Goal: Task Accomplishment & Management: Complete application form

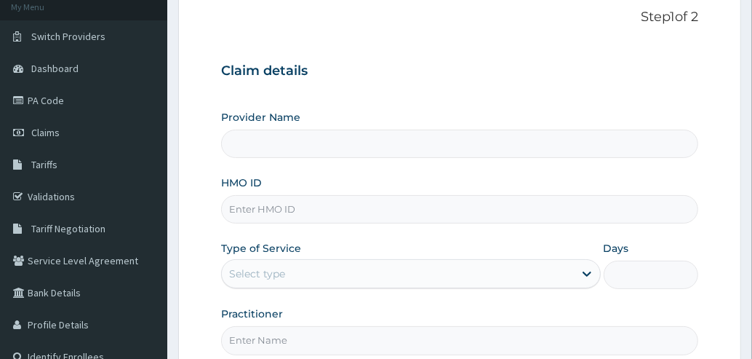
scroll to position [90, 0]
click at [396, 209] on input "HMO ID" at bounding box center [459, 209] width 477 height 28
type input "btr/"
type input "[GEOGRAPHIC_DATA]"
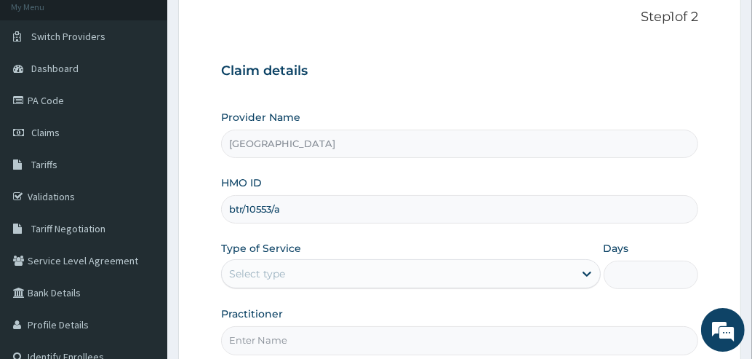
type input "btr/10553/a"
click at [374, 271] on div "Select type" at bounding box center [398, 273] width 352 height 23
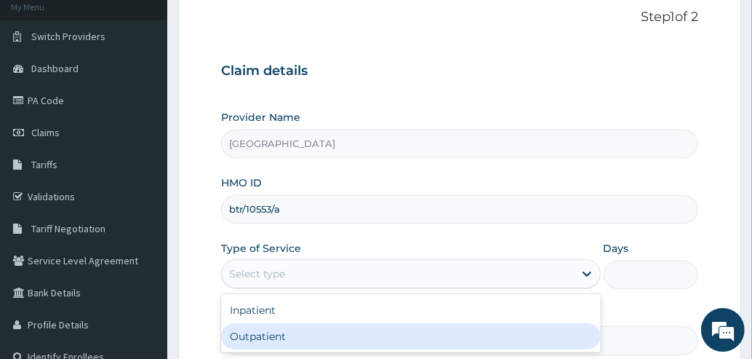
click at [306, 335] on div "Outpatient" at bounding box center [411, 336] width 380 height 26
type input "1"
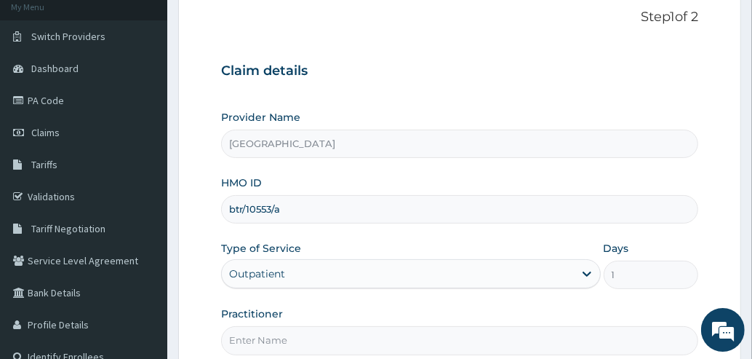
click at [465, 342] on input "Practitioner" at bounding box center [459, 340] width 477 height 28
type input "J"
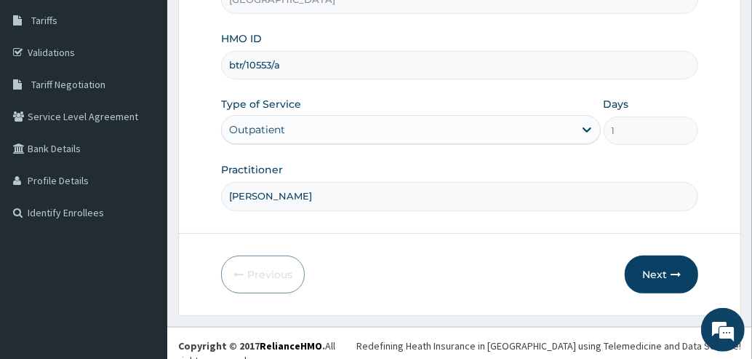
scroll to position [236, 0]
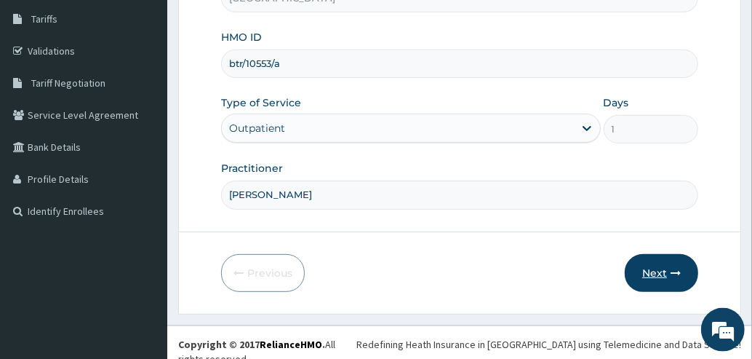
type input "Dr. Hassan"
click at [658, 271] on button "Next" at bounding box center [661, 273] width 73 height 38
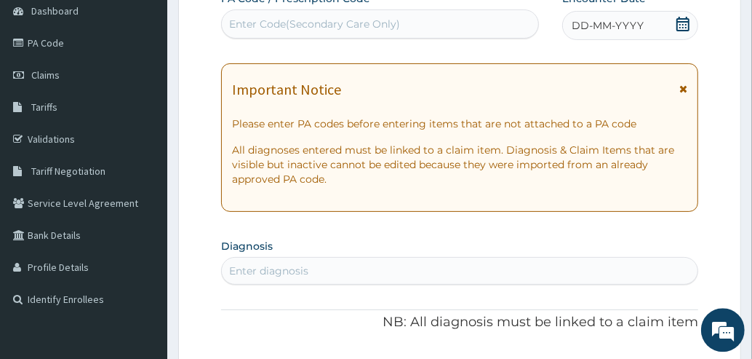
scroll to position [137, 0]
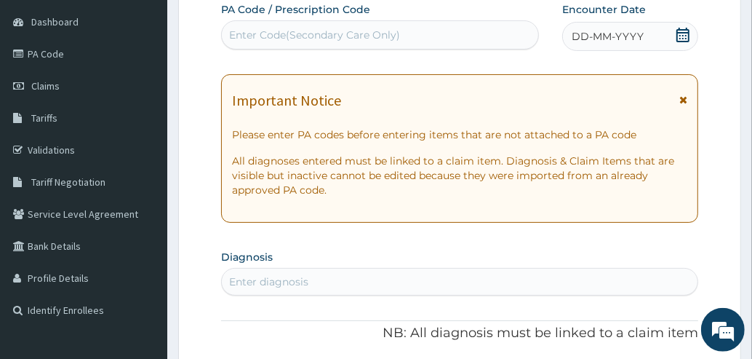
click at [684, 101] on icon at bounding box center [683, 100] width 8 height 10
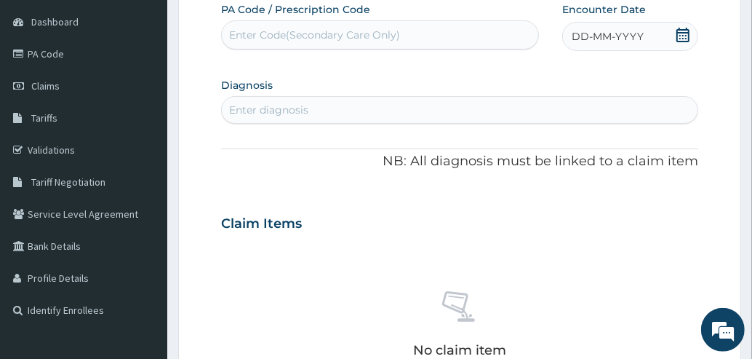
click at [684, 36] on icon at bounding box center [682, 35] width 13 height 15
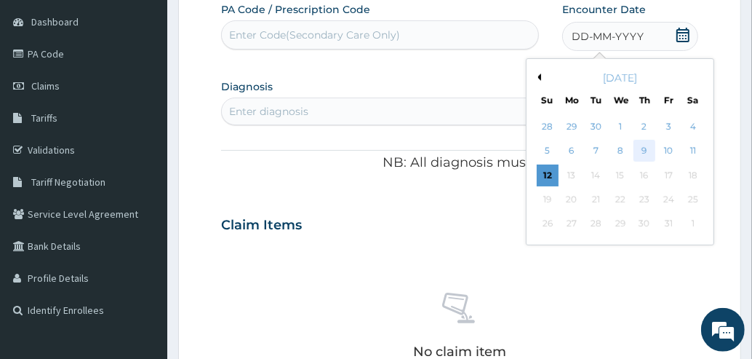
click at [647, 148] on div "9" at bounding box center [644, 151] width 22 height 22
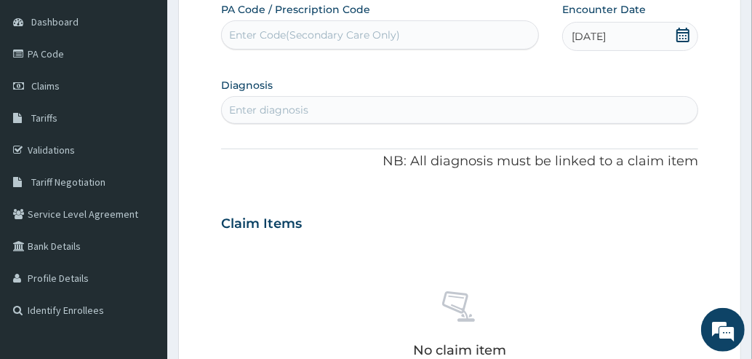
click at [450, 112] on div "Enter diagnosis" at bounding box center [460, 109] width 476 height 23
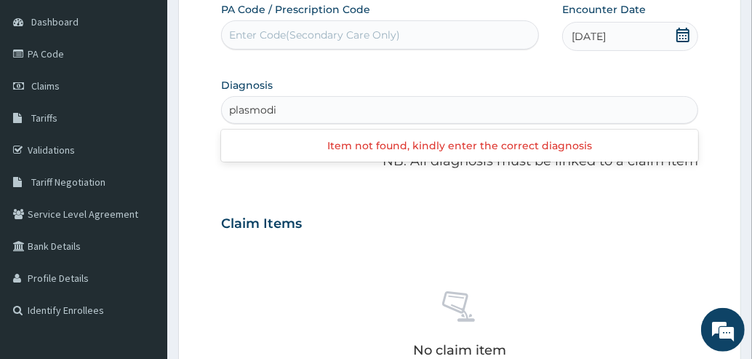
scroll to position [0, 0]
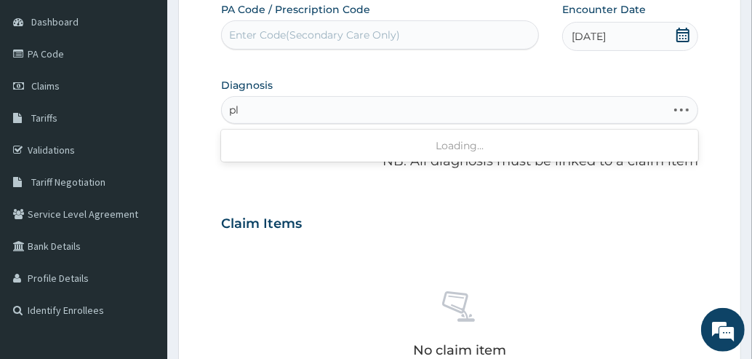
type input "p"
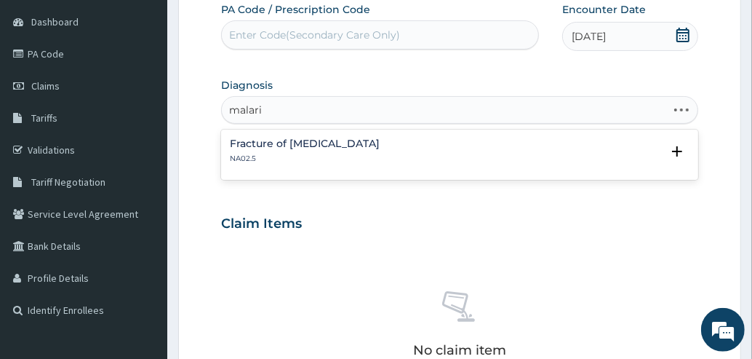
type input "[MEDICAL_DATA]"
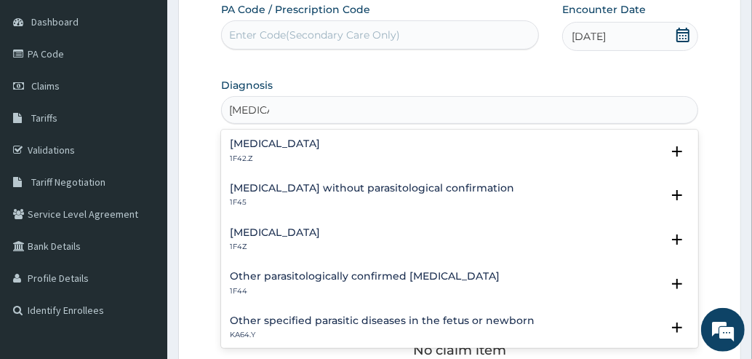
click at [287, 233] on h4 "[MEDICAL_DATA]" at bounding box center [275, 232] width 90 height 11
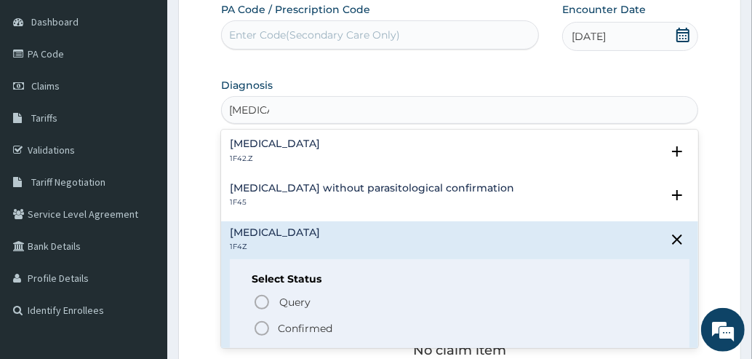
click at [265, 327] on icon "status option filled" at bounding box center [261, 327] width 17 height 17
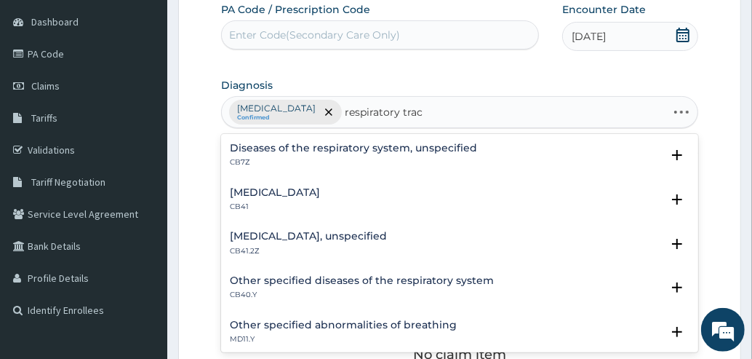
type input "respiratory tract"
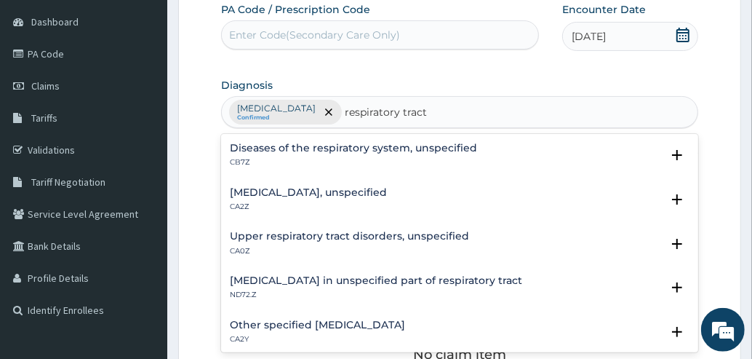
click at [383, 239] on h4 "Upper respiratory tract disorders, unspecified" at bounding box center [349, 236] width 239 height 11
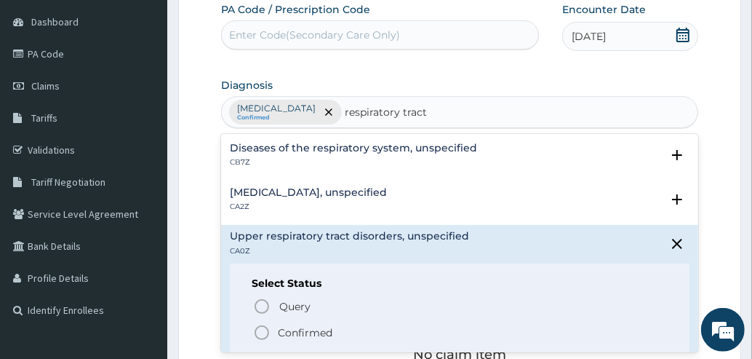
click at [261, 332] on icon "status option filled" at bounding box center [261, 332] width 17 height 17
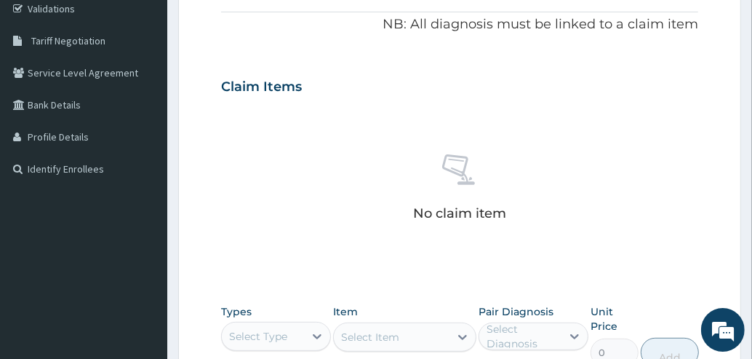
scroll to position [391, 0]
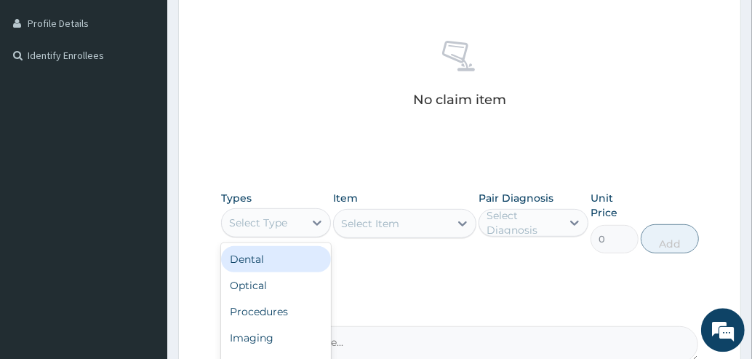
click at [291, 223] on div "Select Type" at bounding box center [263, 222] width 82 height 23
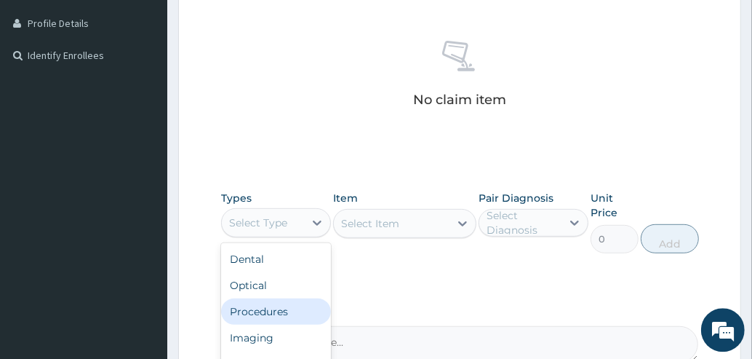
click at [262, 303] on div "Procedures" at bounding box center [276, 311] width 110 height 26
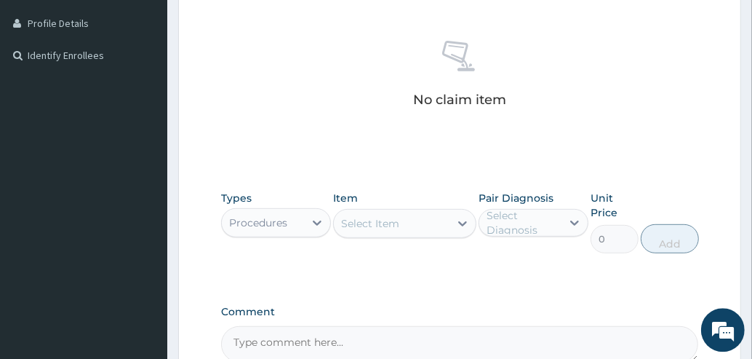
click at [380, 227] on div "Select Item" at bounding box center [370, 223] width 58 height 15
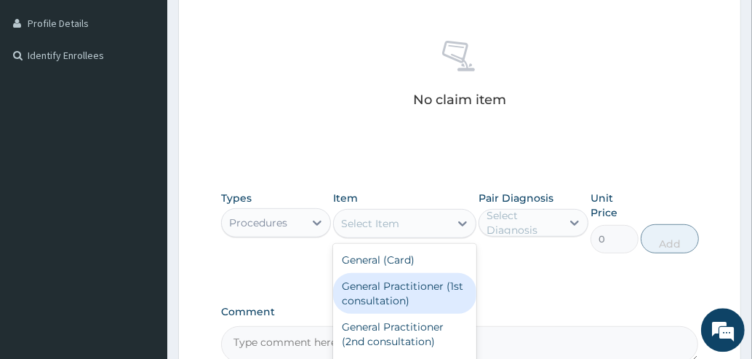
click at [381, 284] on div "General Practitioner (1st consultation)" at bounding box center [404, 293] width 143 height 41
type input "1500"
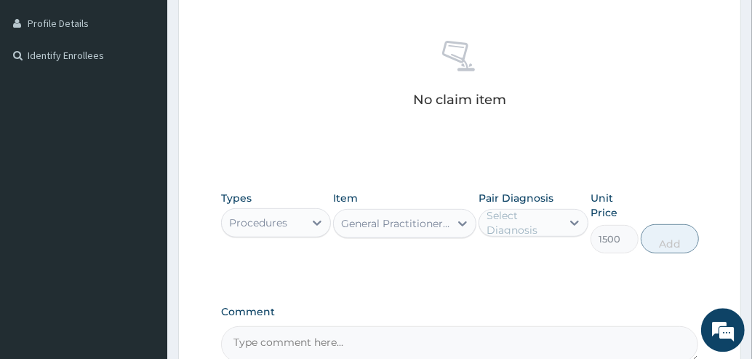
click at [515, 223] on div "Select Diagnosis" at bounding box center [523, 222] width 73 height 29
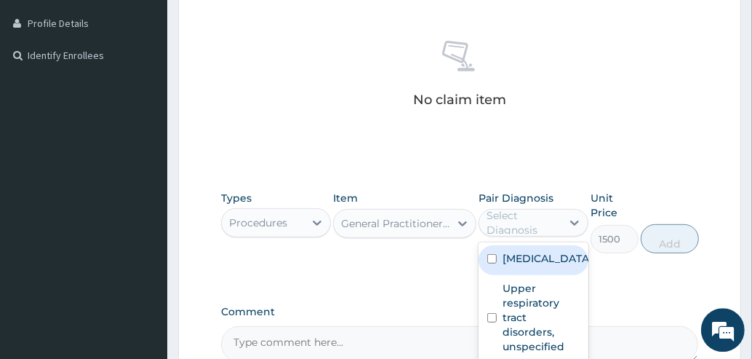
click at [503, 271] on div "Malaria, unspecified" at bounding box center [534, 260] width 110 height 30
checkbox input "true"
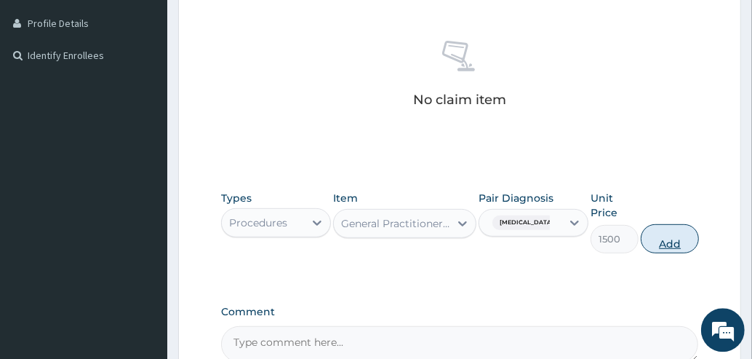
click at [672, 241] on button "Add" at bounding box center [670, 238] width 58 height 29
type input "0"
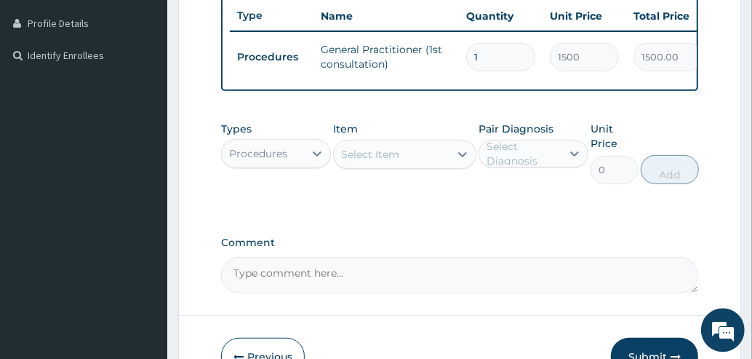
click at [290, 165] on div "Procedures" at bounding box center [263, 153] width 82 height 23
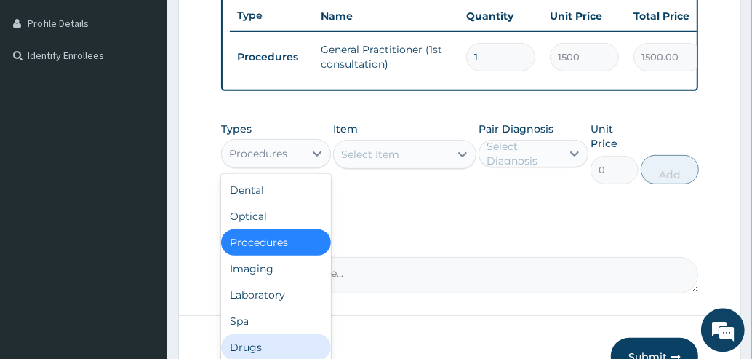
click at [253, 350] on div "Drugs" at bounding box center [276, 347] width 110 height 26
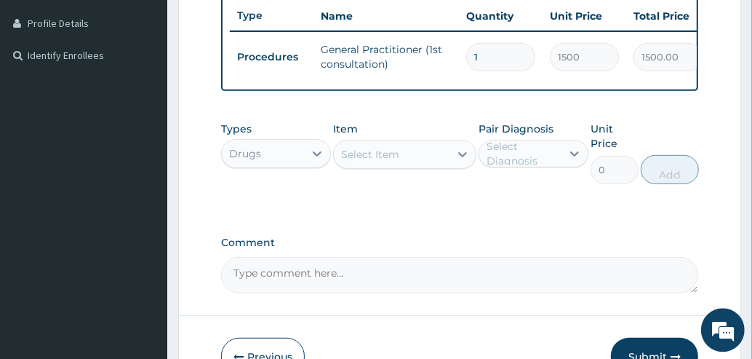
click at [408, 163] on div "Select Item" at bounding box center [392, 154] width 116 height 23
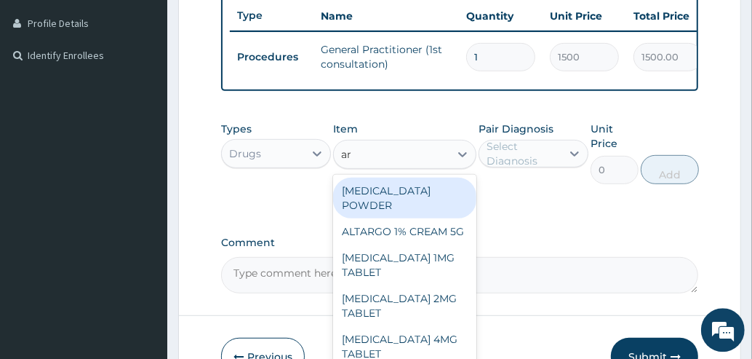
type input "art"
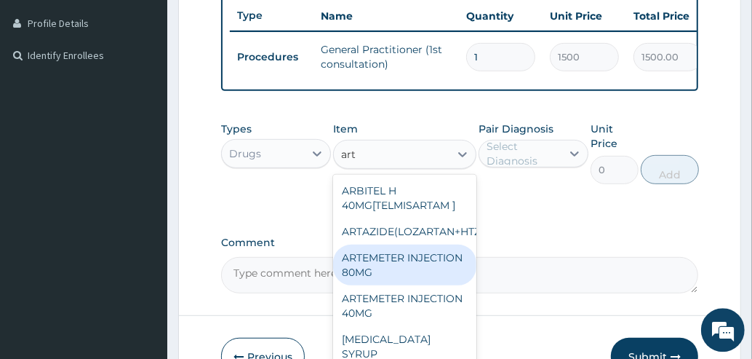
click at [388, 276] on div "ARTEMETER INJECTION 80MG" at bounding box center [404, 264] width 143 height 41
type input "210"
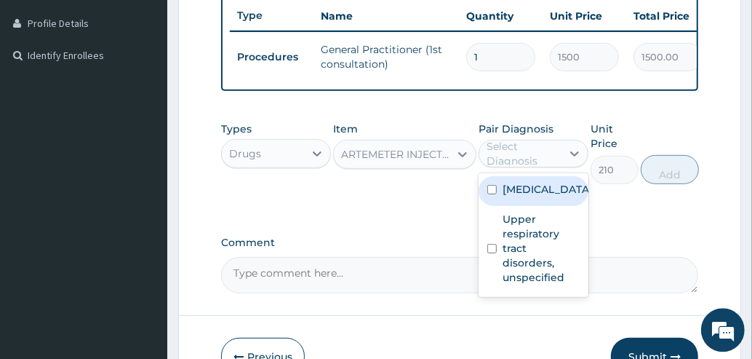
click at [531, 168] on div "Select Diagnosis" at bounding box center [523, 153] width 73 height 29
click at [519, 196] on label "Malaria, unspecified" at bounding box center [548, 189] width 90 height 15
checkbox input "true"
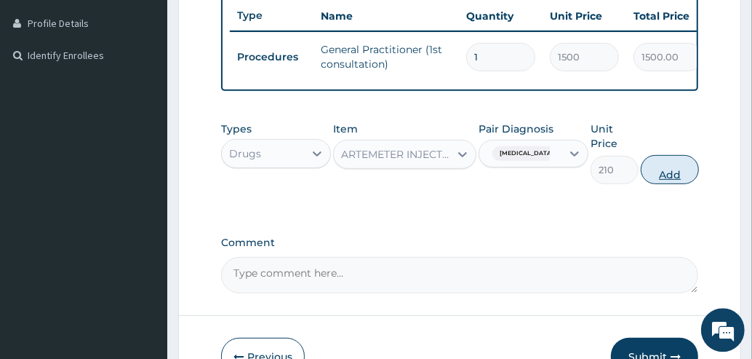
click at [672, 175] on button "Add" at bounding box center [670, 169] width 58 height 29
type input "0"
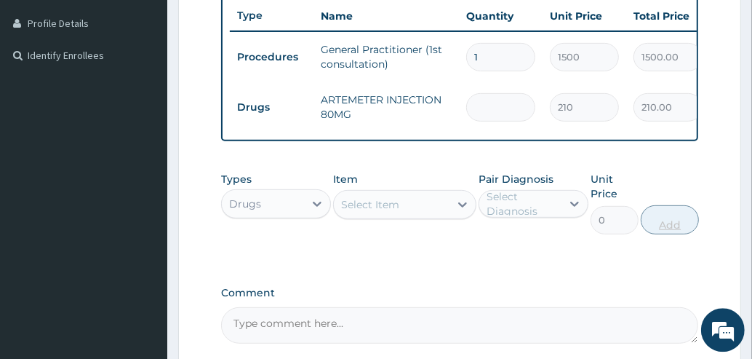
type input "0.00"
type input "2"
type input "420.00"
type input "2"
click at [417, 215] on div "Select Item" at bounding box center [392, 204] width 116 height 23
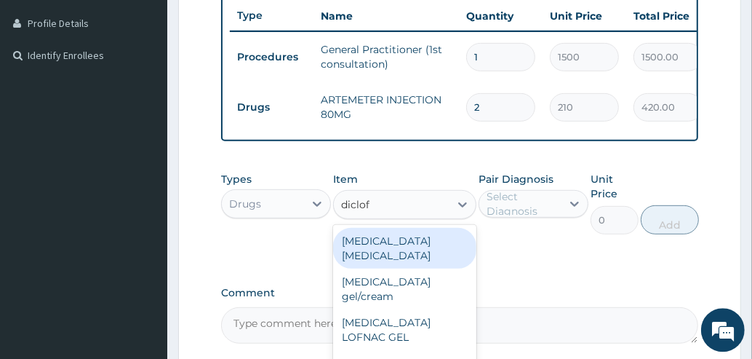
type input "diclofe"
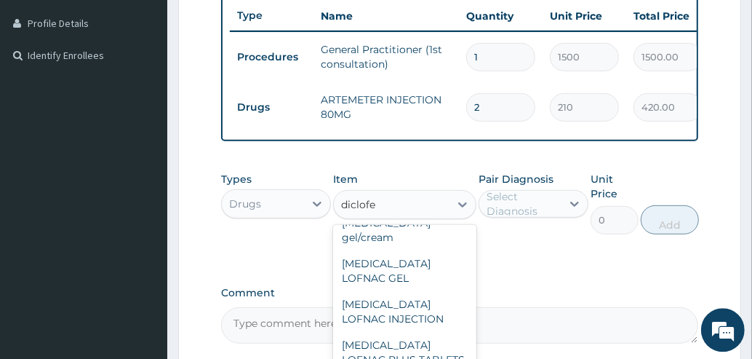
scroll to position [68, 0]
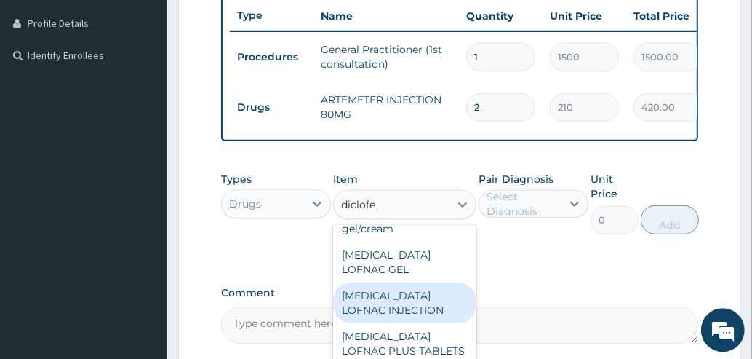
click at [427, 288] on div "Diclofenac LOFNAC INJECTION" at bounding box center [404, 302] width 143 height 41
type input "52.5"
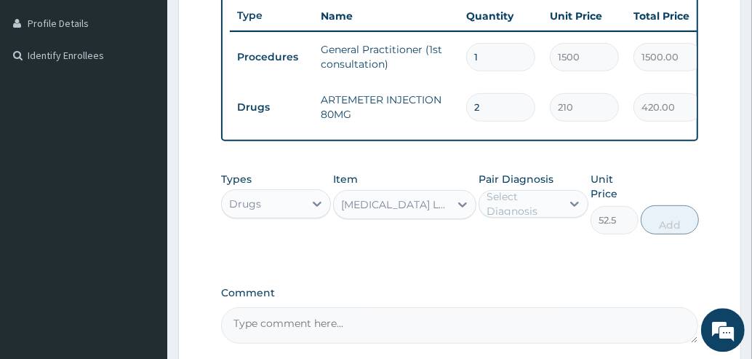
click at [390, 212] on div "Diclofenac LOFNAC INJECTION" at bounding box center [396, 204] width 110 height 15
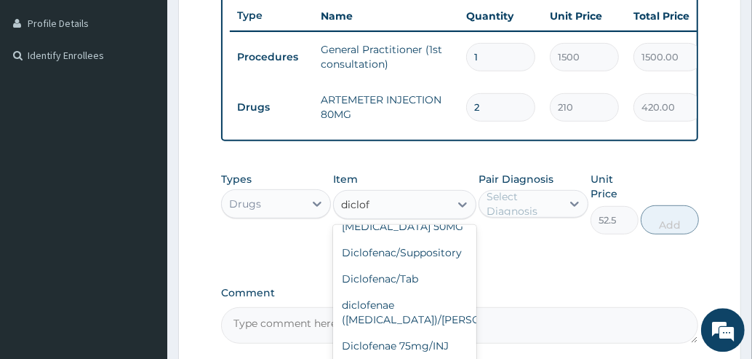
scroll to position [288, 0]
type input "diclofe"
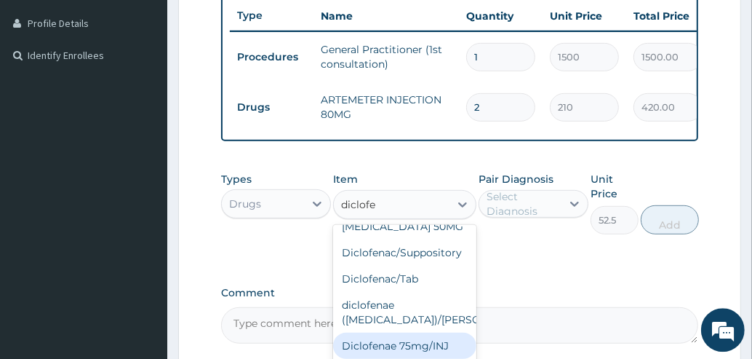
click at [431, 335] on div "Diclofenae 75mg/INJ" at bounding box center [404, 345] width 143 height 26
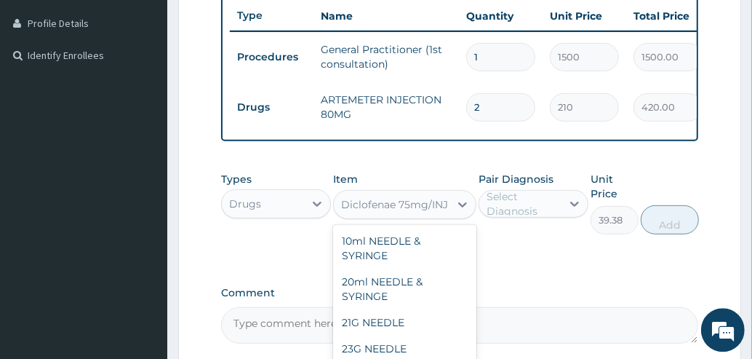
click at [401, 212] on div "Diclofenae 75mg/INJ" at bounding box center [394, 204] width 107 height 15
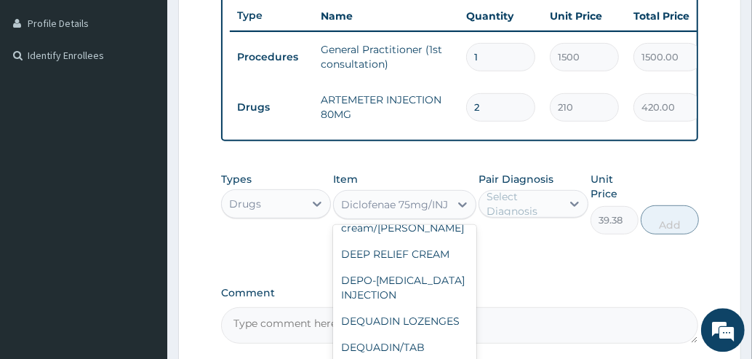
scroll to position [19565, 1]
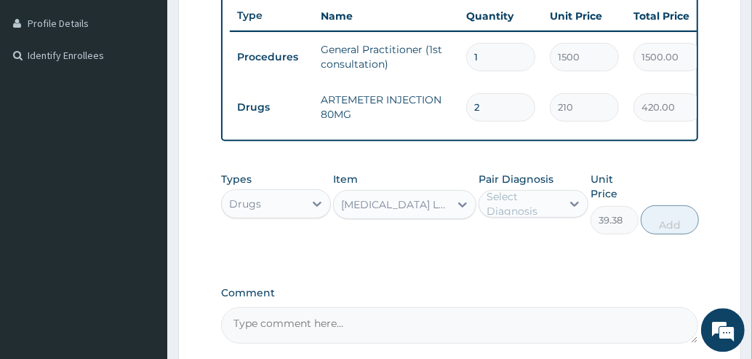
type input "52.5"
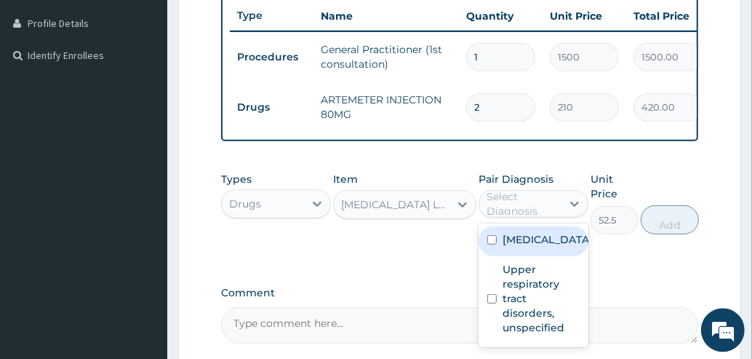
click at [539, 208] on div "Select Diagnosis" at bounding box center [523, 203] width 73 height 29
click at [522, 247] on label "Malaria, unspecified" at bounding box center [548, 239] width 90 height 15
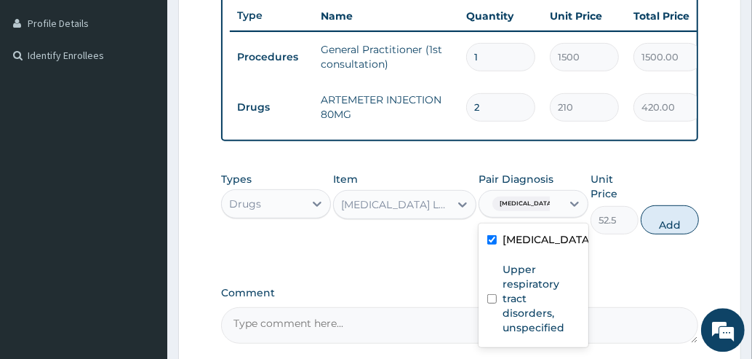
checkbox input "true"
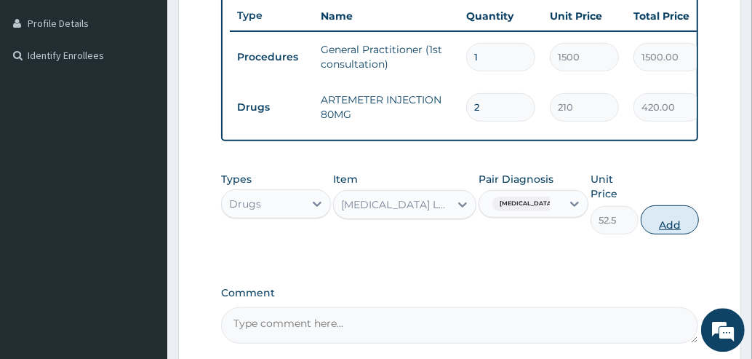
click at [673, 232] on button "Add" at bounding box center [670, 219] width 58 height 29
type input "0"
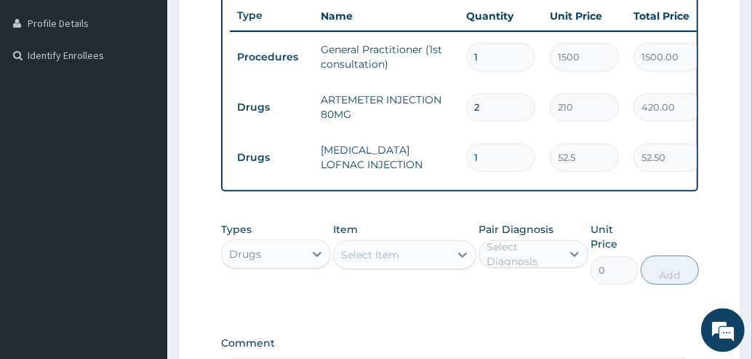
click at [396, 262] on div "Select Item" at bounding box center [370, 254] width 58 height 15
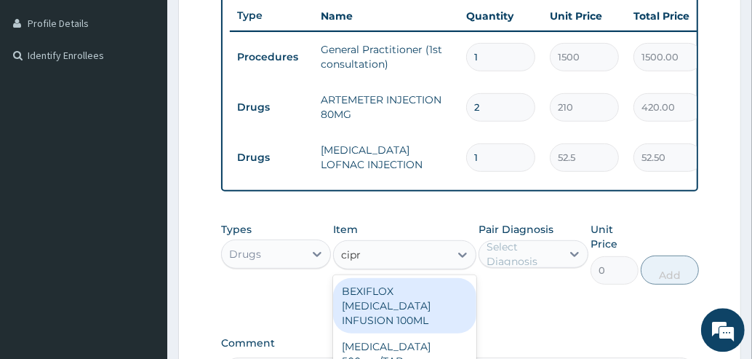
type input "cipro"
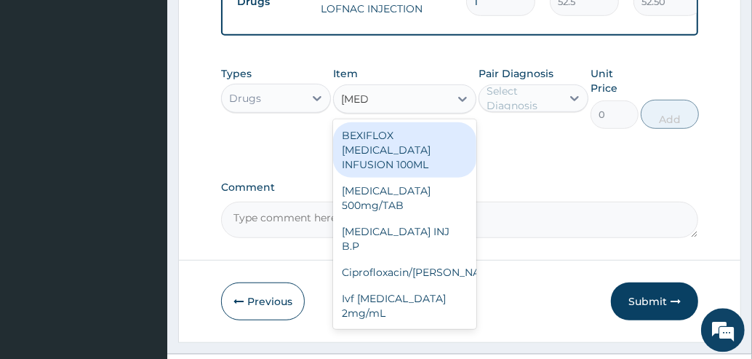
scroll to position [556, 0]
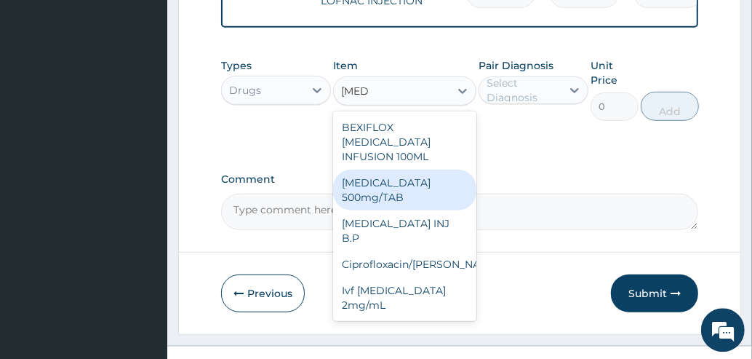
click at [424, 175] on div "Ciprofloxacin 500mg/TAB" at bounding box center [404, 189] width 143 height 41
type input "26.77"
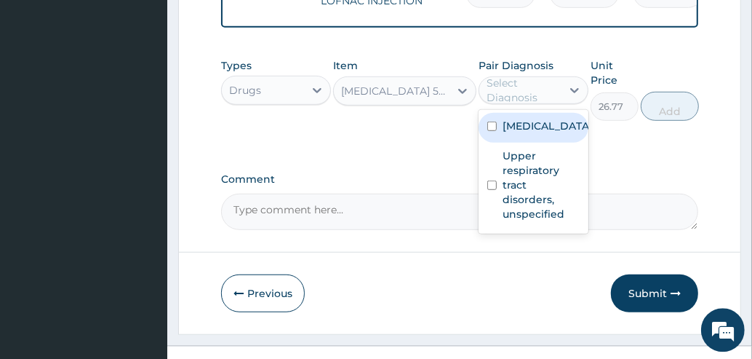
click at [526, 100] on div "Select Diagnosis" at bounding box center [523, 89] width 73 height 29
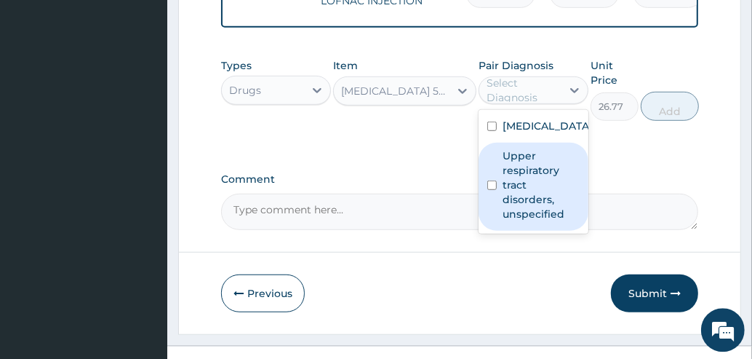
click at [513, 220] on label "Upper respiratory tract disorders, unspecified" at bounding box center [541, 184] width 77 height 73
checkbox input "true"
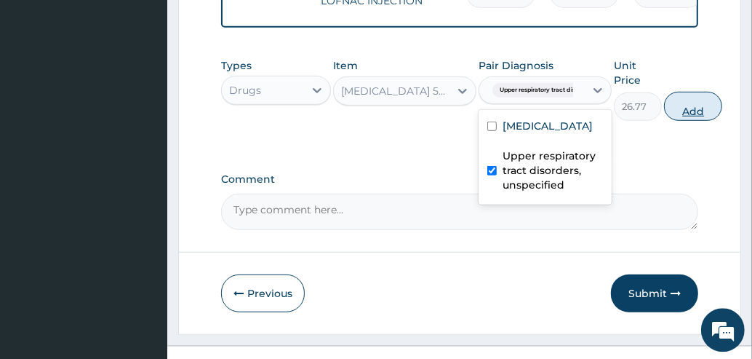
click at [688, 117] on button "Add" at bounding box center [693, 105] width 58 height 29
type input "0"
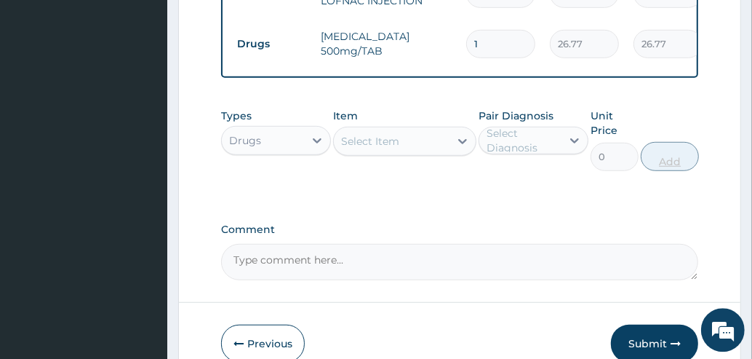
type input "10"
type input "267.70"
type input "10"
click at [420, 152] on div "Select Item" at bounding box center [392, 140] width 116 height 23
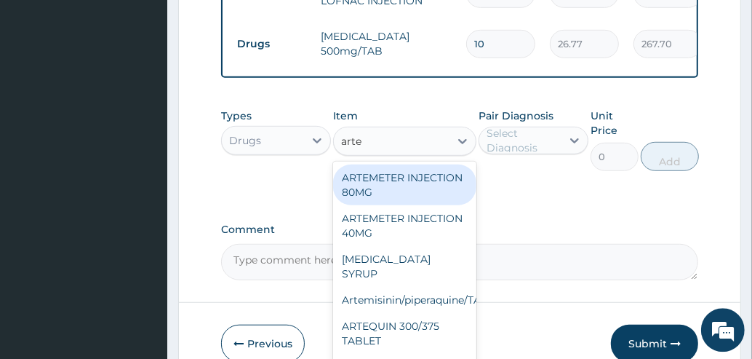
type input "artem"
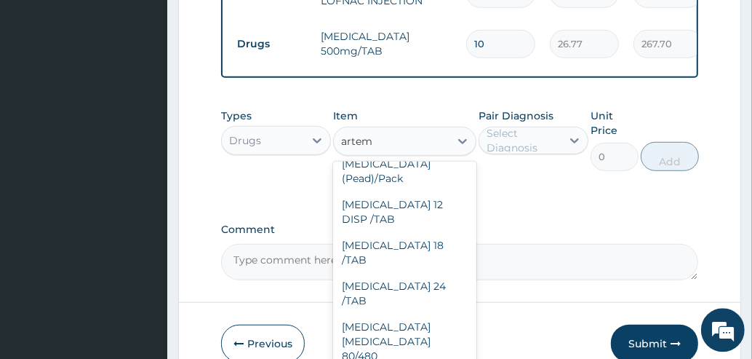
scroll to position [217, 0]
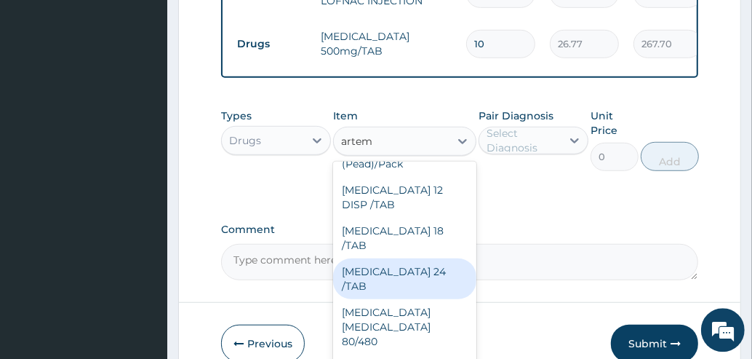
click at [401, 257] on div "COARTEM 24 /TAB" at bounding box center [404, 277] width 143 height 41
type input "21"
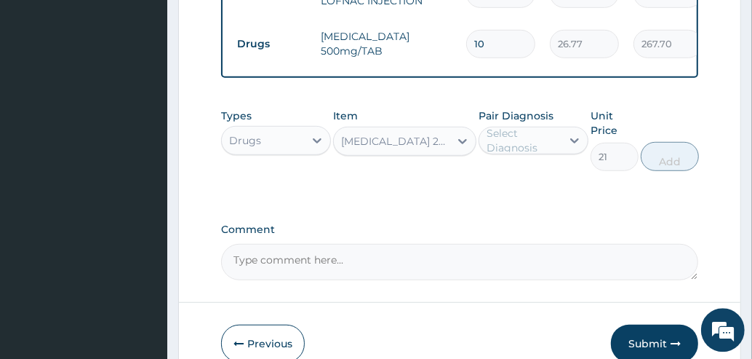
click at [521, 154] on div "Select Diagnosis" at bounding box center [523, 139] width 73 height 29
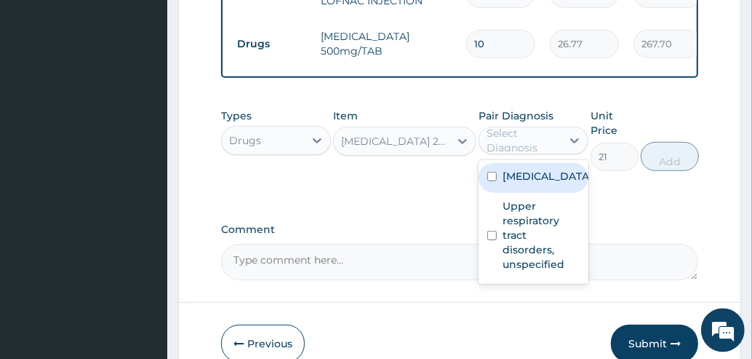
click at [515, 183] on label "Malaria, unspecified" at bounding box center [548, 175] width 90 height 15
checkbox input "true"
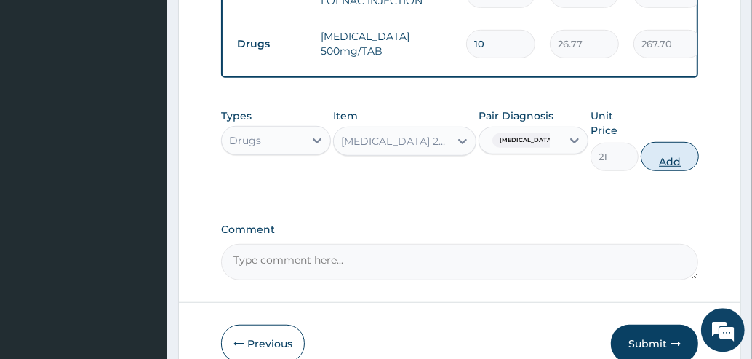
click at [658, 166] on button "Add" at bounding box center [670, 155] width 58 height 29
type input "0"
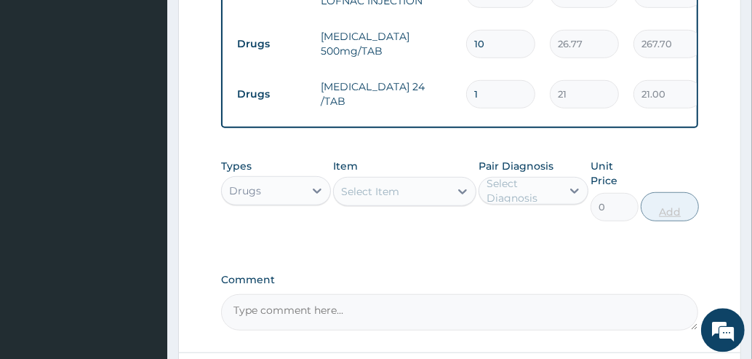
type input "0.00"
type input "2"
type input "42.00"
type input "24"
type input "504.00"
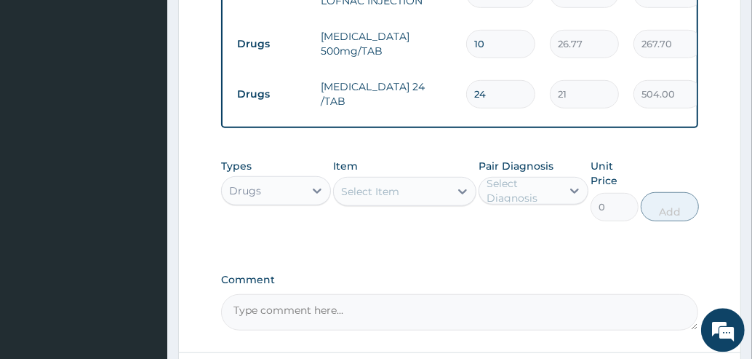
type input "24"
click at [425, 201] on div "Select Item" at bounding box center [392, 190] width 116 height 23
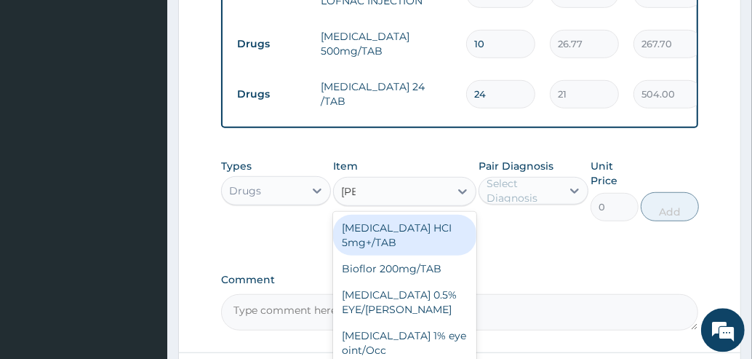
type input "lorat"
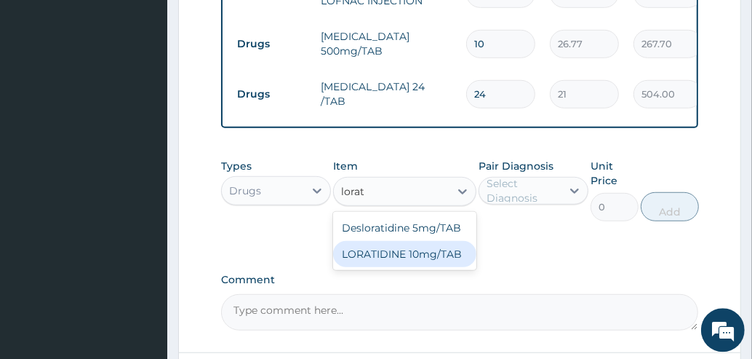
click at [434, 266] on div "LORATIDINE 10mg/TAB" at bounding box center [404, 253] width 143 height 26
type input "11.55"
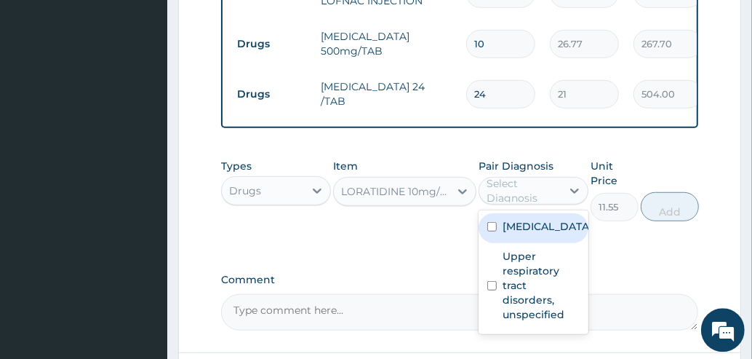
click at [534, 195] on div "Select Diagnosis" at bounding box center [523, 189] width 73 height 29
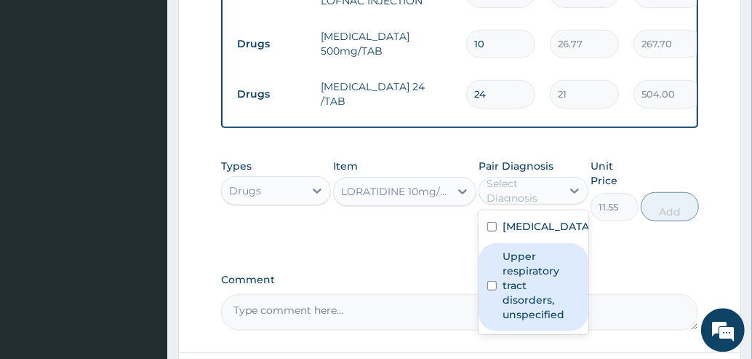
click at [534, 297] on label "Upper respiratory tract disorders, unspecified" at bounding box center [541, 284] width 77 height 73
checkbox input "true"
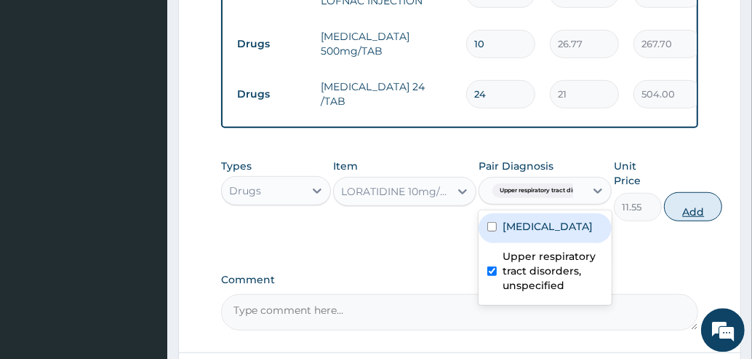
click at [700, 217] on button "Add" at bounding box center [693, 205] width 58 height 29
type input "0"
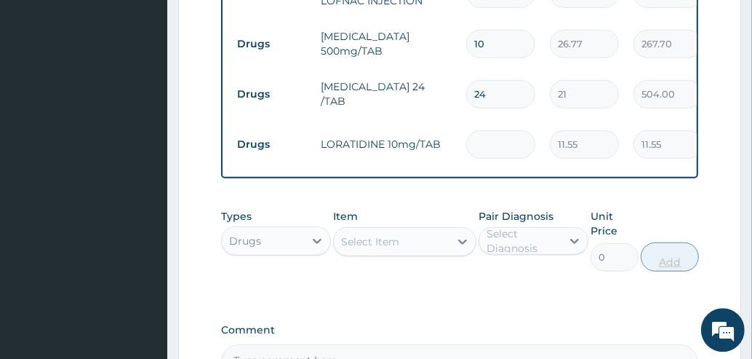
type input "0.00"
type input "3"
type input "34.65"
type input "3"
click at [425, 251] on div "Select Item" at bounding box center [392, 240] width 116 height 23
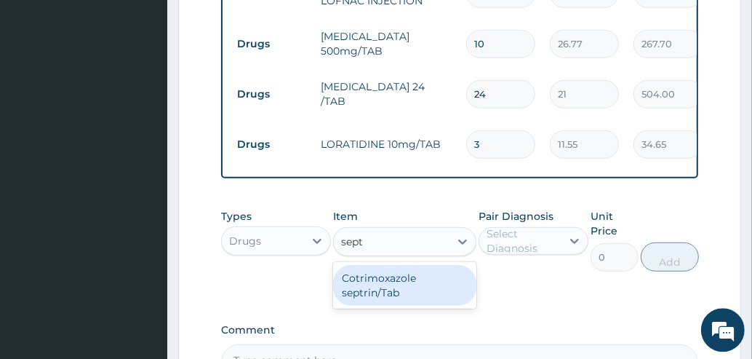
type input "septr"
click at [413, 289] on div "Cotrimoxazole septrin/Tab" at bounding box center [404, 284] width 143 height 41
type input "34.12"
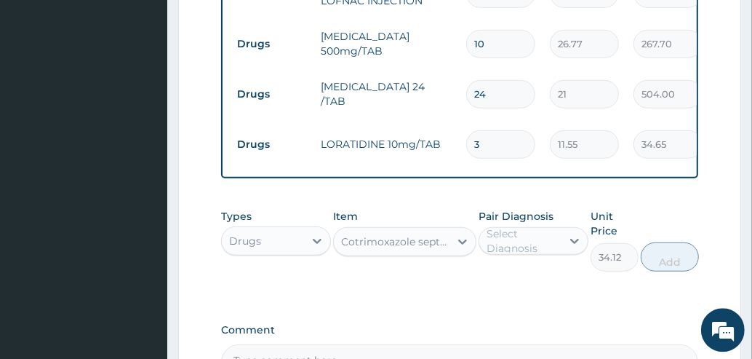
click at [522, 241] on div "Select Diagnosis" at bounding box center [523, 239] width 73 height 29
click at [551, 252] on div "Select Diagnosis" at bounding box center [523, 239] width 73 height 29
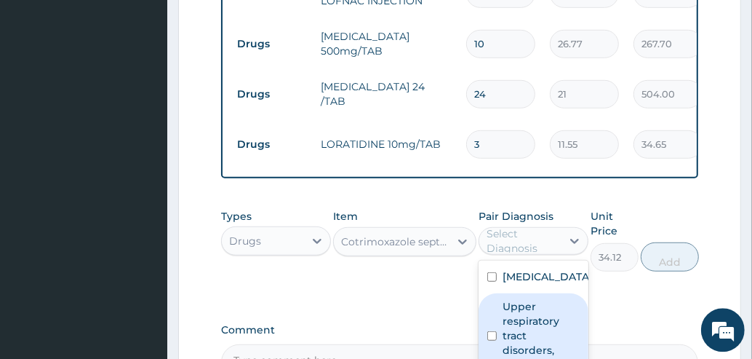
click at [529, 332] on label "Upper respiratory tract disorders, unspecified" at bounding box center [541, 334] width 77 height 73
checkbox input "true"
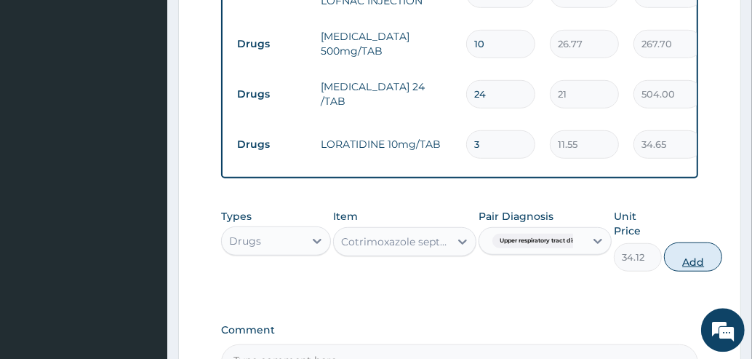
click at [693, 265] on button "Add" at bounding box center [693, 255] width 58 height 29
type input "0"
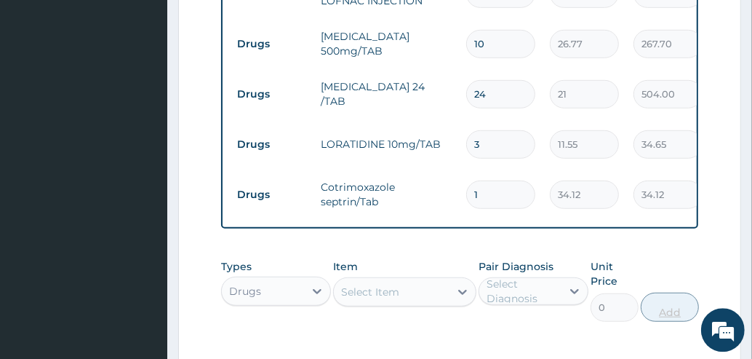
type input "12"
type input "409.44"
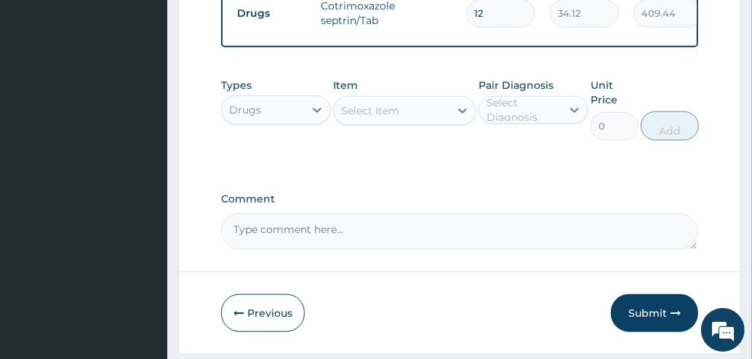
scroll to position [786, 0]
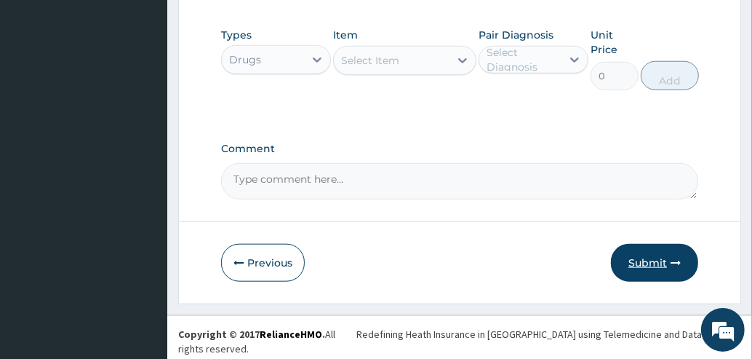
type input "12"
click at [654, 272] on button "Submit" at bounding box center [654, 263] width 87 height 38
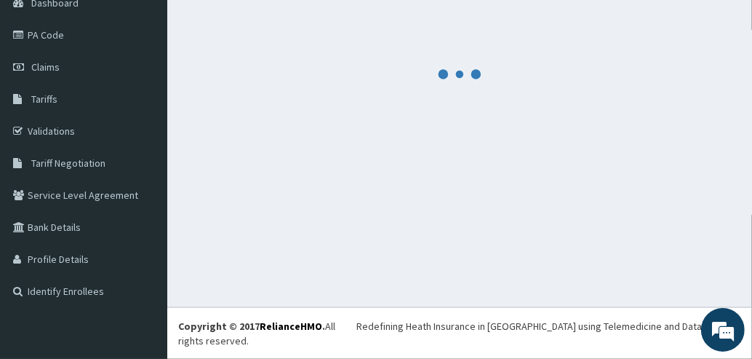
scroll to position [140, 0]
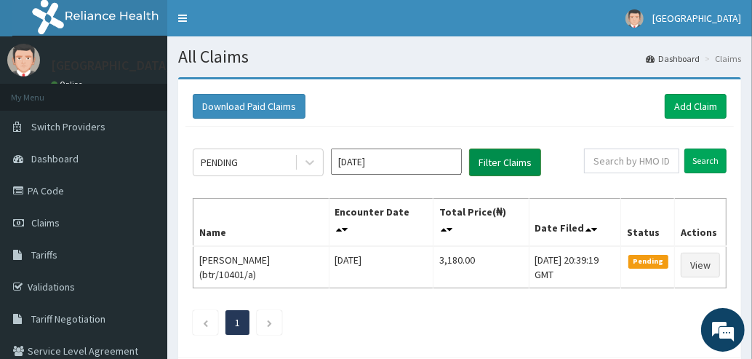
click at [509, 163] on button "Filter Claims" at bounding box center [505, 162] width 72 height 28
click at [694, 109] on link "Add Claim" at bounding box center [696, 106] width 62 height 25
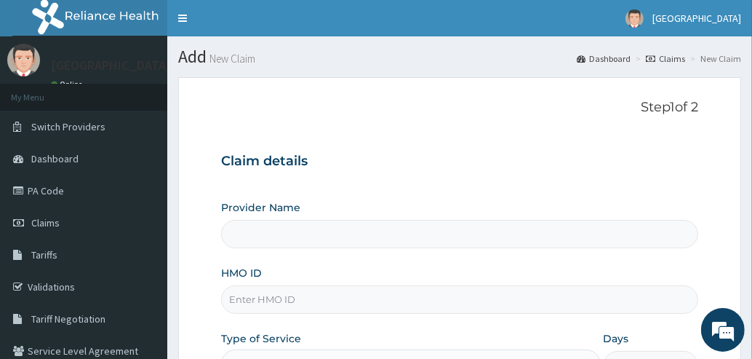
click at [336, 299] on input "HMO ID" at bounding box center [459, 299] width 477 height 28
type input "[GEOGRAPHIC_DATA]"
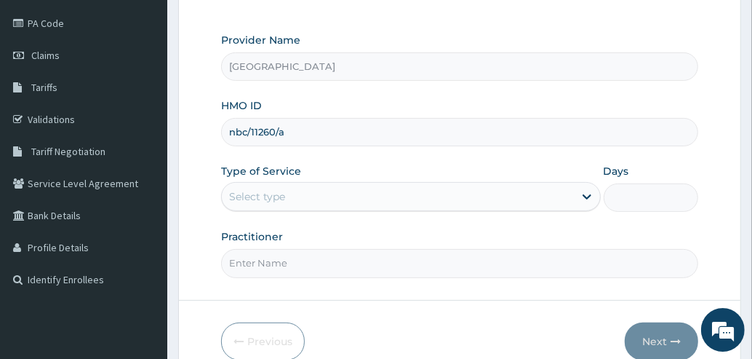
scroll to position [175, 0]
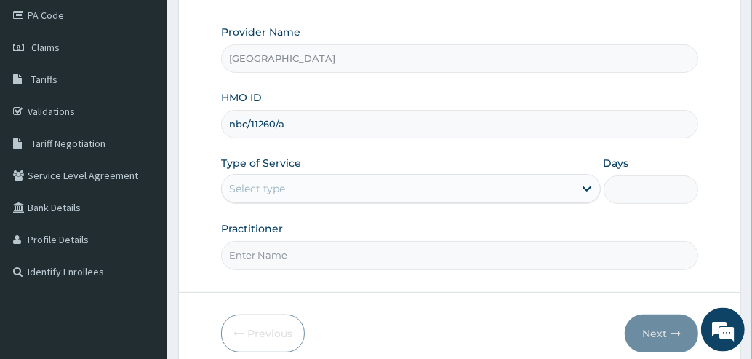
type input "nbc/11260/a"
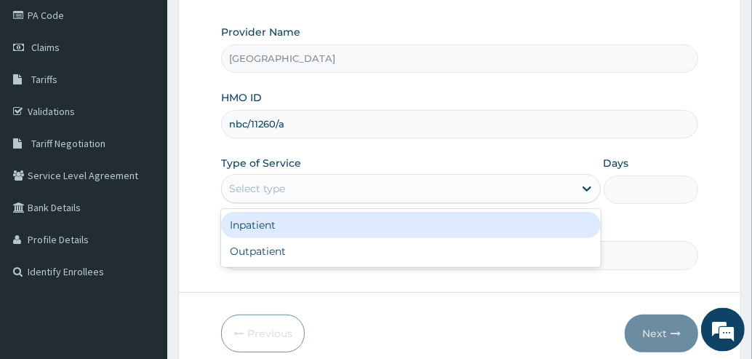
click at [497, 189] on div "Select type" at bounding box center [398, 188] width 352 height 23
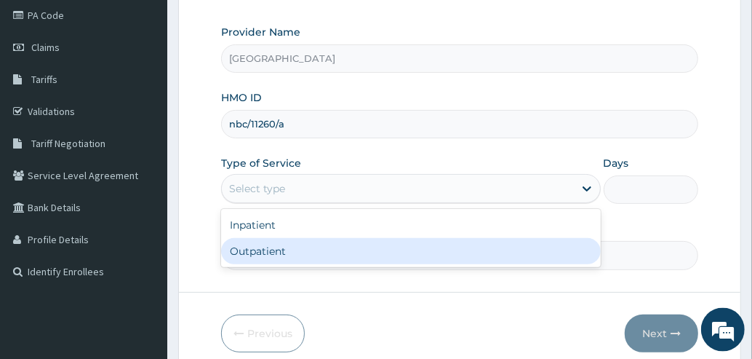
click at [377, 256] on div "Outpatient" at bounding box center [411, 251] width 380 height 26
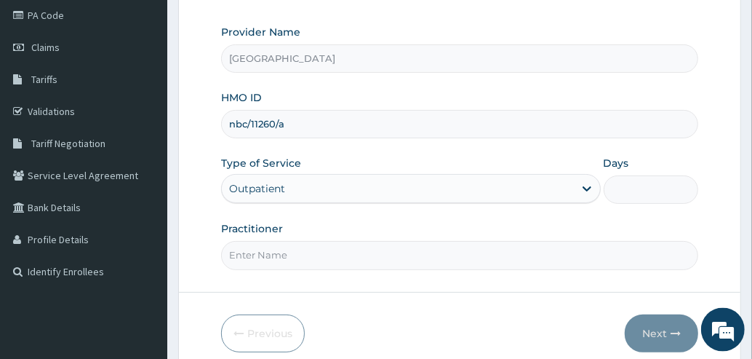
type input "1"
click at [384, 258] on input "Practitioner" at bounding box center [459, 255] width 477 height 28
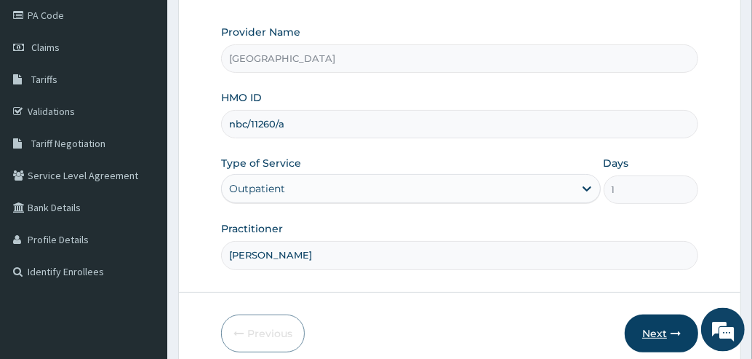
type input "Dr. Abdul"
click at [655, 328] on button "Next" at bounding box center [661, 333] width 73 height 38
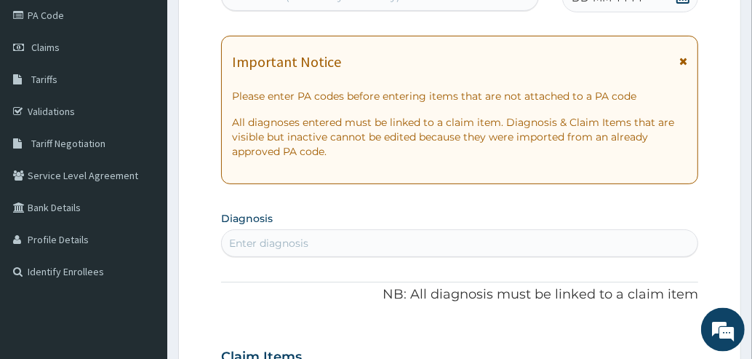
click at [684, 62] on icon at bounding box center [683, 61] width 8 height 10
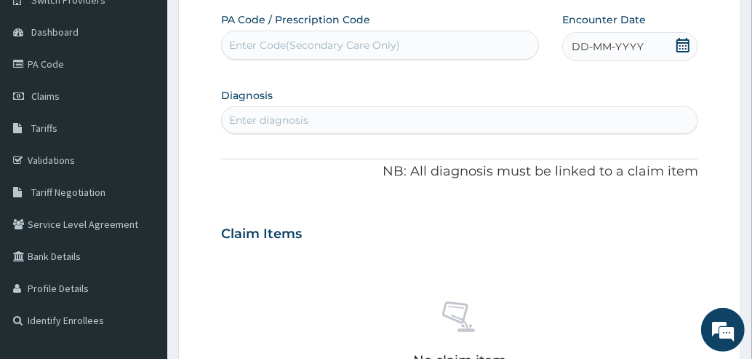
scroll to position [95, 0]
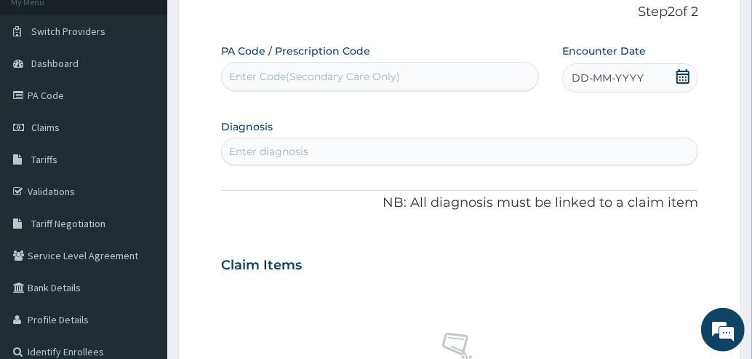
click at [685, 76] on icon at bounding box center [683, 76] width 15 height 15
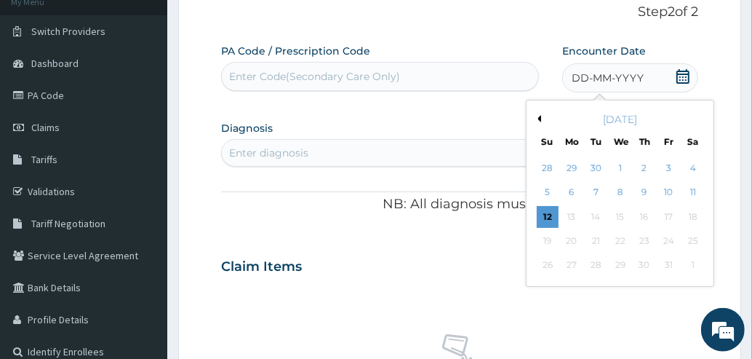
click at [540, 116] on button "Previous Month" at bounding box center [537, 118] width 7 height 7
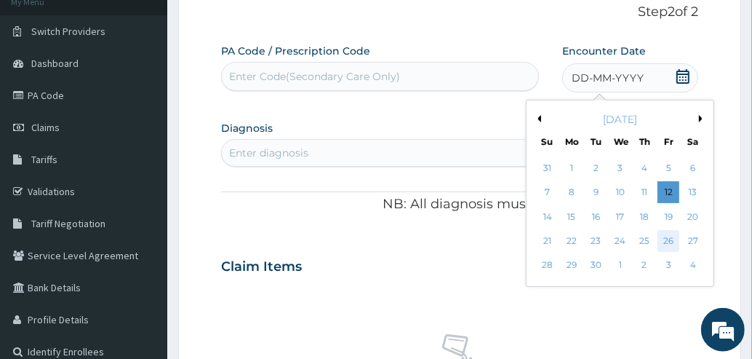
click at [673, 239] on div "26" at bounding box center [668, 241] width 22 height 22
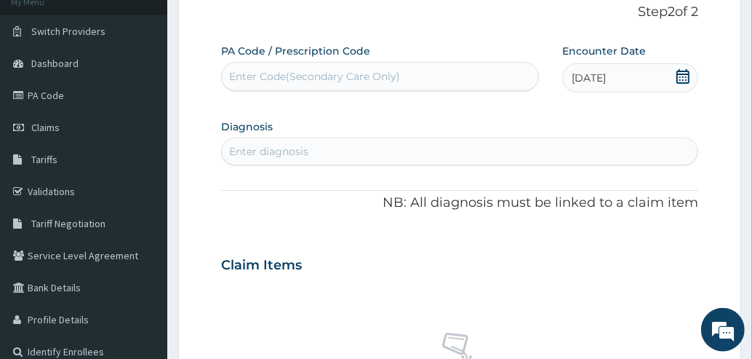
click at [469, 153] on div "Enter diagnosis" at bounding box center [460, 151] width 476 height 23
type input "malaria"
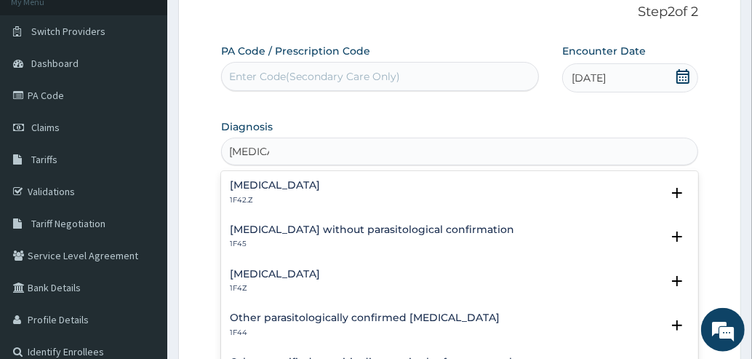
click at [303, 281] on div "Malaria, unspecified 1F4Z" at bounding box center [275, 280] width 90 height 25
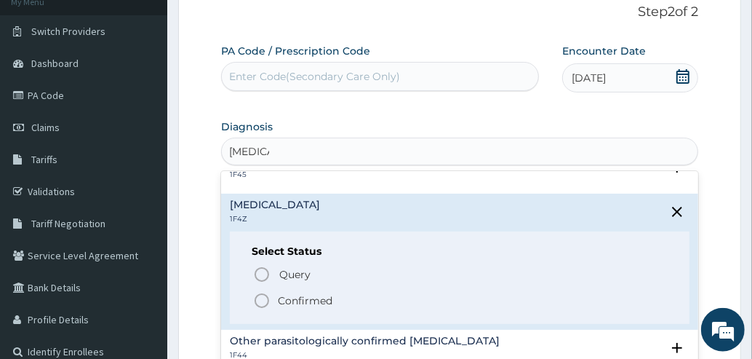
scroll to position [73, 0]
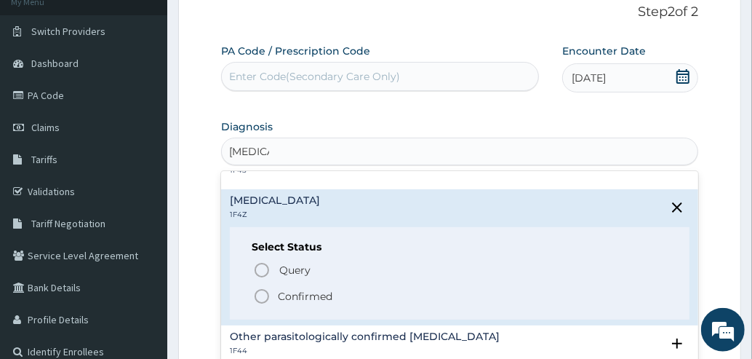
click at [262, 296] on icon "status option filled" at bounding box center [261, 295] width 17 height 17
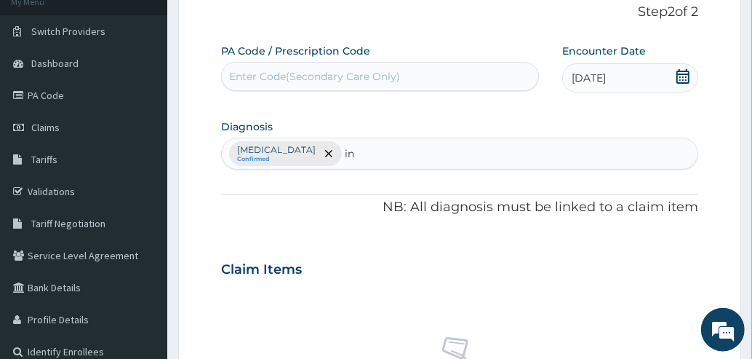
type input "i"
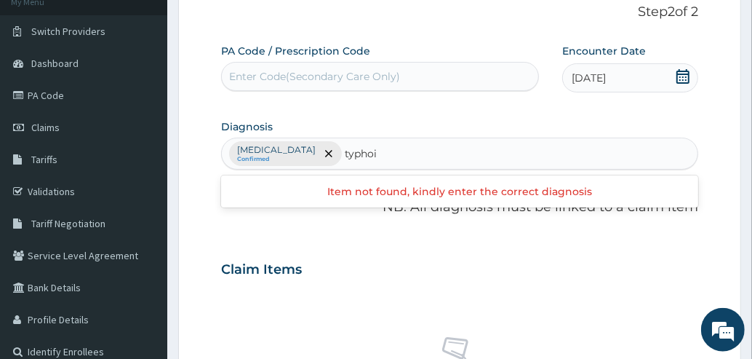
type input "typho"
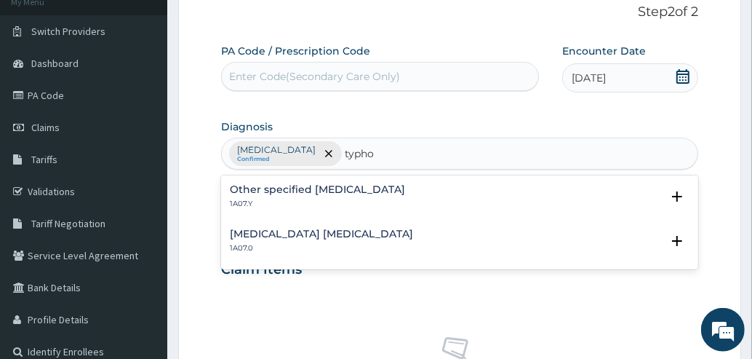
click at [281, 188] on h4 "Other specified typhoid fever" at bounding box center [317, 189] width 175 height 11
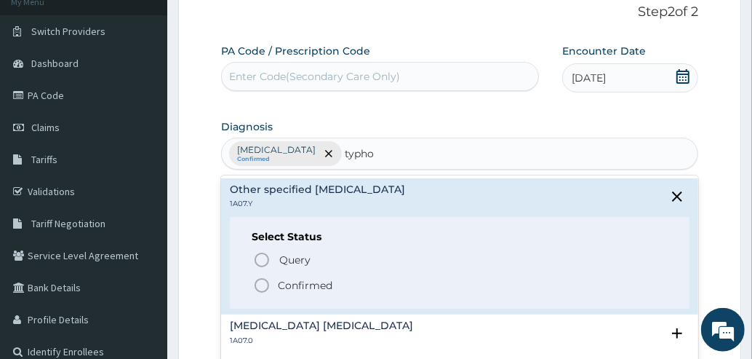
click at [258, 281] on icon "status option filled" at bounding box center [261, 284] width 17 height 17
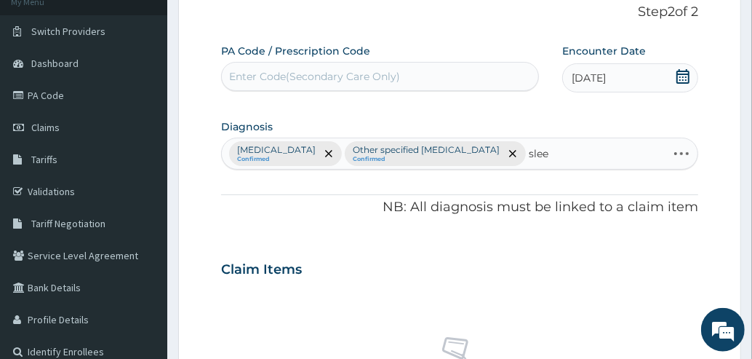
type input "sleep"
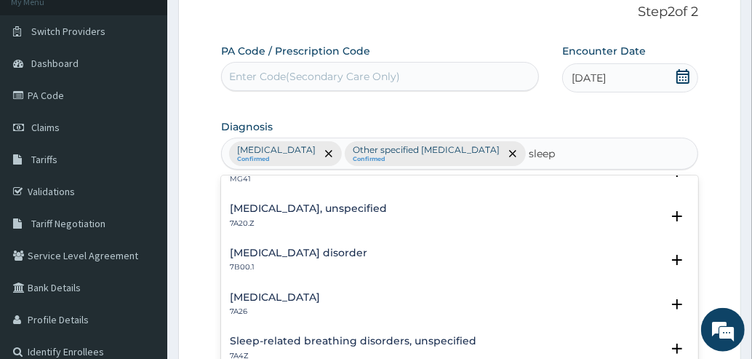
scroll to position [0, 0]
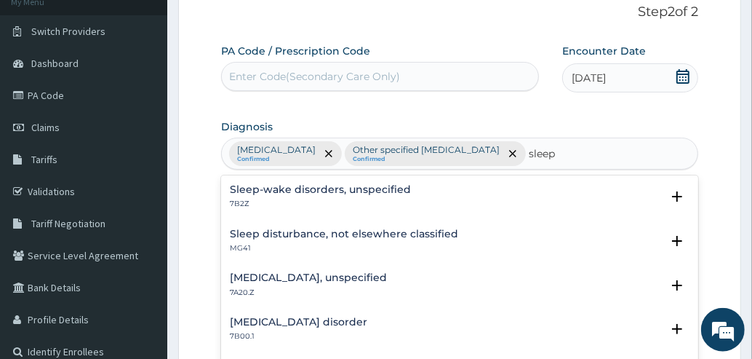
click at [367, 236] on h4 "Sleep disturbance, not elsewhere classified" at bounding box center [344, 233] width 228 height 11
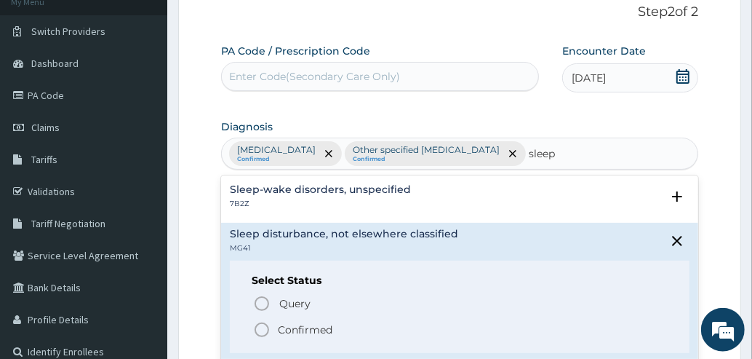
click at [261, 327] on icon "status option filled" at bounding box center [261, 329] width 17 height 17
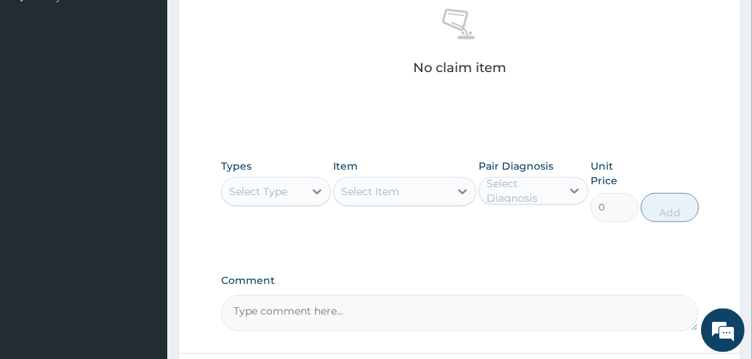
scroll to position [486, 0]
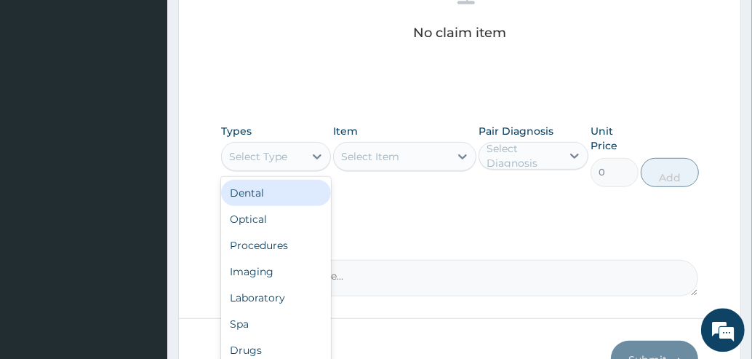
click at [295, 156] on div "Select Type" at bounding box center [263, 155] width 82 height 23
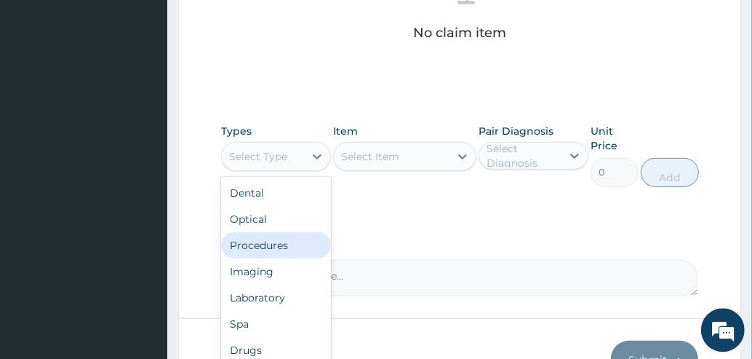
click at [266, 247] on div "Procedures" at bounding box center [276, 244] width 110 height 26
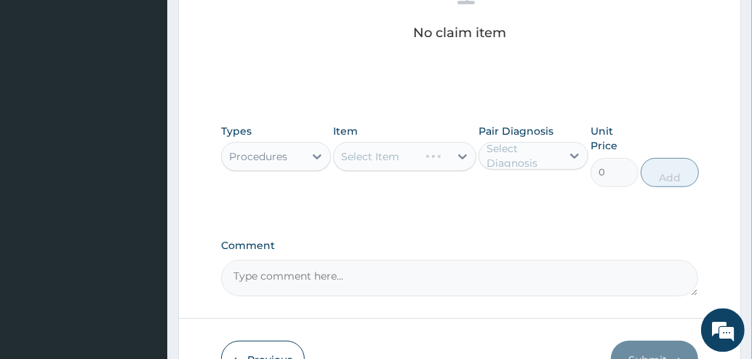
click at [390, 156] on div "Select Item" at bounding box center [404, 155] width 143 height 29
click at [427, 152] on div "Select Item" at bounding box center [392, 155] width 116 height 23
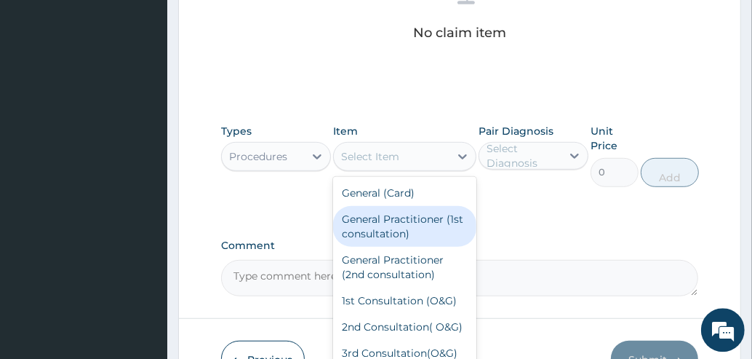
click at [388, 232] on div "General Practitioner (1st consultation)" at bounding box center [404, 225] width 143 height 41
type input "1500"
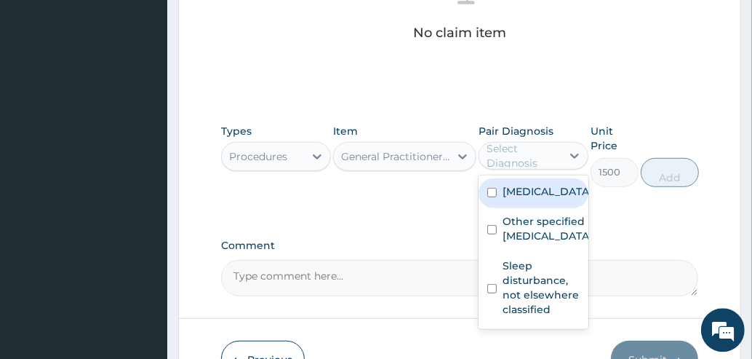
click at [507, 159] on div "Select Diagnosis" at bounding box center [523, 154] width 73 height 29
click at [497, 207] on div "[MEDICAL_DATA]" at bounding box center [534, 192] width 110 height 30
checkbox input "true"
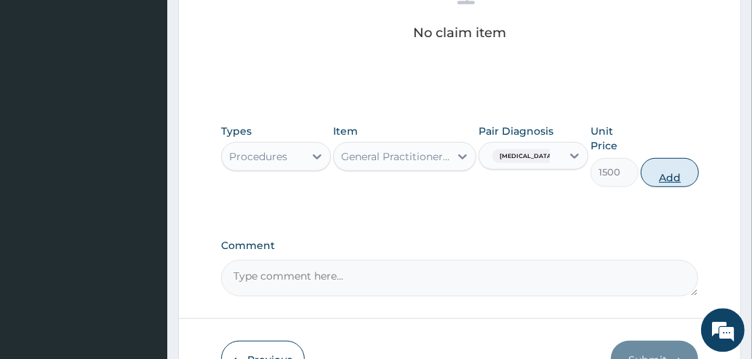
click at [671, 176] on button "Add" at bounding box center [670, 171] width 58 height 29
type input "0"
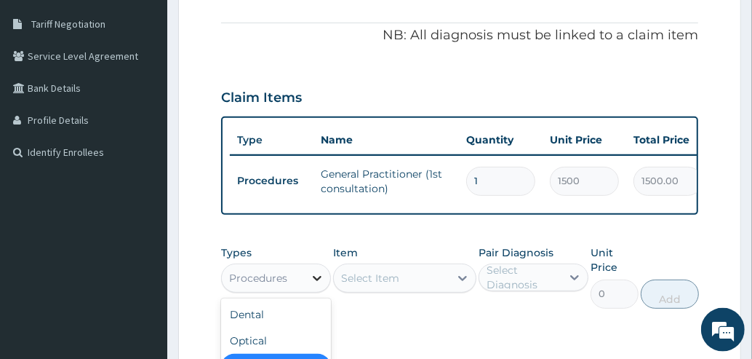
click at [309, 284] on div at bounding box center [317, 278] width 26 height 26
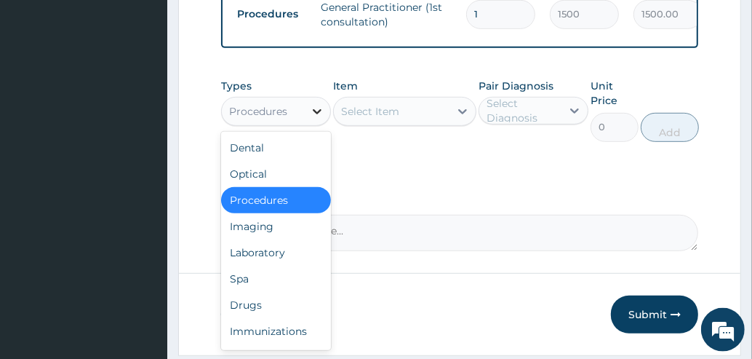
scroll to position [462, 0]
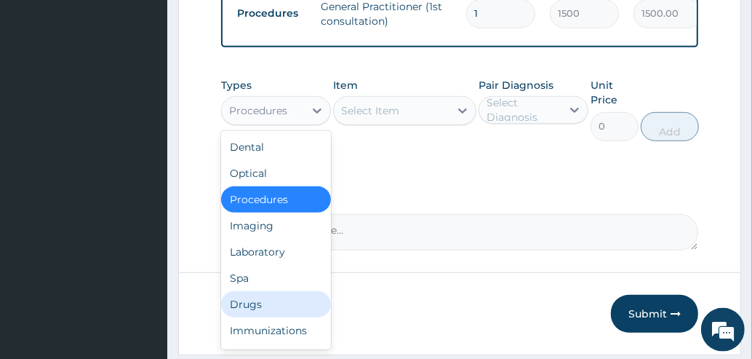
click at [244, 311] on div "Drugs" at bounding box center [276, 304] width 110 height 26
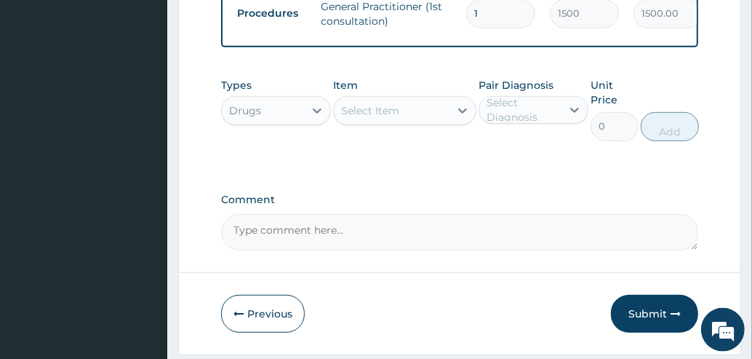
click at [393, 118] on div "Select Item" at bounding box center [370, 110] width 58 height 15
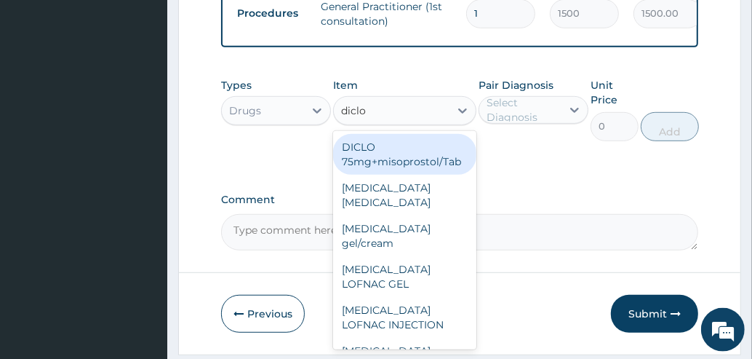
type input "diclof"
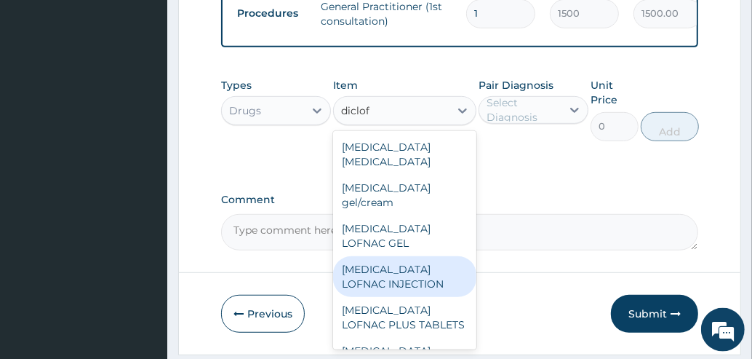
click at [401, 268] on div "[MEDICAL_DATA] LOFNAC INJECTION" at bounding box center [404, 276] width 143 height 41
type input "52.5"
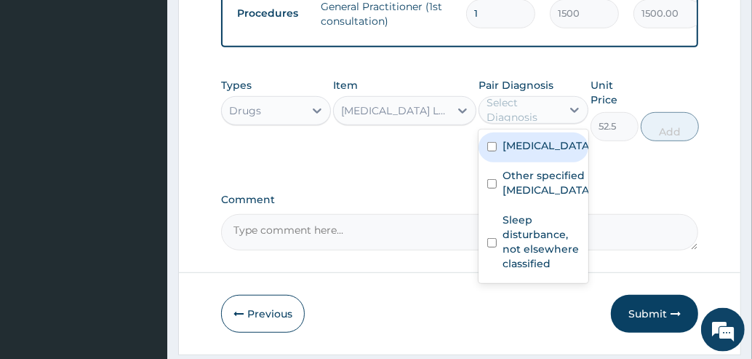
click at [539, 122] on div "Select Diagnosis" at bounding box center [523, 109] width 73 height 29
click at [521, 153] on label "[MEDICAL_DATA]" at bounding box center [548, 145] width 90 height 15
checkbox input "true"
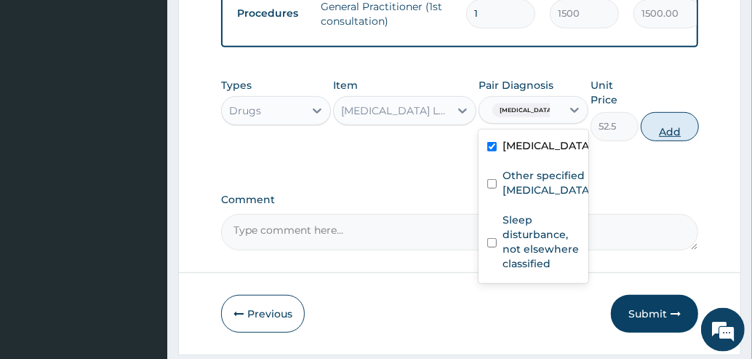
click at [673, 131] on button "Add" at bounding box center [670, 126] width 58 height 29
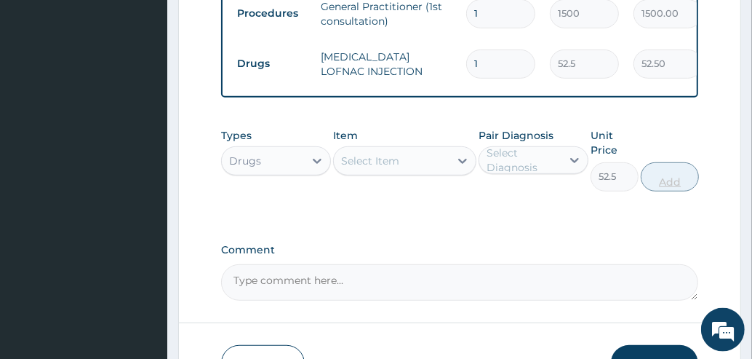
type input "0"
click at [379, 168] on div "Select Item" at bounding box center [370, 160] width 58 height 15
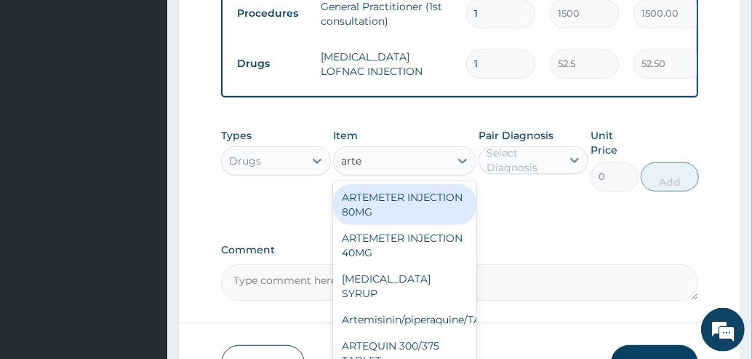
type input "artem"
click at [375, 214] on div "ARTEMETER INJECTION 80MG" at bounding box center [404, 204] width 143 height 41
type input "210"
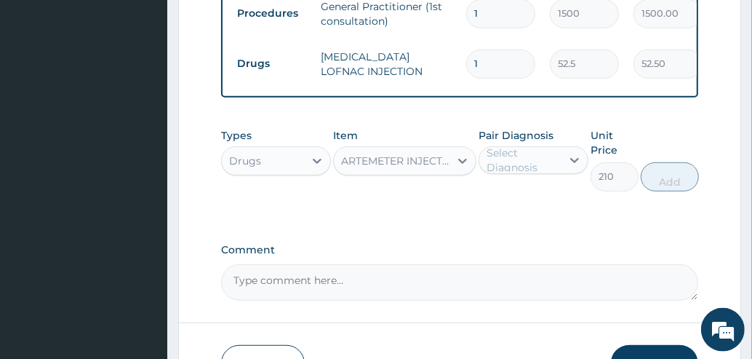
click at [524, 167] on div "Select Diagnosis" at bounding box center [523, 159] width 73 height 29
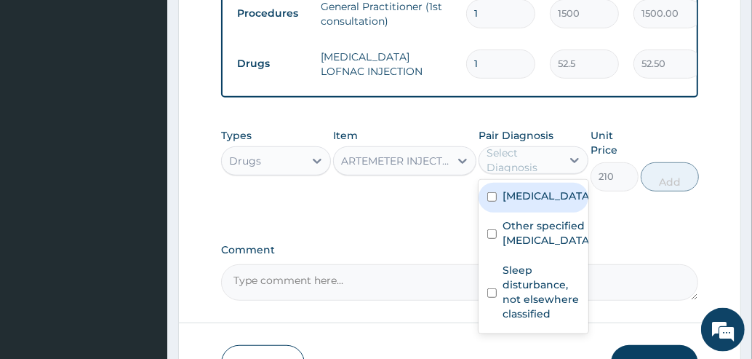
click at [513, 203] on label "[MEDICAL_DATA]" at bounding box center [548, 195] width 90 height 15
checkbox input "true"
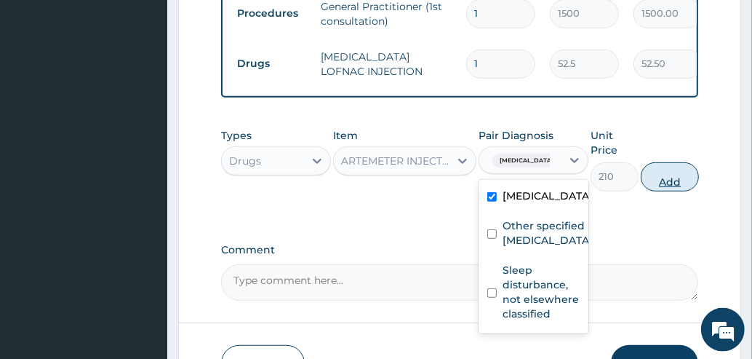
click at [665, 188] on button "Add" at bounding box center [670, 176] width 58 height 29
type input "0"
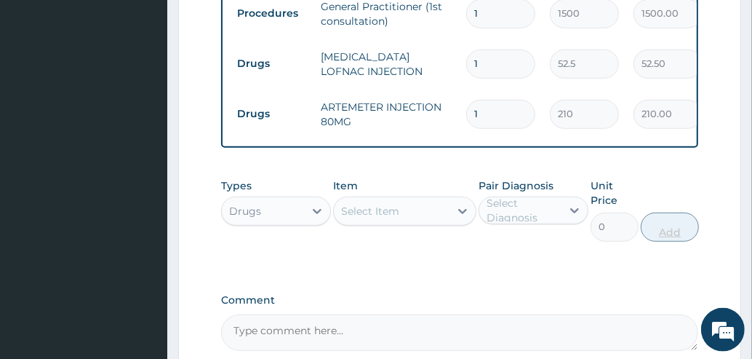
type input "0.00"
type input "6"
type input "1260.00"
type input "6"
click at [410, 223] on div "Select Item" at bounding box center [392, 210] width 116 height 23
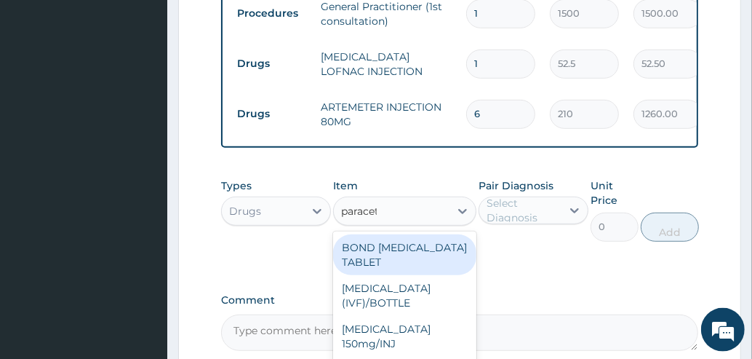
type input "paraceta"
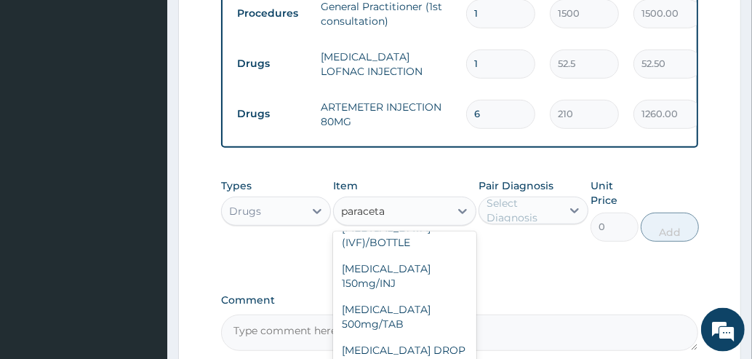
scroll to position [67, 0]
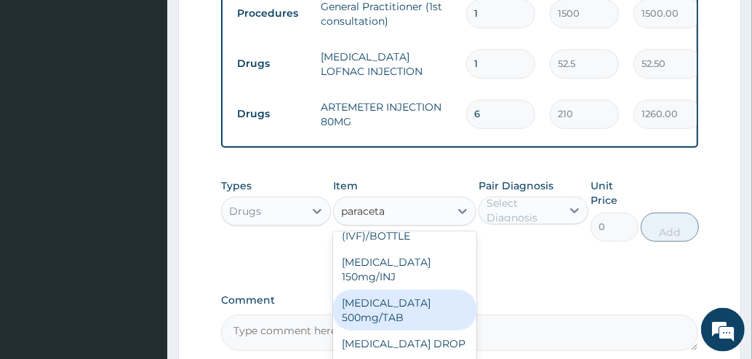
click at [409, 326] on div "[MEDICAL_DATA] 500mg/TAB" at bounding box center [404, 309] width 143 height 41
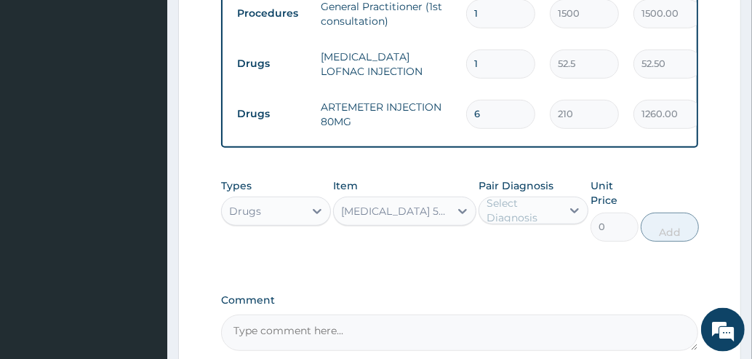
type input "5.25"
click at [527, 220] on div "Select Diagnosis" at bounding box center [523, 210] width 73 height 29
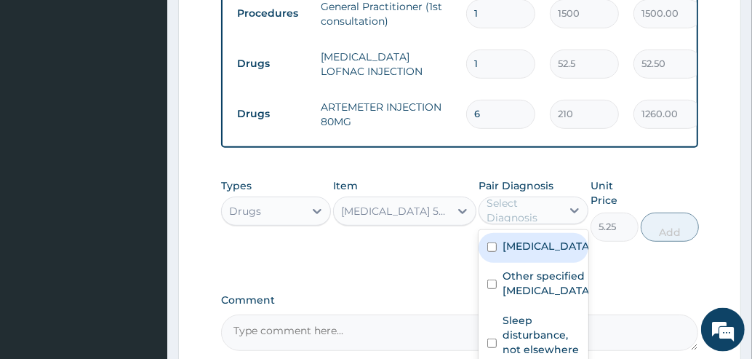
click at [527, 253] on label "[MEDICAL_DATA]" at bounding box center [548, 246] width 90 height 15
checkbox input "true"
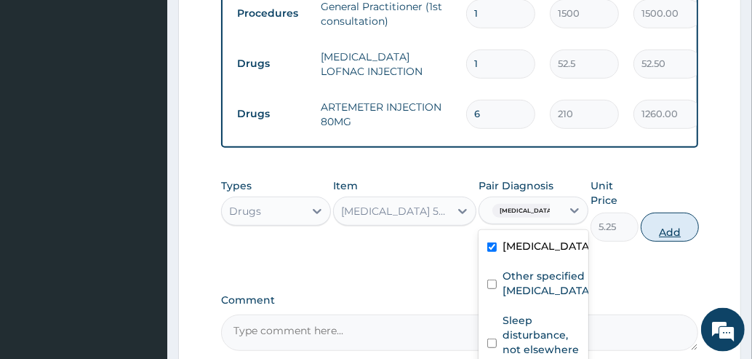
click at [681, 234] on button "Add" at bounding box center [670, 226] width 58 height 29
type input "0"
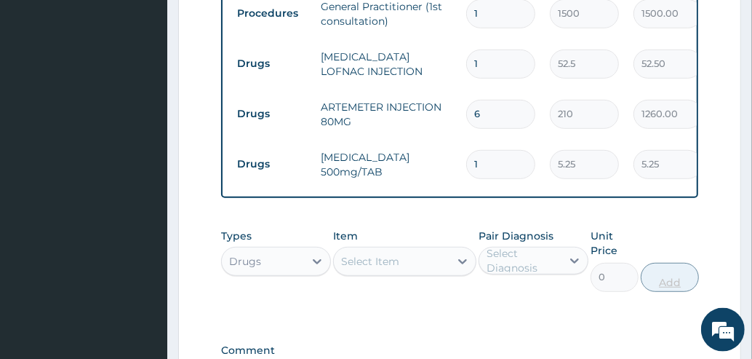
type input "18"
type input "94.50"
type input "18"
click at [437, 271] on div "Select Item" at bounding box center [392, 260] width 116 height 23
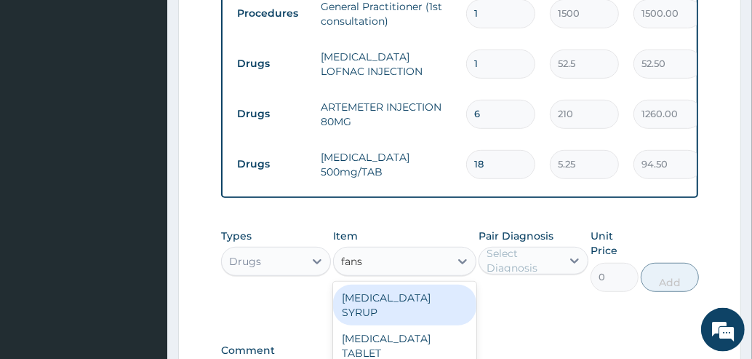
type input "fansi"
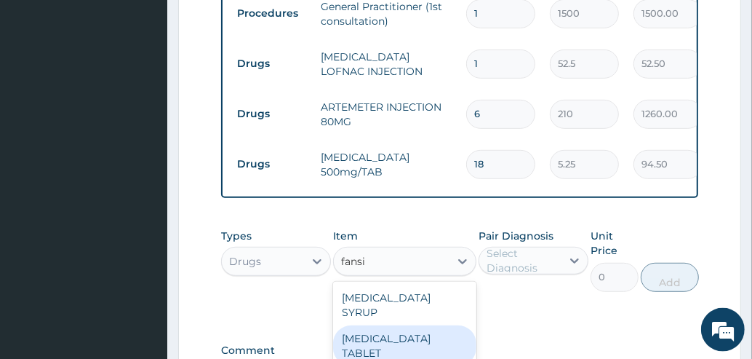
click at [386, 329] on div "[MEDICAL_DATA] TABLET" at bounding box center [404, 345] width 143 height 41
type input "31.5"
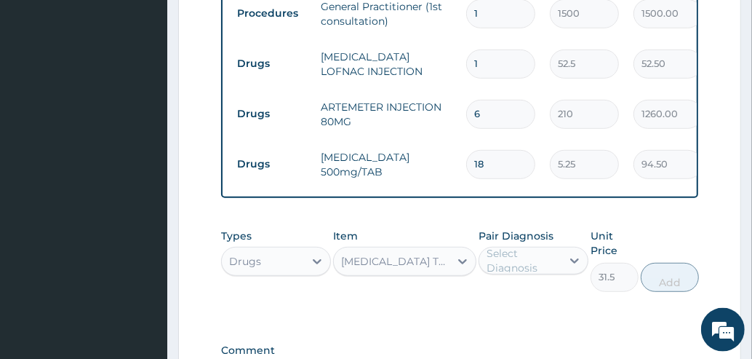
click at [519, 265] on div "Select Diagnosis" at bounding box center [523, 260] width 73 height 29
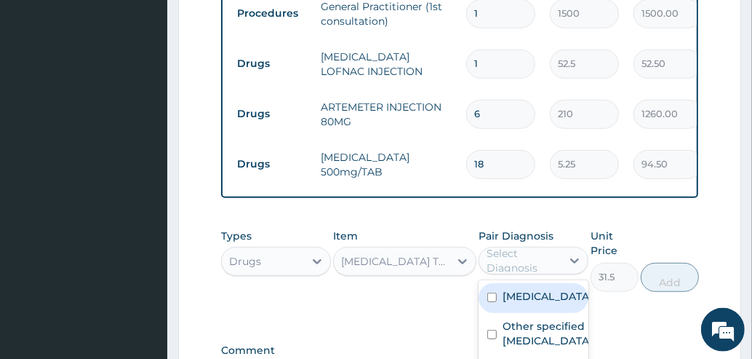
click at [517, 303] on label "Malaria, unspecified" at bounding box center [548, 296] width 90 height 15
checkbox input "true"
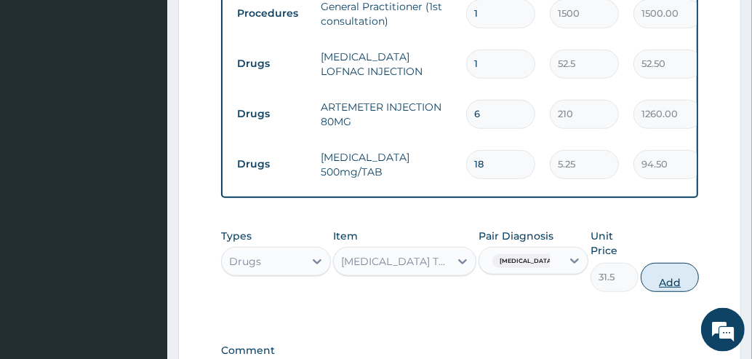
click at [669, 291] on button "Add" at bounding box center [670, 277] width 58 height 29
type input "0"
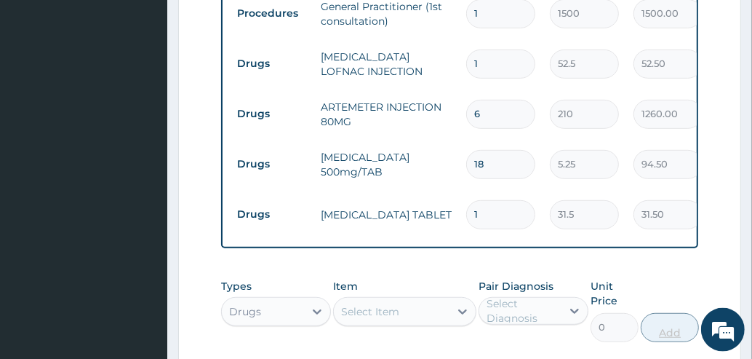
type input "0.00"
type input "3"
type input "94.50"
type input "3"
click at [420, 320] on div "Select Item" at bounding box center [392, 311] width 116 height 23
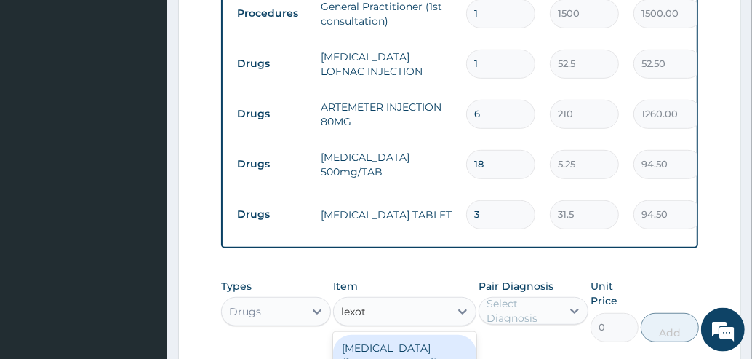
type input "lexota"
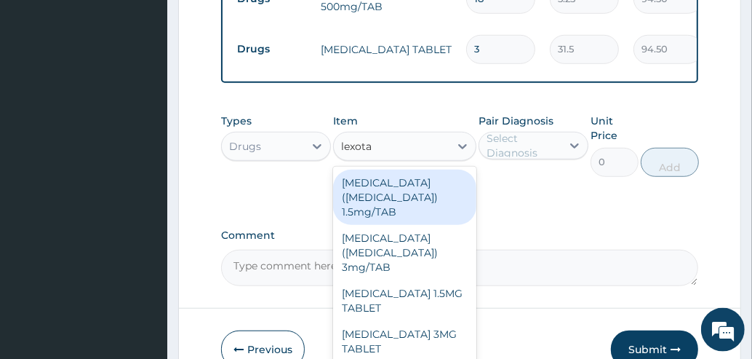
scroll to position [631, 0]
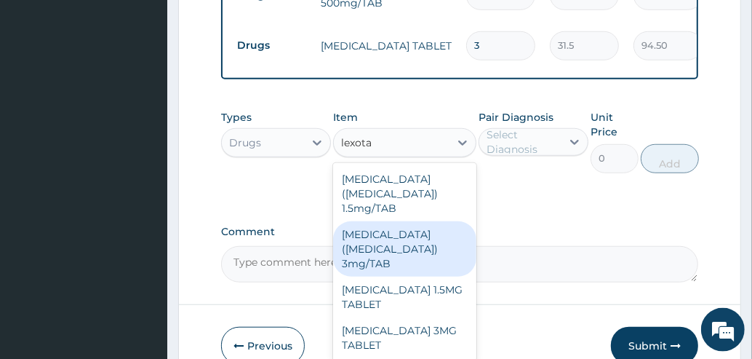
click at [420, 233] on div "Bromazepam(Lexotan) 3mg/TAB" at bounding box center [404, 248] width 143 height 55
type input "17.32"
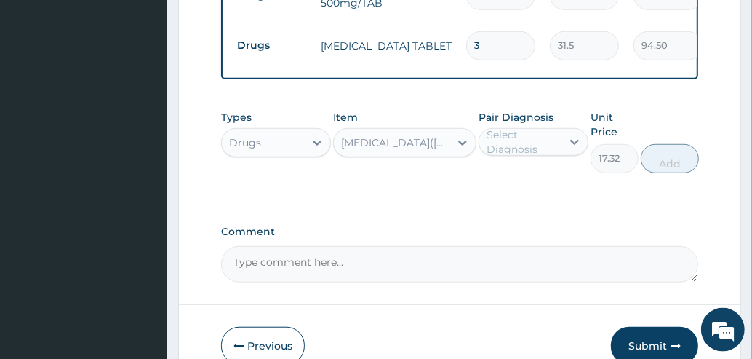
click at [395, 150] on div "Bromazepam(Lexotan) 3mg/TAB" at bounding box center [396, 142] width 110 height 15
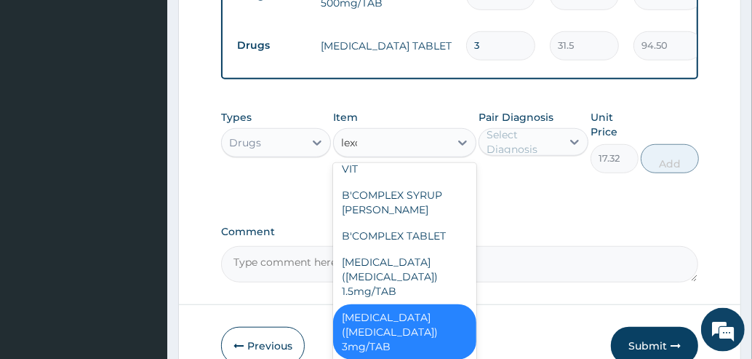
scroll to position [0, 0]
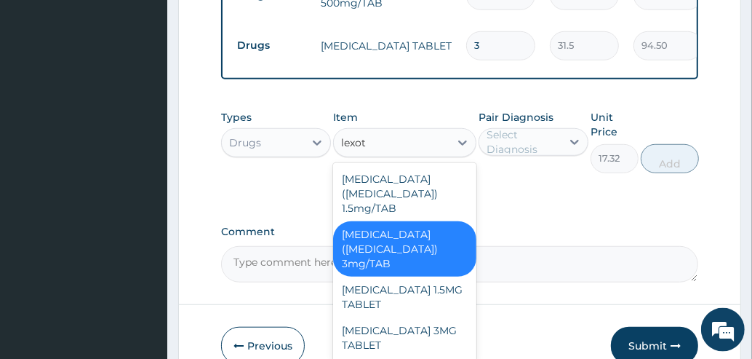
type input "lexota"
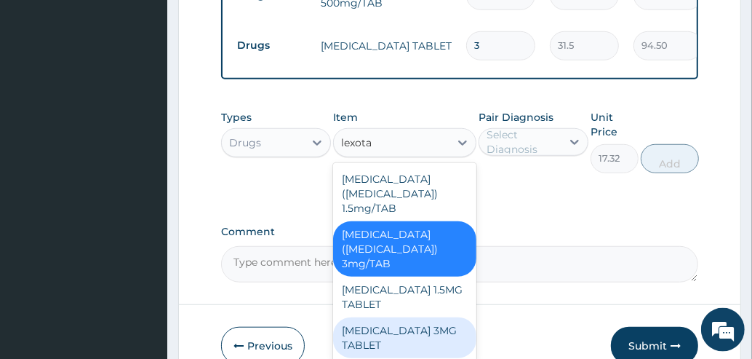
click at [433, 317] on div "LEXOTAN 3MG TABLET" at bounding box center [404, 337] width 143 height 41
type input "105"
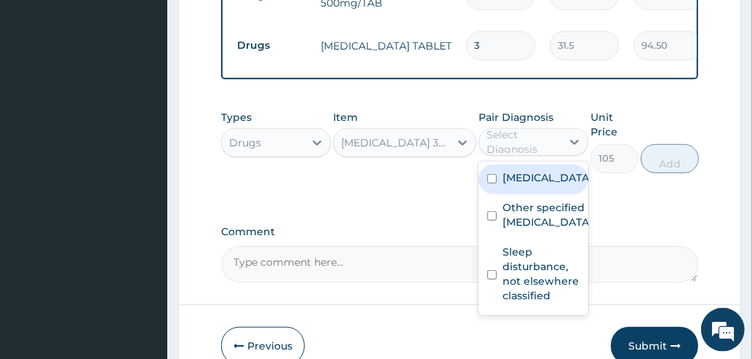
click at [531, 151] on div "Select Diagnosis" at bounding box center [523, 141] width 73 height 29
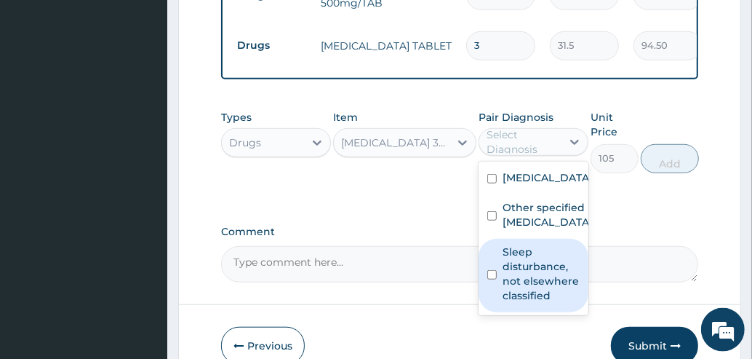
click at [538, 303] on label "Sleep disturbance, not elsewhere classified" at bounding box center [541, 273] width 77 height 58
checkbox input "true"
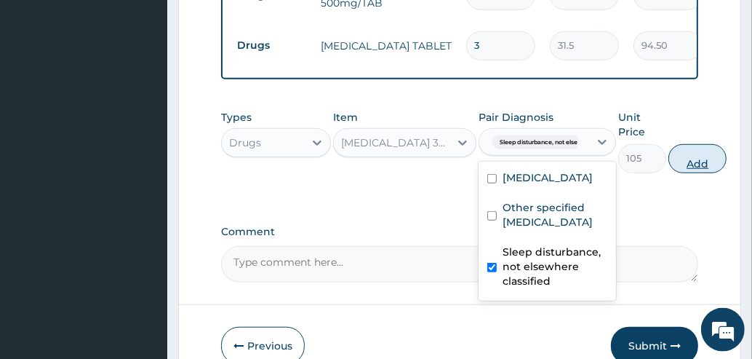
click at [706, 167] on button "Add" at bounding box center [697, 158] width 58 height 29
type input "0"
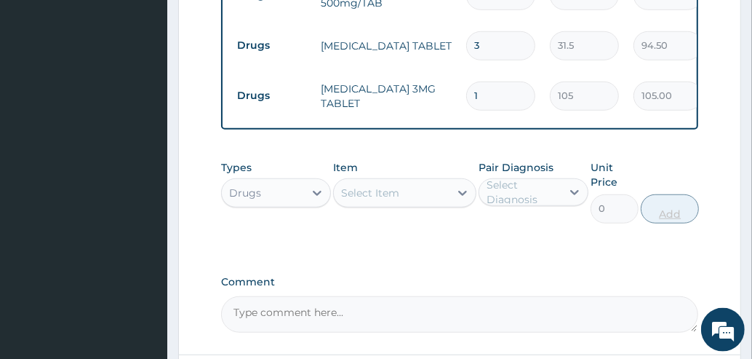
type input "0.00"
type input "3"
type input "315.00"
type input "3"
click at [417, 204] on div "Select Item" at bounding box center [392, 192] width 116 height 23
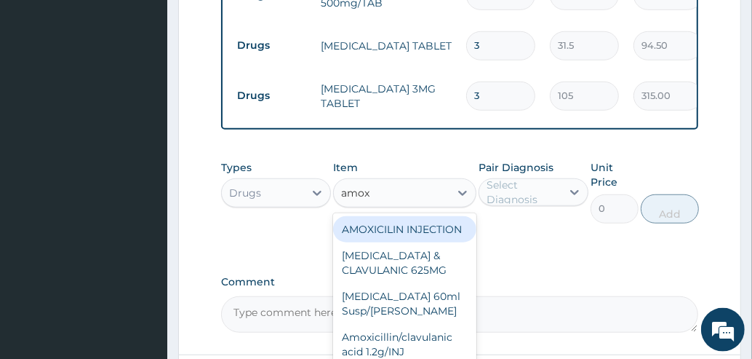
type input "amoxy"
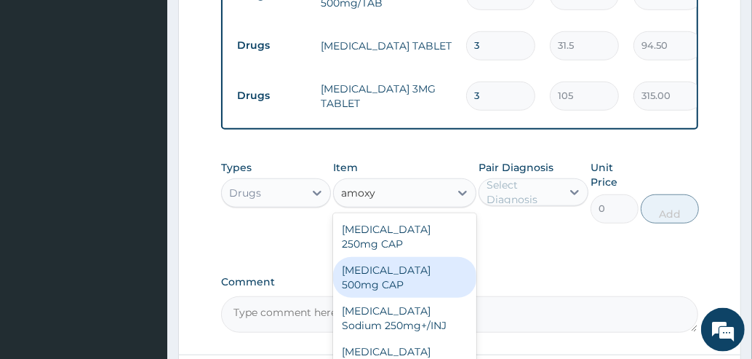
click at [401, 263] on div "Amoxycillin 500mg CAP" at bounding box center [404, 277] width 143 height 41
type input "21"
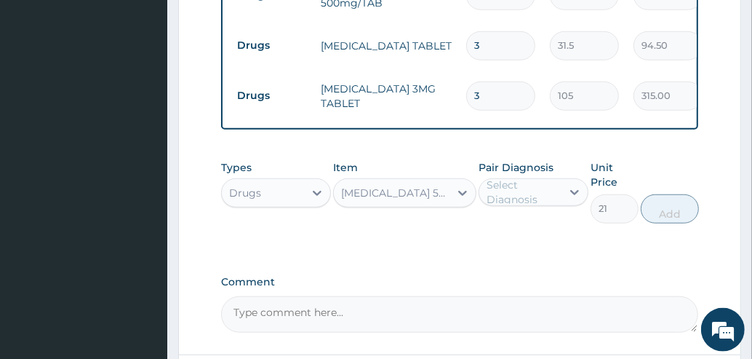
click at [396, 200] on div "Amoxycillin 500mg CAP" at bounding box center [396, 192] width 110 height 15
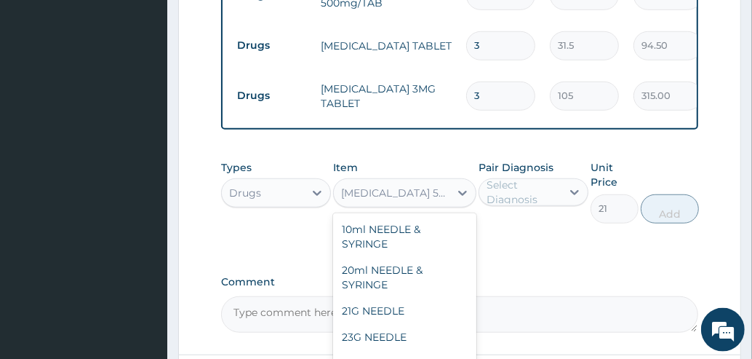
scroll to position [2983, 0]
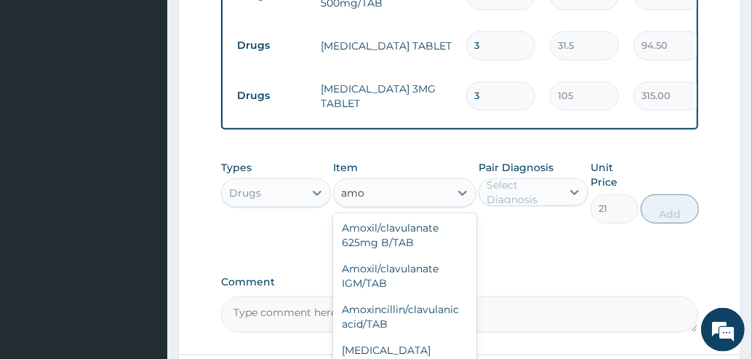
type input "amox"
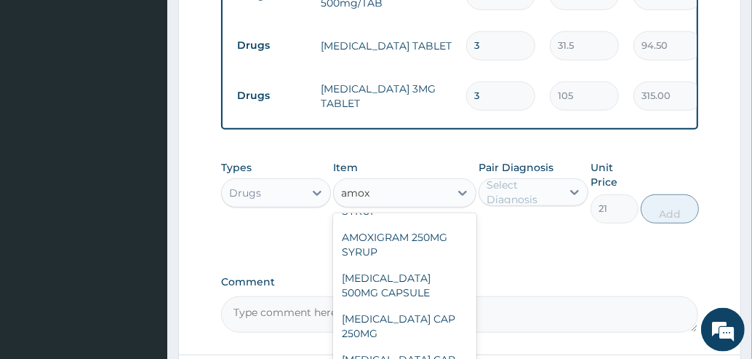
scroll to position [241, 0]
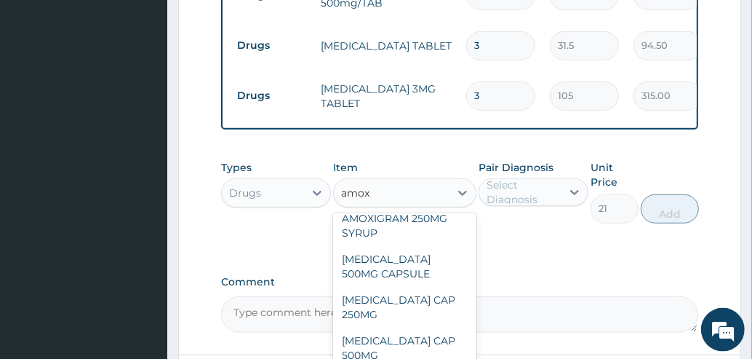
click at [386, 287] on div "AMOXIL 500MG CAPSULE" at bounding box center [404, 266] width 143 height 41
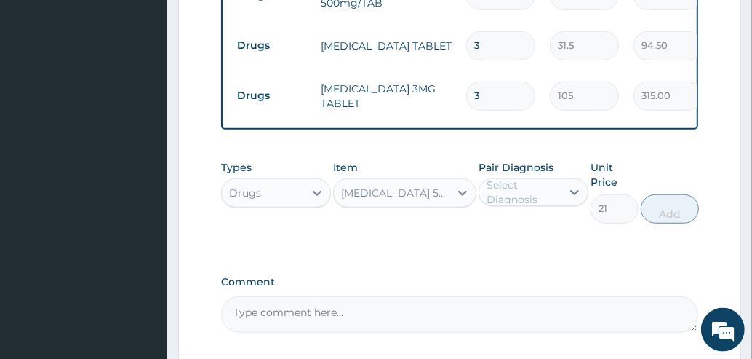
type input "63"
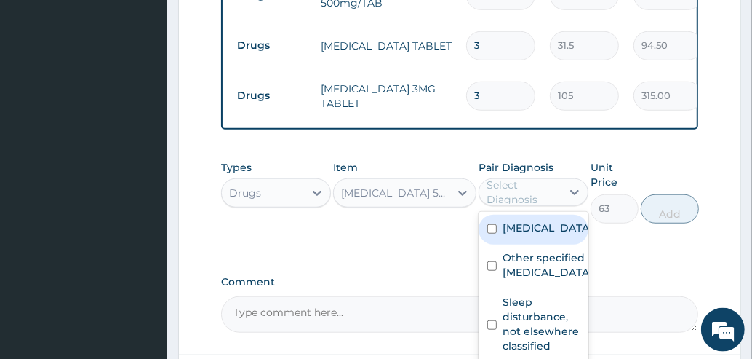
click at [521, 199] on div "Select Diagnosis" at bounding box center [523, 191] width 73 height 29
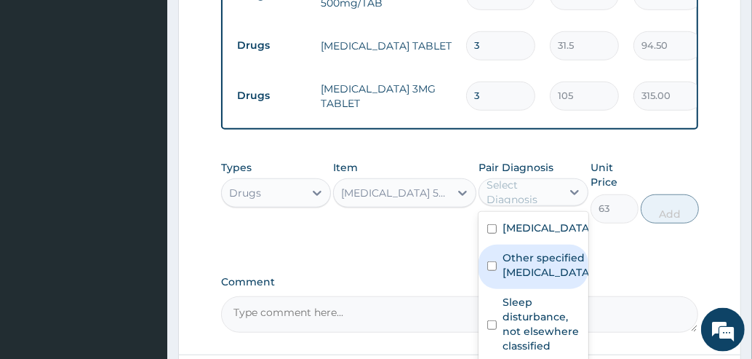
click at [506, 279] on label "Other specified typhoid fever" at bounding box center [548, 264] width 90 height 29
checkbox input "true"
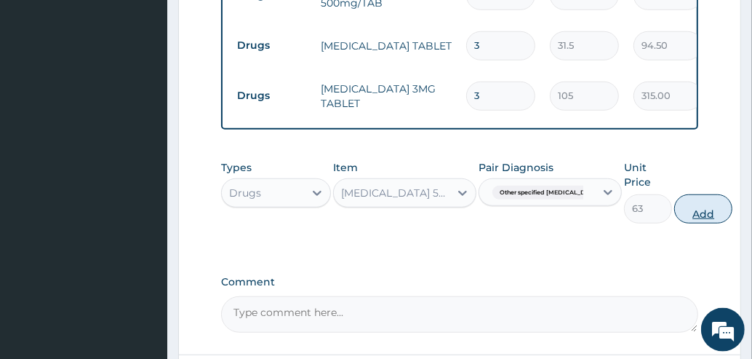
click at [687, 217] on button "Add" at bounding box center [703, 208] width 58 height 29
type input "0"
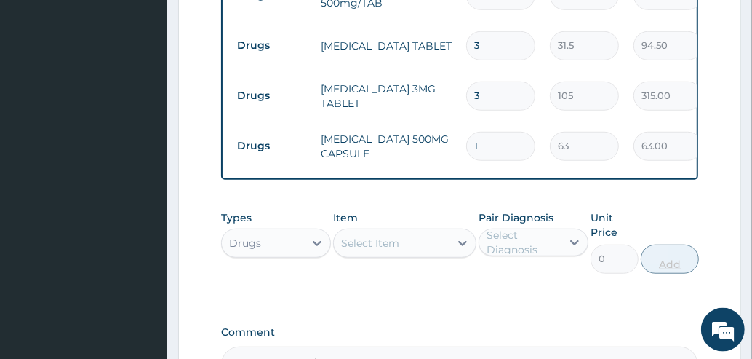
type input "0.00"
type input "9"
type input "567.00"
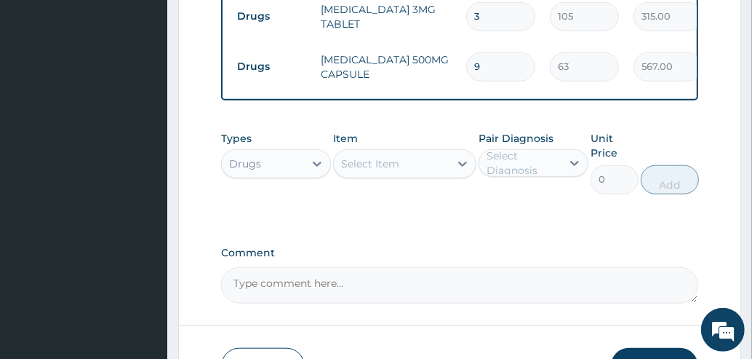
scroll to position [815, 0]
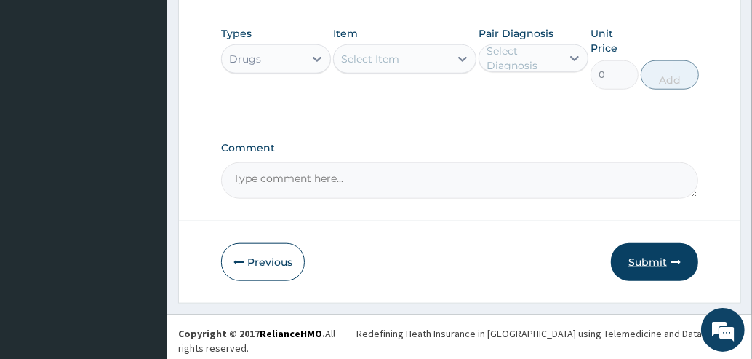
type input "9"
click at [652, 273] on button "Submit" at bounding box center [654, 262] width 87 height 38
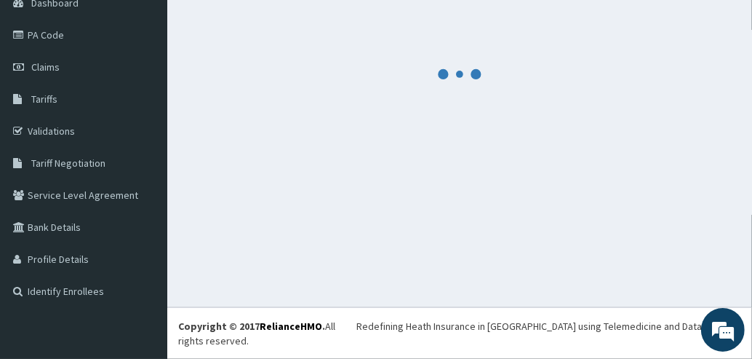
scroll to position [140, 0]
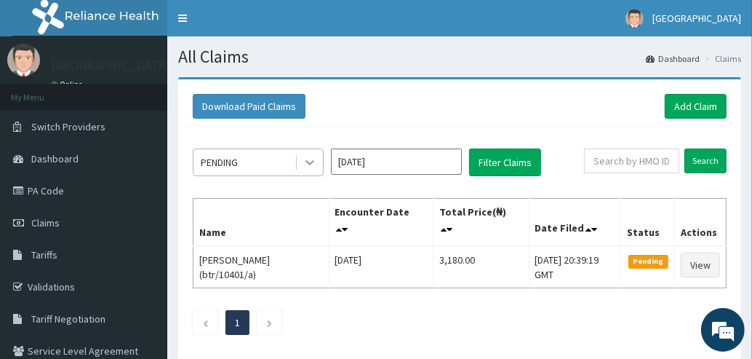
click at [313, 156] on icon at bounding box center [310, 162] width 15 height 15
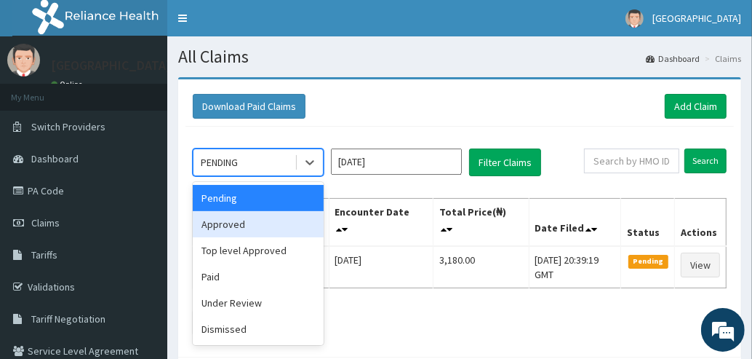
click at [248, 225] on div "Approved" at bounding box center [258, 224] width 131 height 26
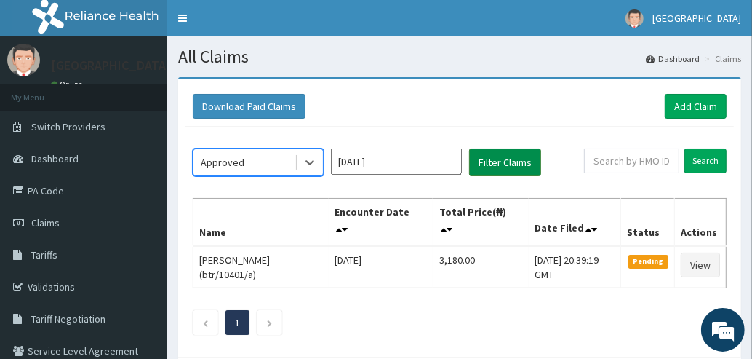
click at [503, 156] on button "Filter Claims" at bounding box center [505, 162] width 72 height 28
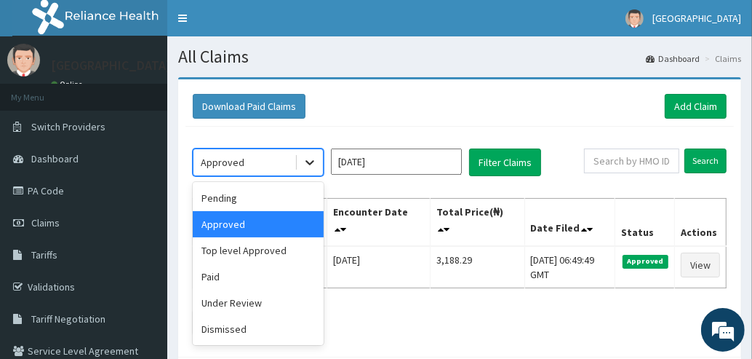
click at [310, 160] on icon at bounding box center [310, 162] width 15 height 15
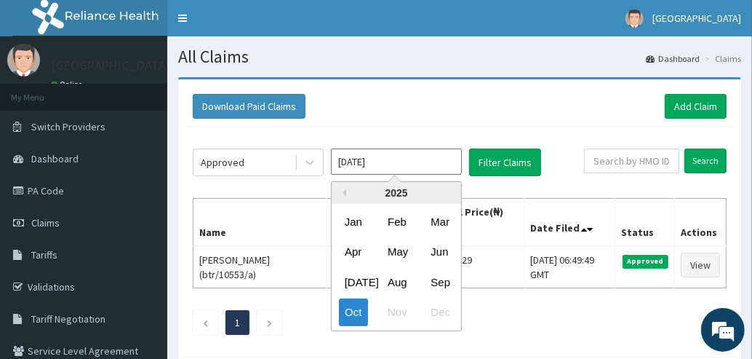
click at [390, 164] on input "[DATE]" at bounding box center [396, 161] width 131 height 26
click at [439, 280] on div "Sep" at bounding box center [439, 281] width 29 height 27
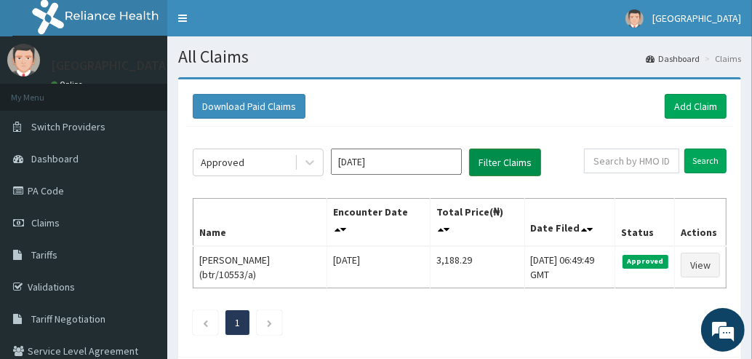
click at [498, 164] on button "Filter Claims" at bounding box center [505, 162] width 72 height 28
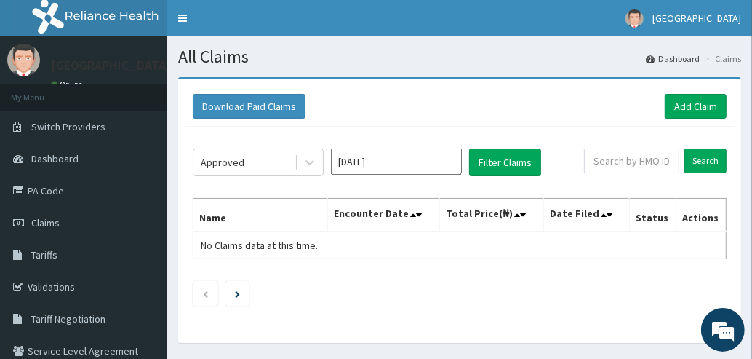
click at [441, 162] on input "Sep 2025" at bounding box center [396, 161] width 131 height 26
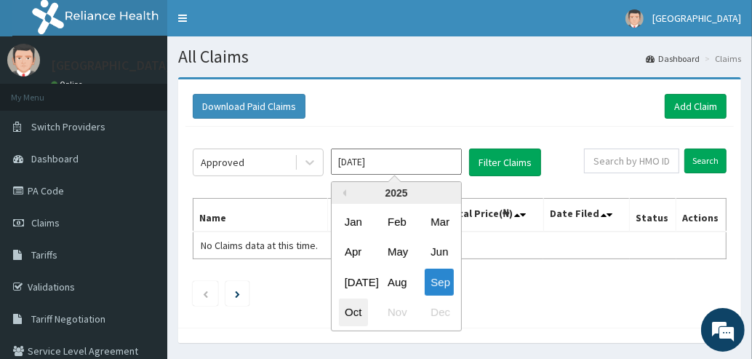
click at [355, 310] on div "Oct" at bounding box center [353, 312] width 29 height 27
type input "Oct 2025"
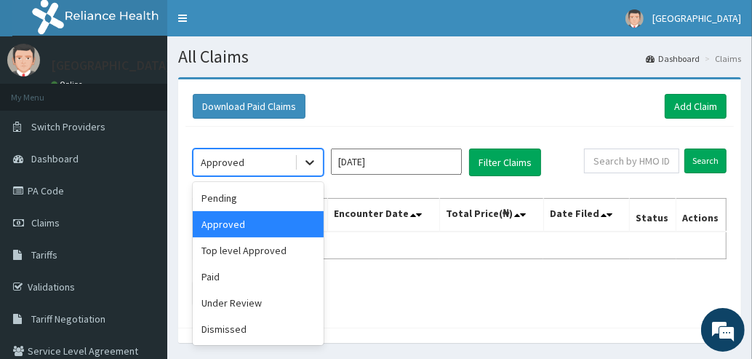
click at [307, 166] on icon at bounding box center [310, 162] width 15 height 15
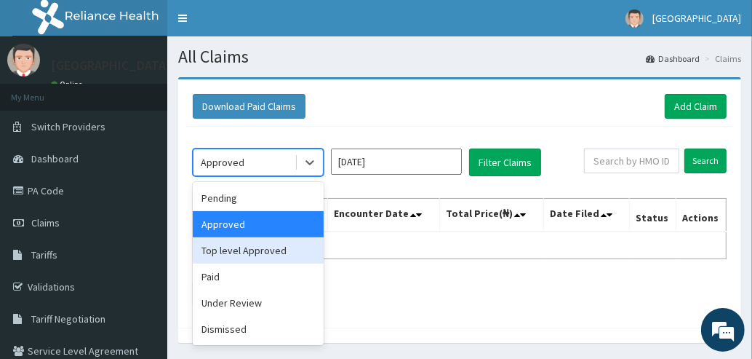
click at [245, 249] on div "Top level Approved" at bounding box center [258, 250] width 131 height 26
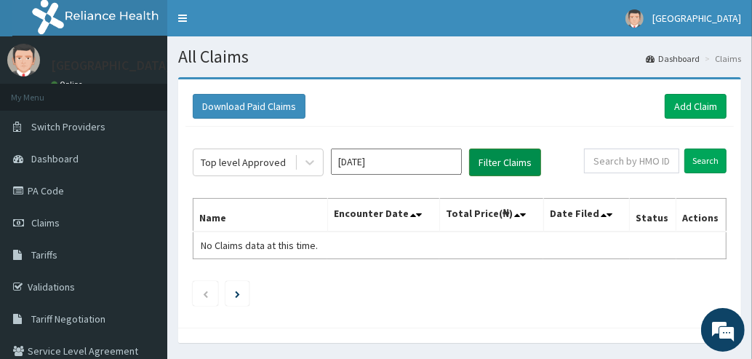
click at [490, 164] on button "Filter Claims" at bounding box center [505, 162] width 72 height 28
click at [500, 162] on button "Filter Claims" at bounding box center [505, 162] width 72 height 28
click at [299, 164] on div at bounding box center [310, 162] width 26 height 26
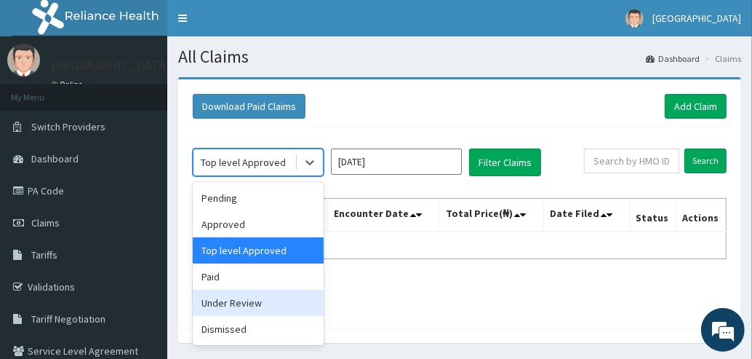
click at [231, 303] on div "Under Review" at bounding box center [258, 302] width 131 height 26
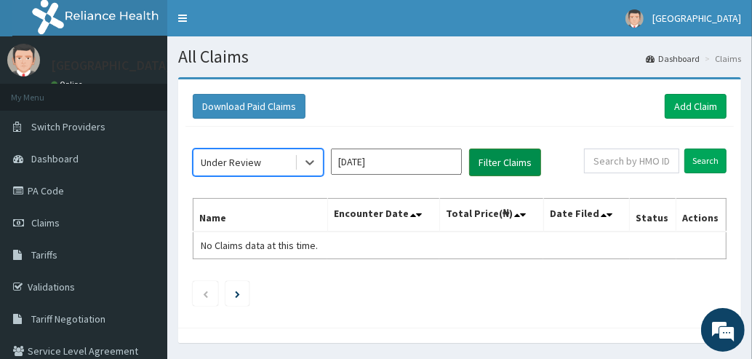
click at [491, 157] on button "Filter Claims" at bounding box center [505, 162] width 72 height 28
click at [500, 161] on button "Filter Claims" at bounding box center [505, 162] width 72 height 28
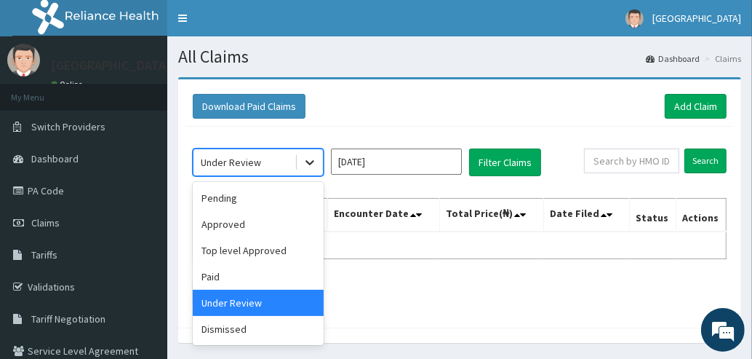
click at [311, 166] on icon at bounding box center [310, 162] width 15 height 15
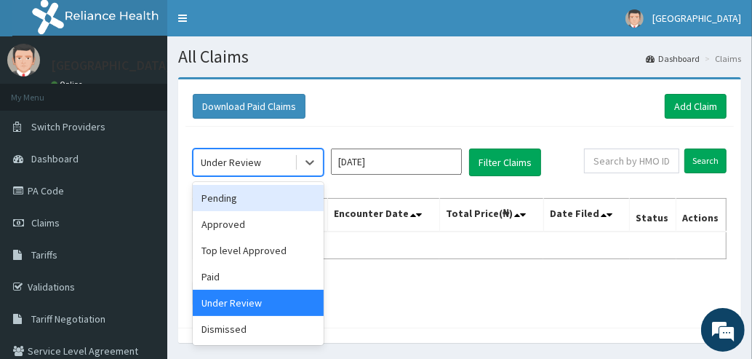
click at [223, 199] on div "Pending" at bounding box center [258, 198] width 131 height 26
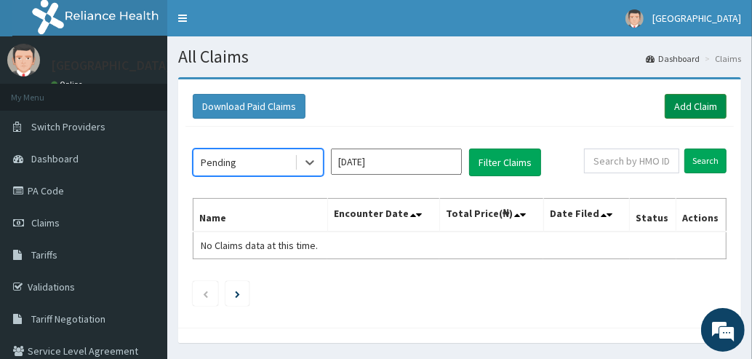
click at [687, 107] on link "Add Claim" at bounding box center [696, 106] width 62 height 25
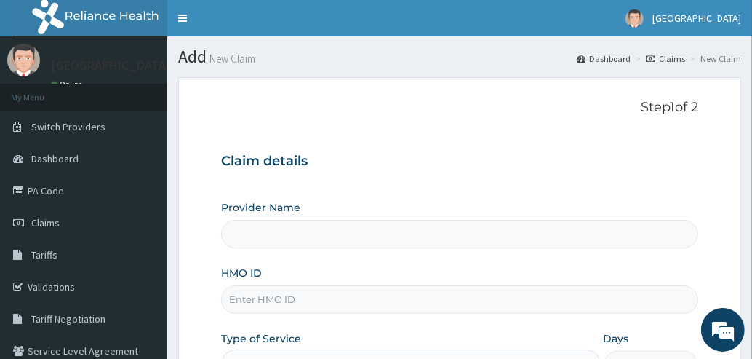
type input "[GEOGRAPHIC_DATA]"
click at [392, 301] on input "HMO ID" at bounding box center [459, 299] width 477 height 28
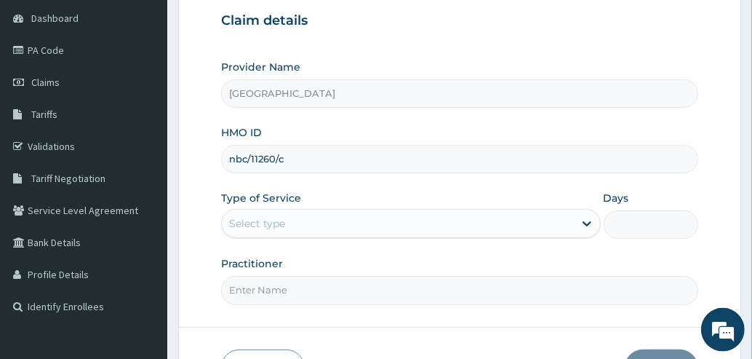
scroll to position [156, 0]
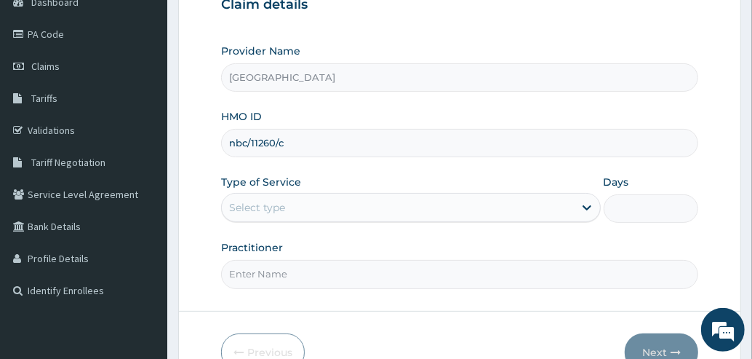
type input "nbc/11260/c"
click at [558, 205] on div "Select type" at bounding box center [398, 207] width 352 height 23
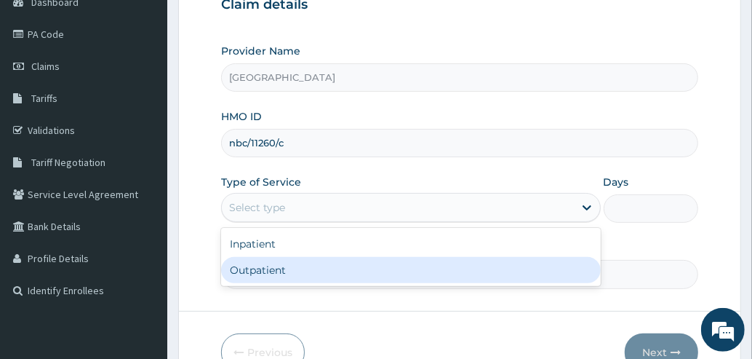
click at [455, 278] on div "Outpatient" at bounding box center [411, 270] width 380 height 26
type input "1"
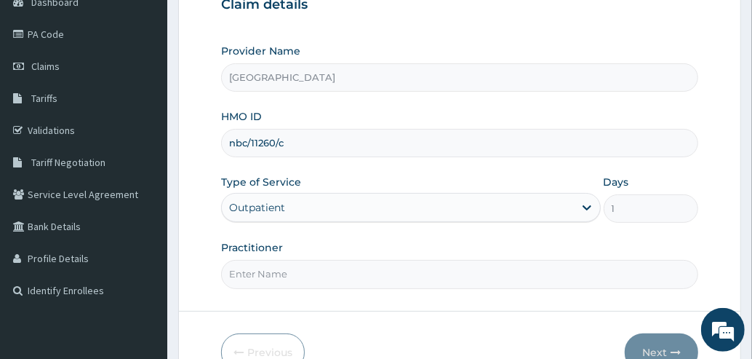
click at [443, 273] on input "Practitioner" at bounding box center [459, 274] width 477 height 28
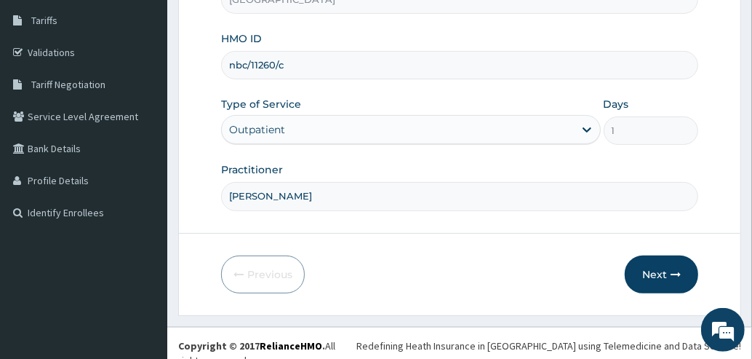
scroll to position [236, 0]
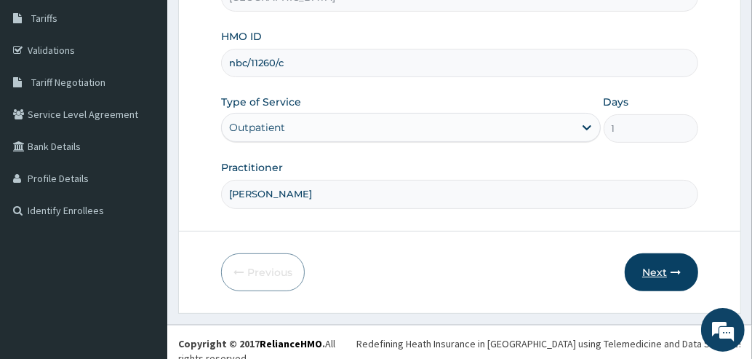
type input "[PERSON_NAME]"
click at [664, 269] on button "Next" at bounding box center [661, 272] width 73 height 38
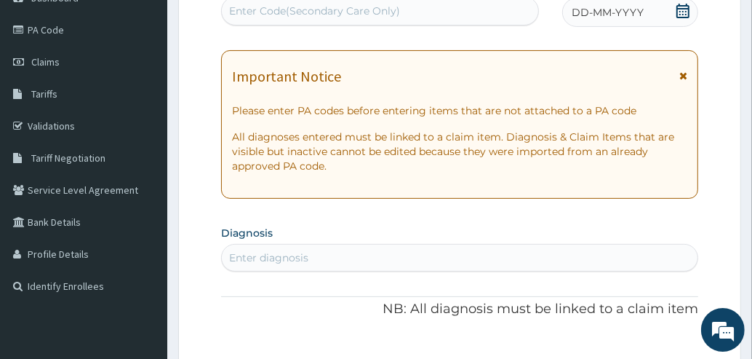
scroll to position [124, 0]
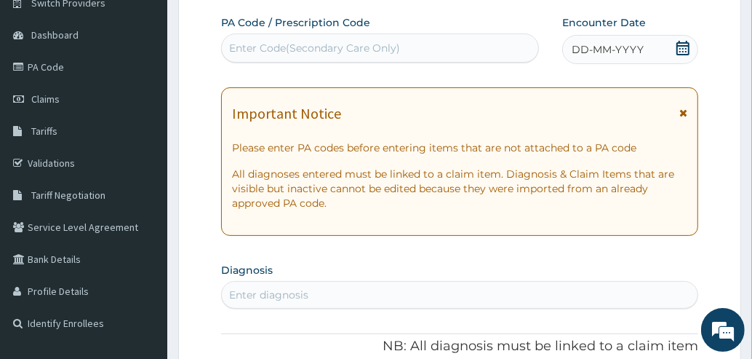
click at [684, 113] on icon at bounding box center [683, 113] width 8 height 10
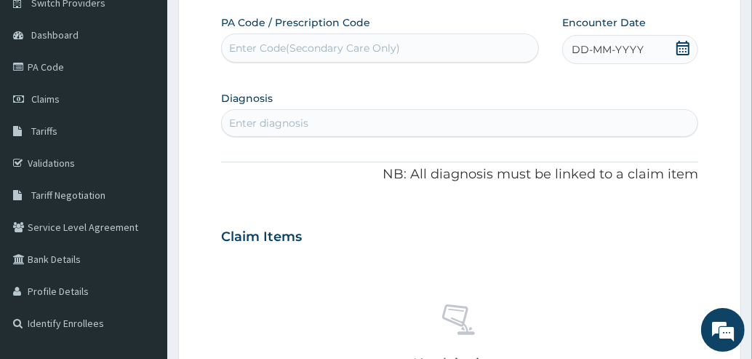
click at [684, 47] on icon at bounding box center [683, 48] width 15 height 15
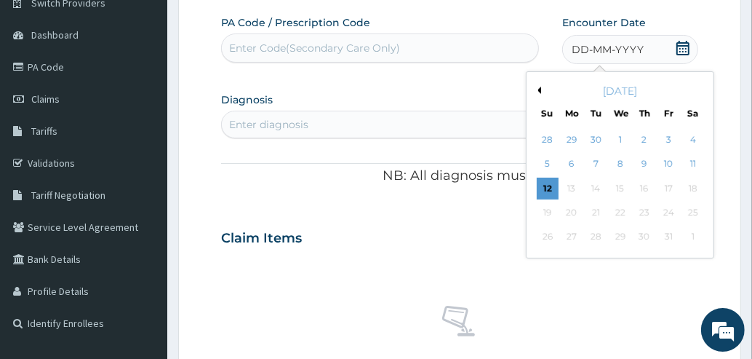
click at [541, 91] on button "Previous Month" at bounding box center [537, 90] width 7 height 7
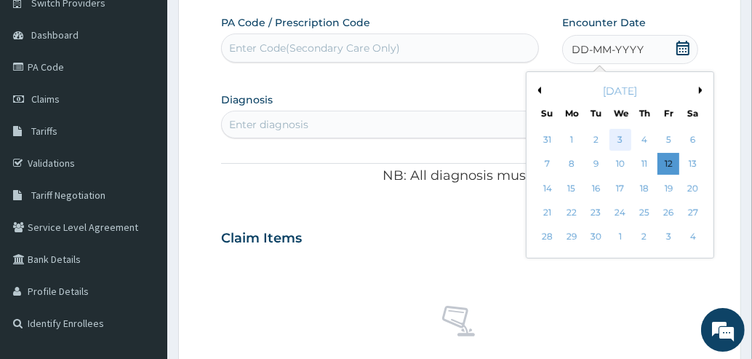
click at [621, 142] on div "3" at bounding box center [620, 140] width 22 height 22
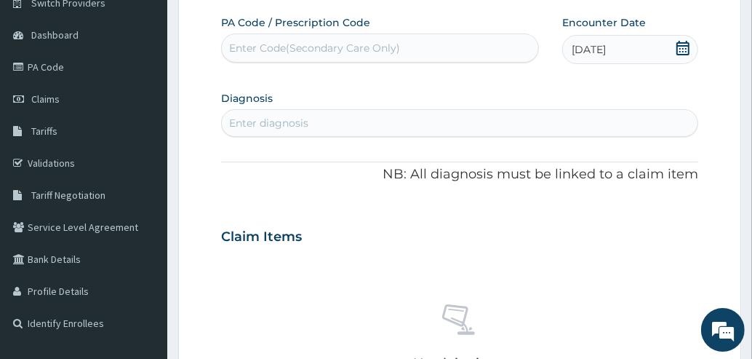
click at [513, 124] on div "Enter diagnosis" at bounding box center [460, 122] width 476 height 23
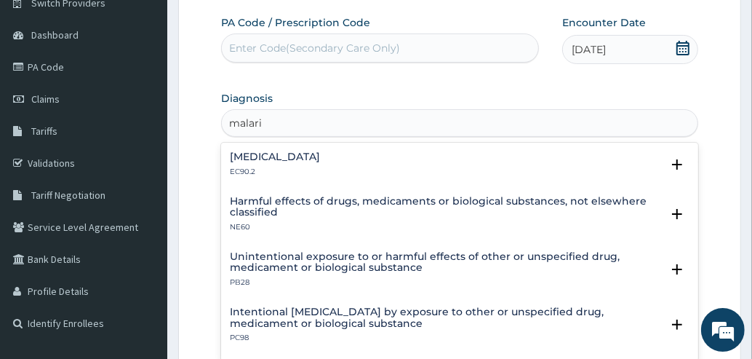
type input "[MEDICAL_DATA]"
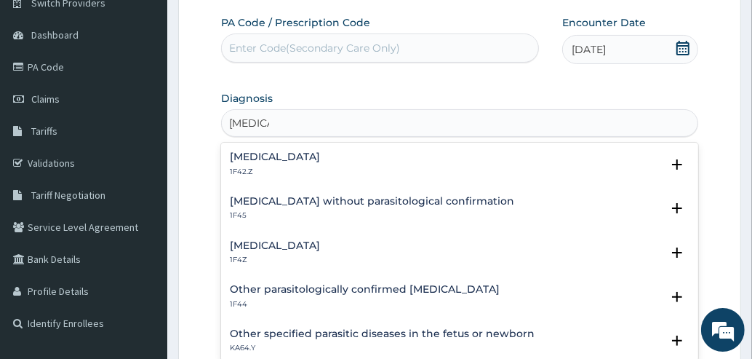
click at [307, 245] on h4 "[MEDICAL_DATA]" at bounding box center [275, 245] width 90 height 11
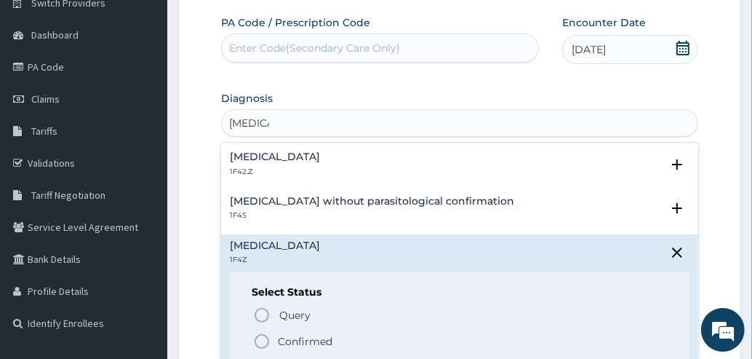
click at [259, 342] on icon "status option filled" at bounding box center [261, 340] width 17 height 17
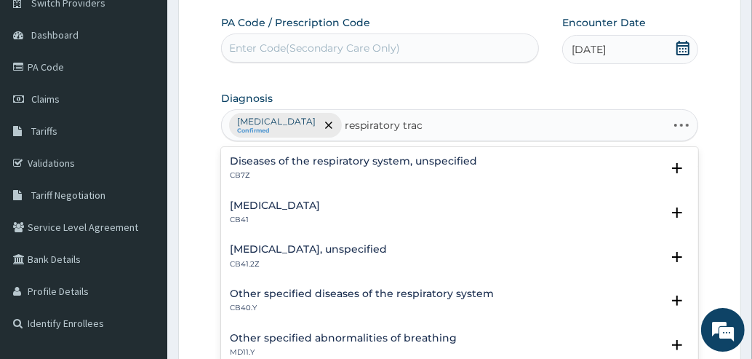
type input "respiratory tract"
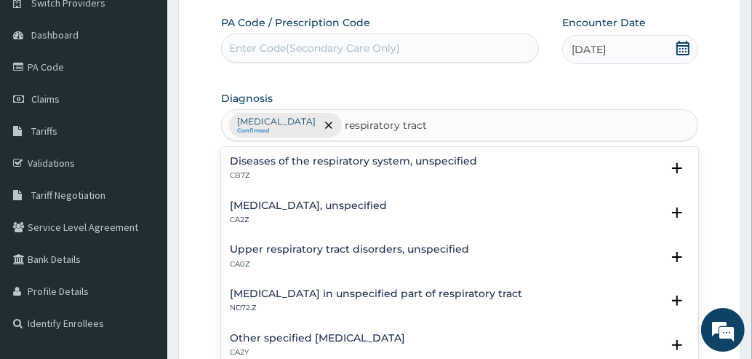
click at [343, 250] on h4 "Upper respiratory tract disorders, unspecified" at bounding box center [349, 249] width 239 height 11
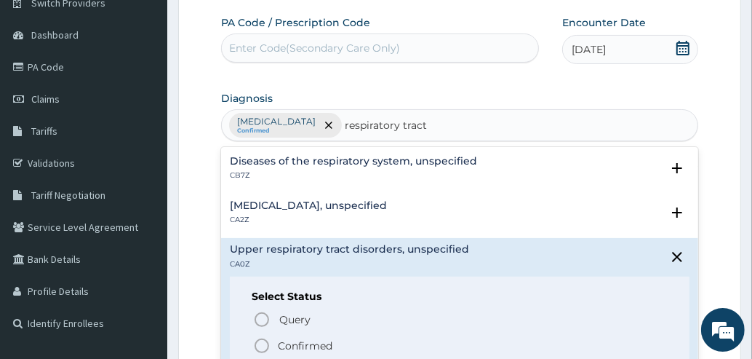
click at [263, 341] on icon "status option filled" at bounding box center [261, 345] width 17 height 17
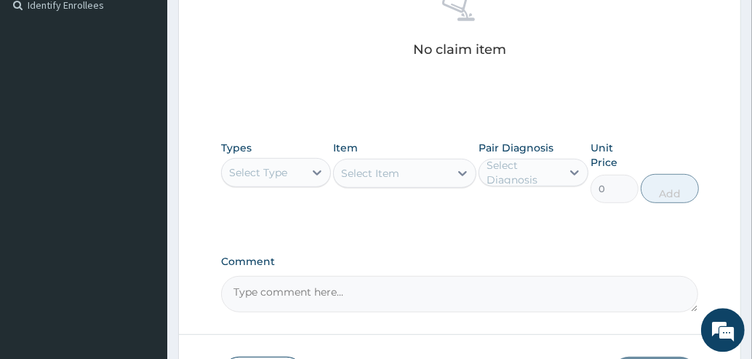
scroll to position [445, 0]
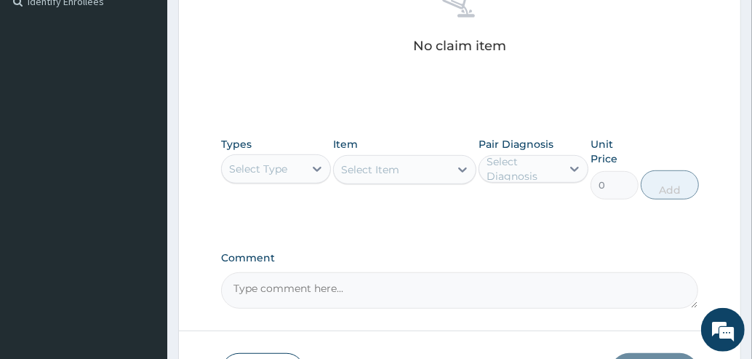
click at [287, 172] on div "Select Type" at bounding box center [263, 168] width 82 height 23
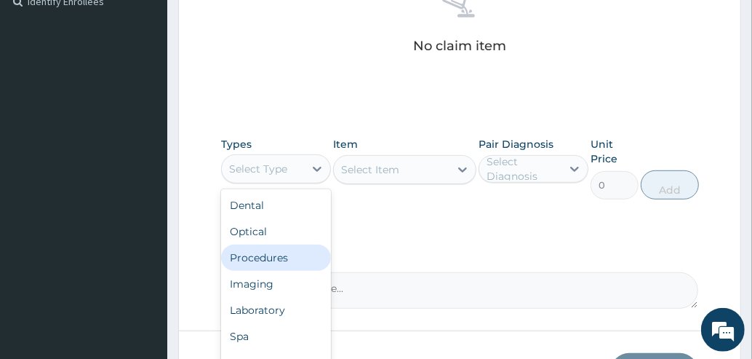
click at [257, 253] on div "Procedures" at bounding box center [276, 257] width 110 height 26
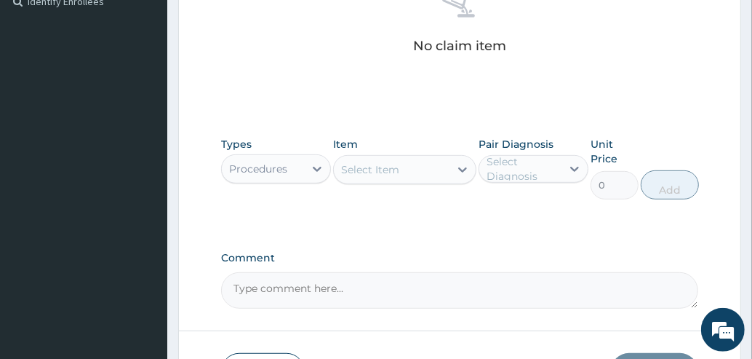
click at [396, 167] on div "Select Item" at bounding box center [370, 169] width 58 height 15
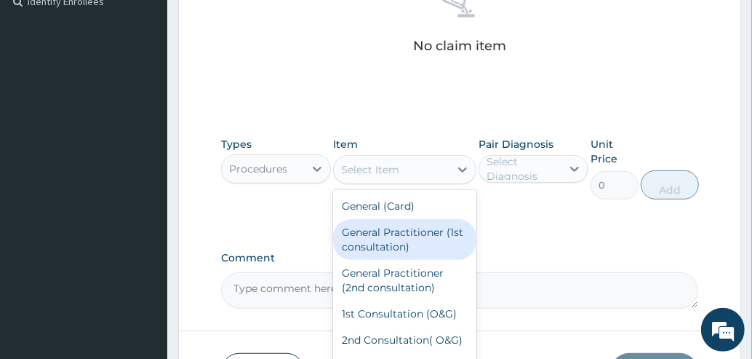
click at [379, 246] on div "General Practitioner (1st consultation)" at bounding box center [404, 239] width 143 height 41
type input "1500"
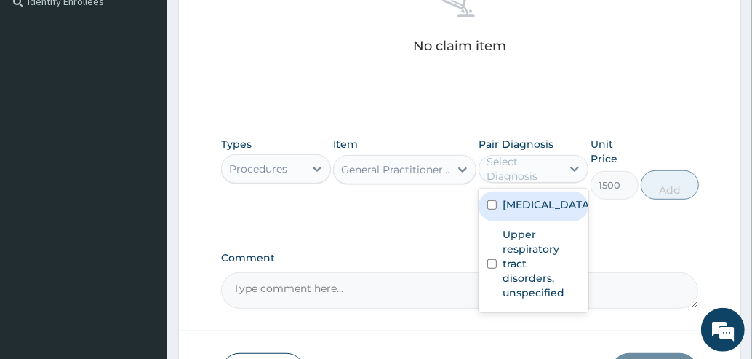
click at [527, 165] on div "Select Diagnosis" at bounding box center [523, 168] width 73 height 29
click at [515, 212] on label "Malaria, unspecified" at bounding box center [548, 204] width 90 height 15
checkbox input "true"
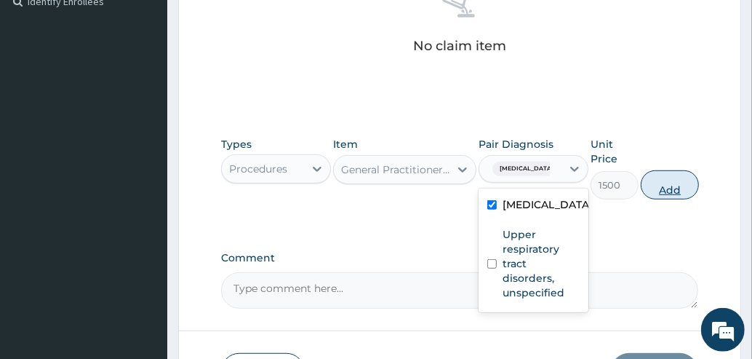
click at [667, 184] on button "Add" at bounding box center [670, 184] width 58 height 29
type input "0"
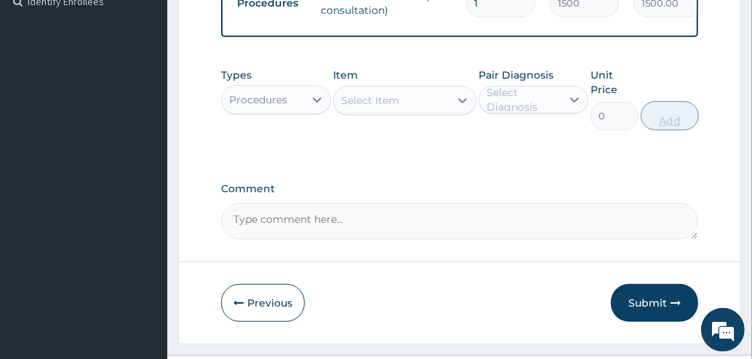
scroll to position [441, 0]
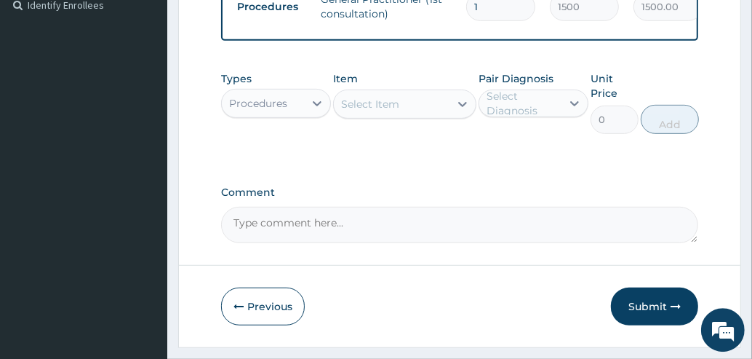
click at [269, 107] on div "Procedures" at bounding box center [258, 103] width 58 height 15
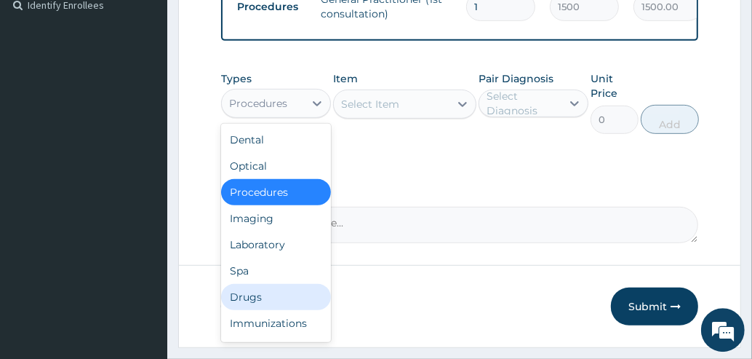
click at [252, 309] on div "Drugs" at bounding box center [276, 297] width 110 height 26
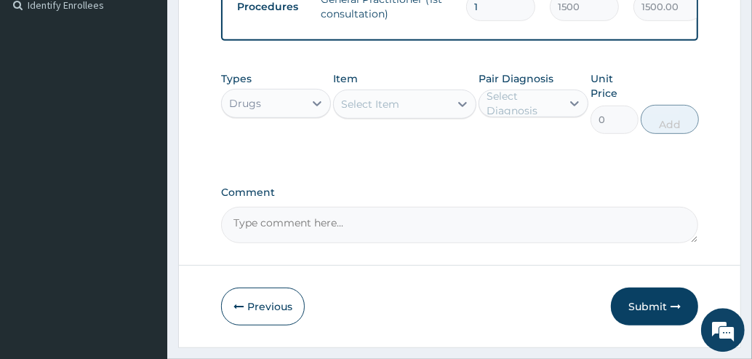
click at [399, 113] on div "Select Item" at bounding box center [392, 103] width 116 height 23
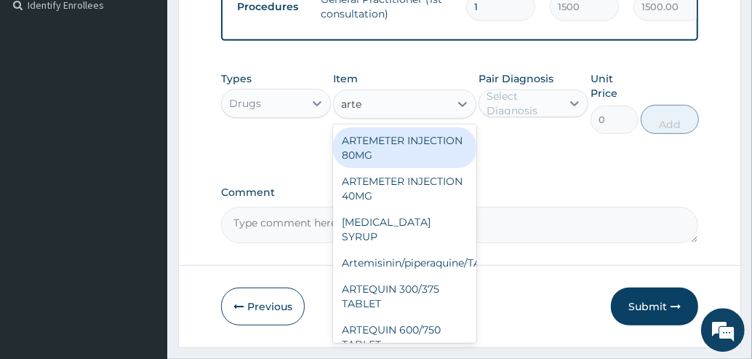
type input "artem"
click at [415, 159] on div "ARTEMETER INJECTION 80MG" at bounding box center [404, 147] width 143 height 41
type input "210"
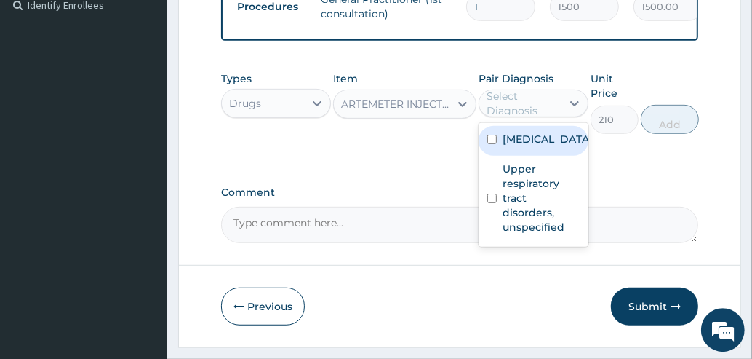
click at [519, 113] on div "Select Diagnosis" at bounding box center [523, 103] width 73 height 29
click at [519, 146] on label "Malaria, unspecified" at bounding box center [548, 139] width 90 height 15
checkbox input "true"
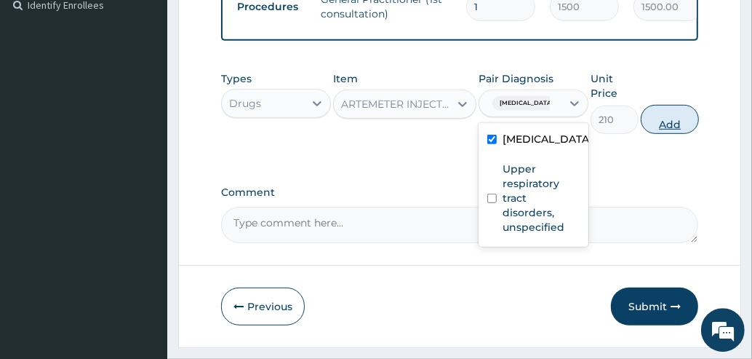
click at [662, 129] on button "Add" at bounding box center [670, 119] width 58 height 29
type input "0"
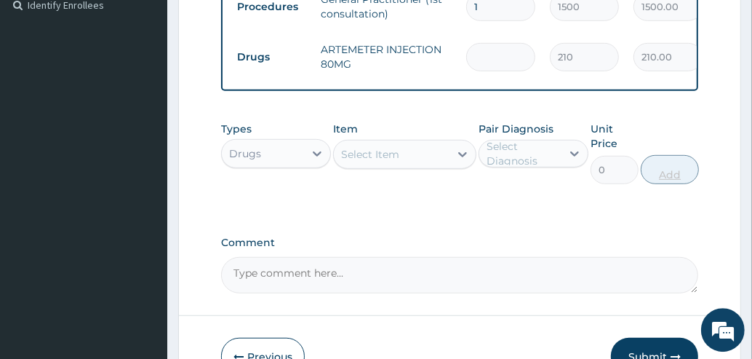
type input "0.00"
type input "2"
type input "420.00"
type input "2"
click at [419, 166] on div "Select Item" at bounding box center [392, 154] width 116 height 23
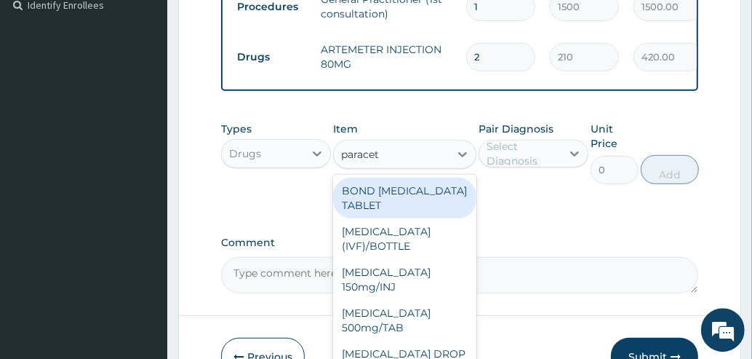
type input "paraceta"
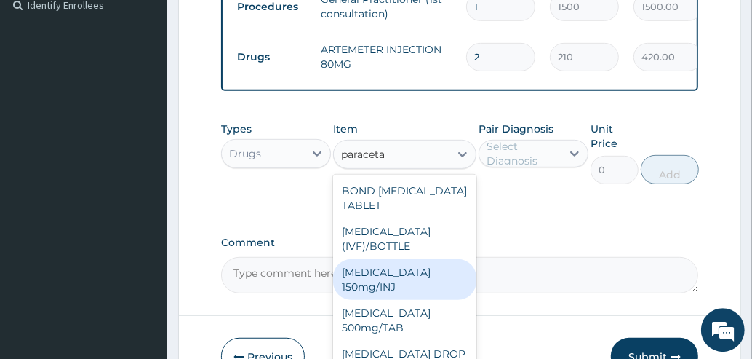
click at [410, 280] on div "Paracetamol 150mg/INJ" at bounding box center [404, 279] width 143 height 41
type input "31.5"
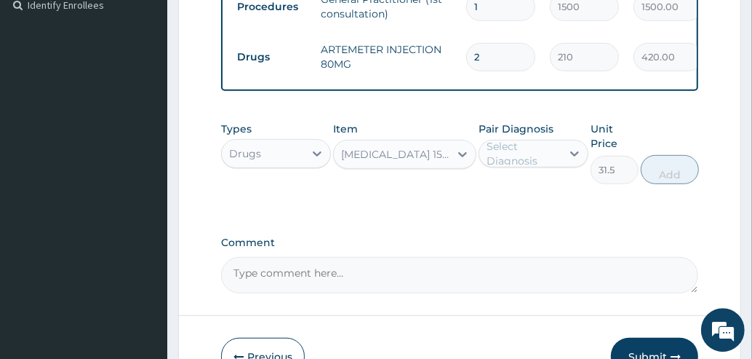
click at [532, 163] on div "Select Diagnosis" at bounding box center [523, 153] width 73 height 29
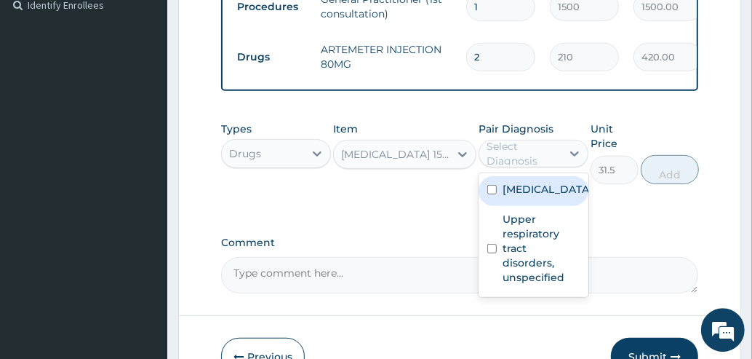
click at [524, 196] on label "Malaria, unspecified" at bounding box center [548, 189] width 90 height 15
checkbox input "true"
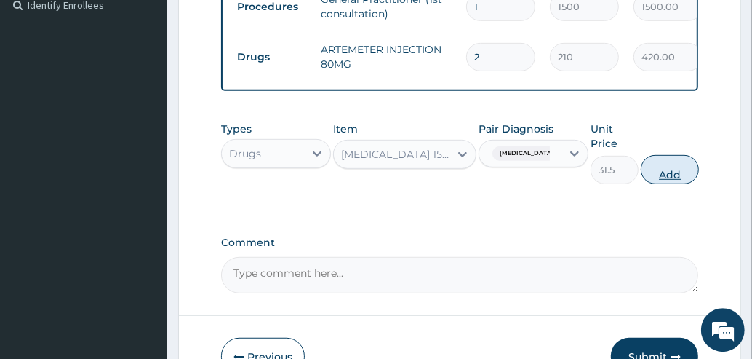
click at [671, 178] on button "Add" at bounding box center [670, 169] width 58 height 29
type input "0"
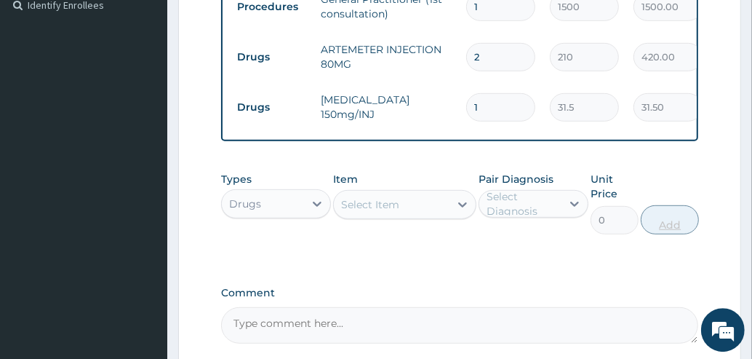
type input "0.00"
type input "2"
type input "63.00"
type input "2"
click at [429, 212] on div "Select Item" at bounding box center [392, 204] width 116 height 23
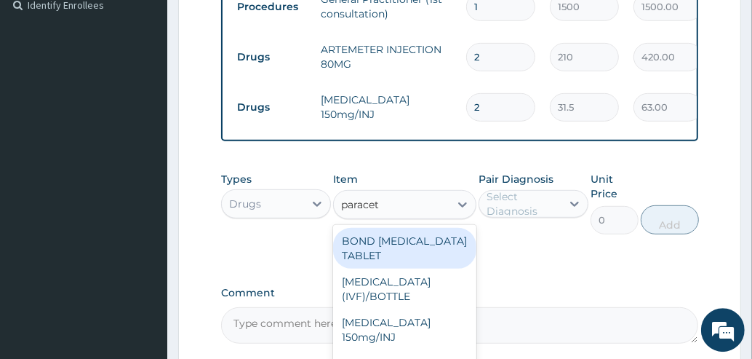
type input "paraceta"
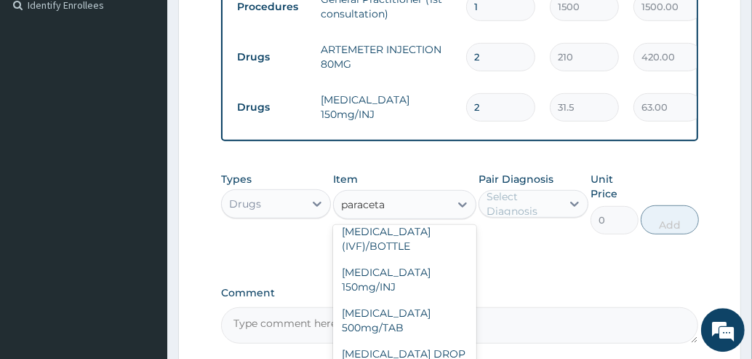
scroll to position [59, 0]
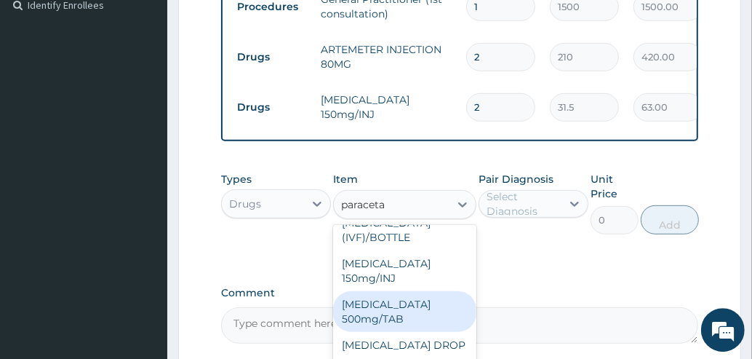
click at [417, 320] on div "PARACETAMOL 500mg/TAB" at bounding box center [404, 311] width 143 height 41
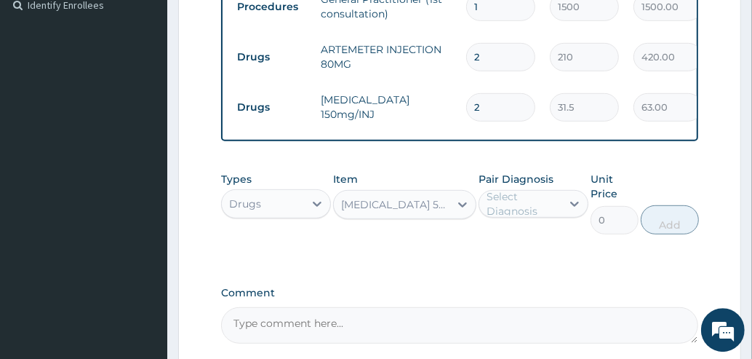
type input "5.25"
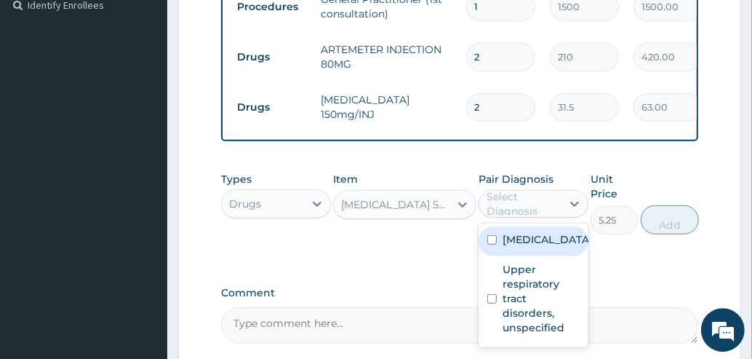
click at [543, 215] on div "Select Diagnosis" at bounding box center [523, 203] width 73 height 29
click at [518, 247] on label "Malaria, unspecified" at bounding box center [548, 239] width 90 height 15
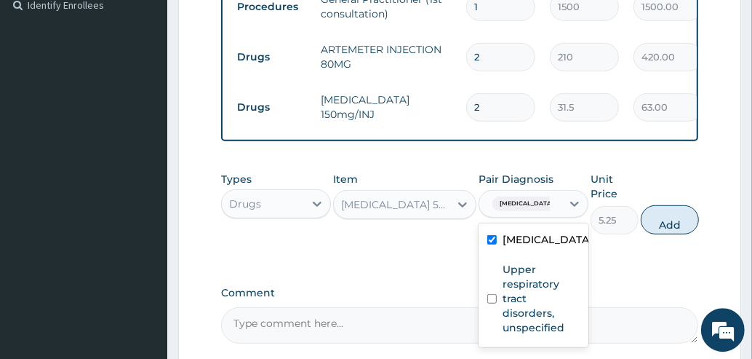
checkbox input "true"
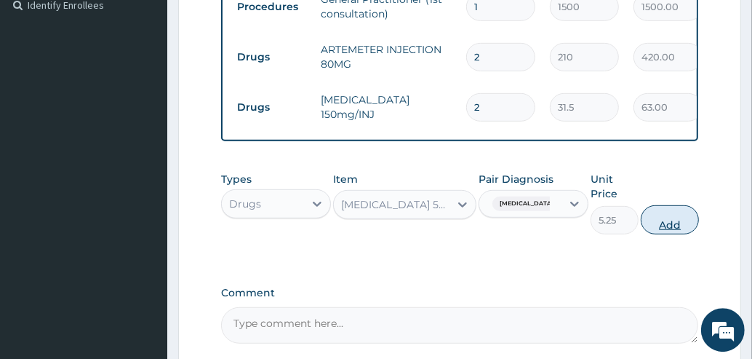
click at [675, 231] on button "Add" at bounding box center [670, 219] width 58 height 29
type input "0"
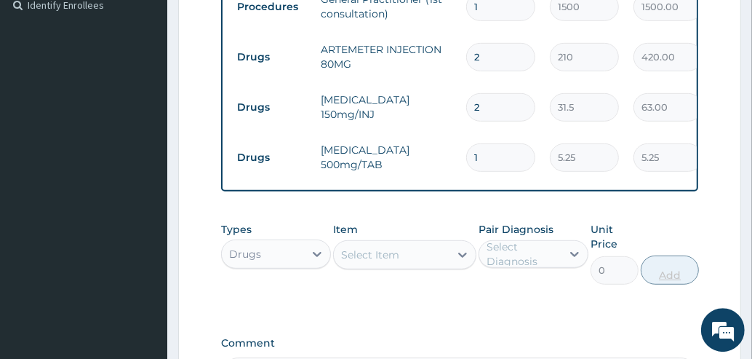
type input "18"
type input "94.50"
type input "18"
click at [396, 262] on div "Select Item" at bounding box center [370, 254] width 58 height 15
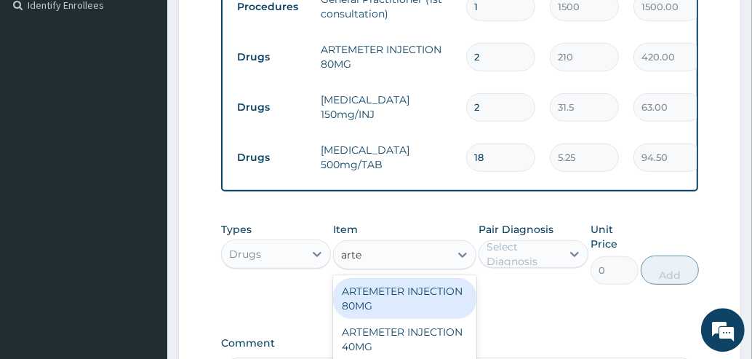
type input "artem"
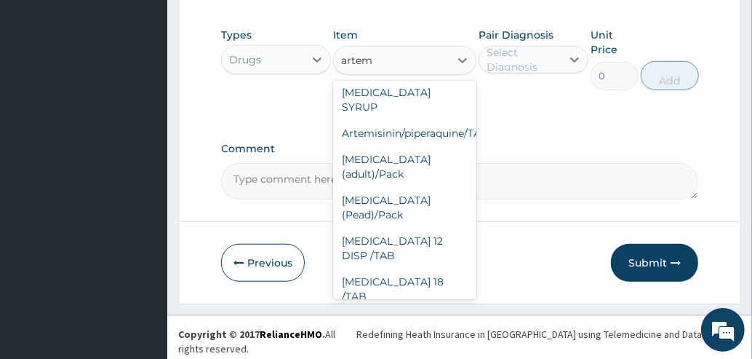
scroll to position [88, 0]
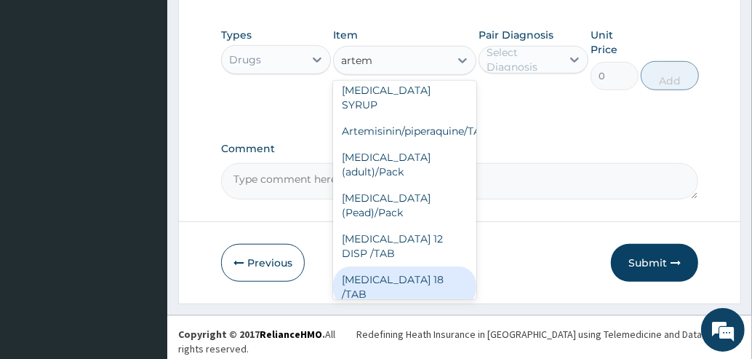
click at [431, 266] on div "COARTEM 18 /TAB" at bounding box center [404, 286] width 143 height 41
type input "21"
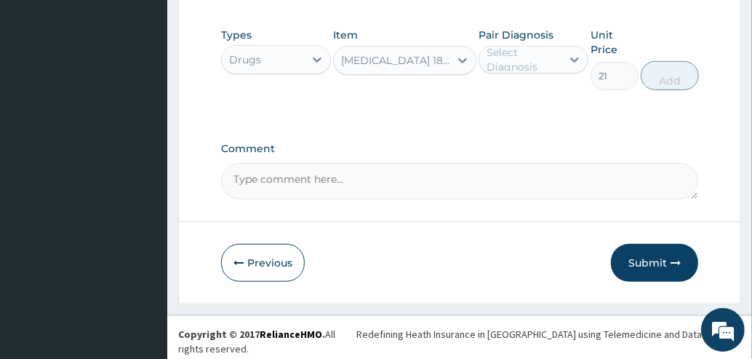
click at [521, 71] on div "Select Diagnosis" at bounding box center [523, 59] width 73 height 29
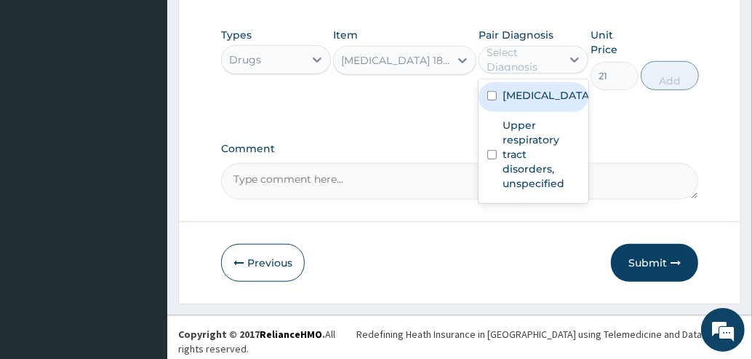
click at [515, 103] on label "Malaria, unspecified" at bounding box center [548, 95] width 90 height 15
checkbox input "true"
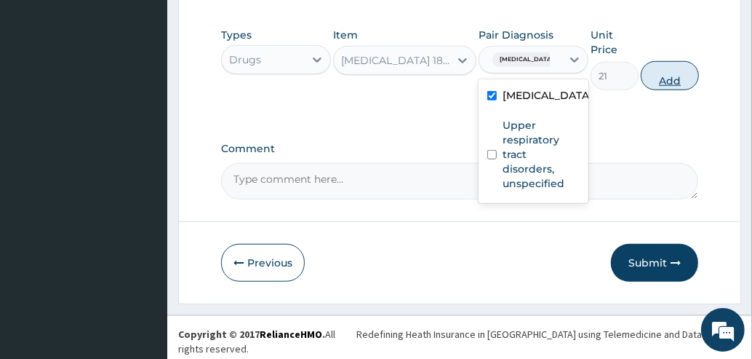
click at [658, 84] on button "Add" at bounding box center [670, 75] width 58 height 29
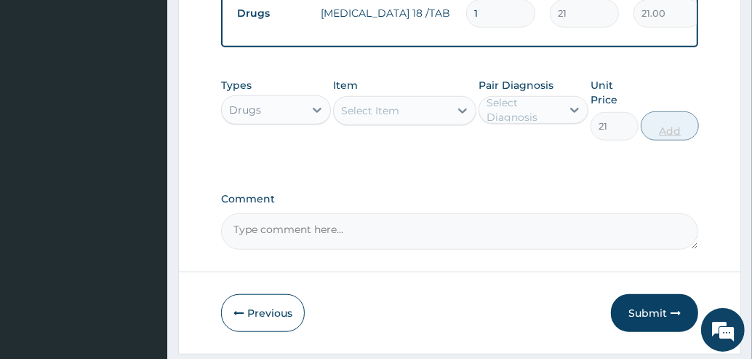
type input "0"
type input "12"
type input "252.00"
type input "12"
click at [431, 119] on div "Select Item" at bounding box center [392, 110] width 116 height 23
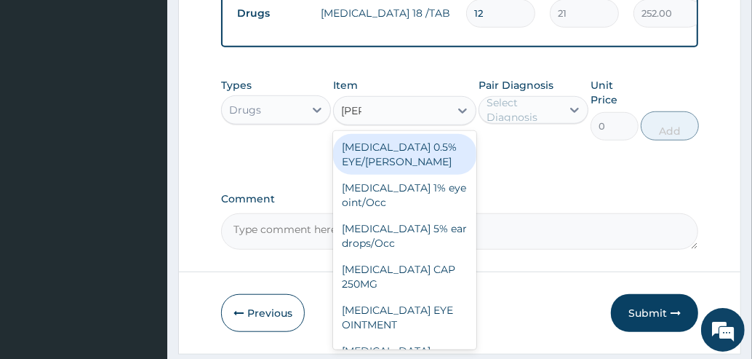
type input "lorat"
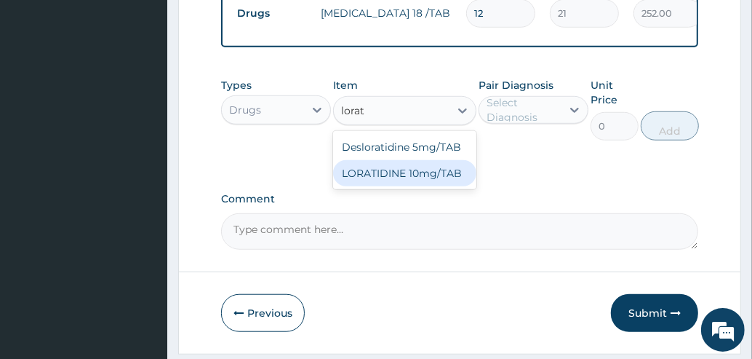
click at [416, 179] on div "LORATIDINE 10mg/TAB" at bounding box center [404, 173] width 143 height 26
type input "11.55"
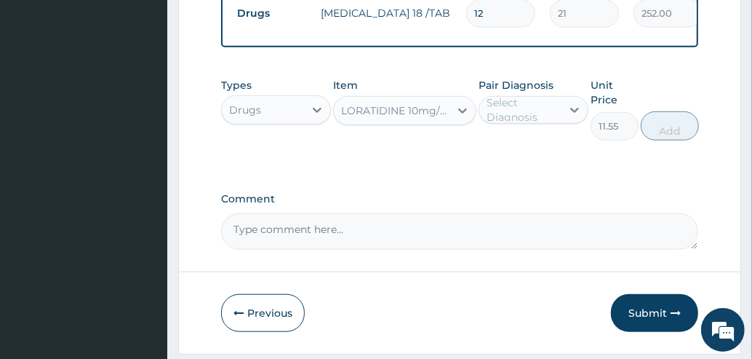
click at [516, 119] on div "Select Diagnosis" at bounding box center [523, 109] width 73 height 29
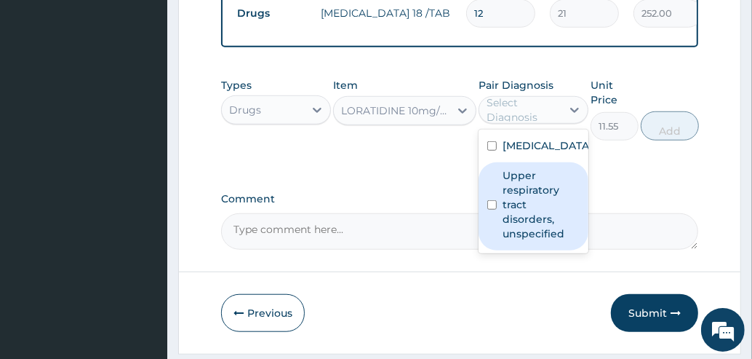
click at [521, 233] on label "Upper respiratory tract disorders, unspecified" at bounding box center [541, 204] width 77 height 73
checkbox input "true"
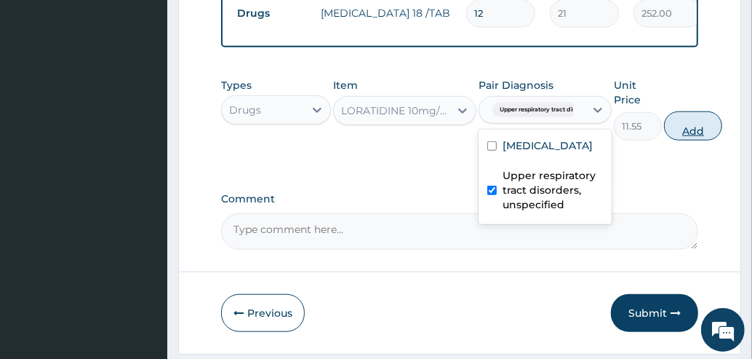
click at [701, 140] on button "Add" at bounding box center [693, 125] width 58 height 29
type input "0"
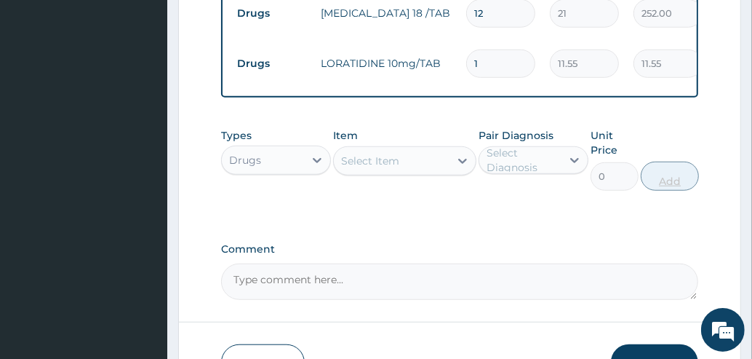
type input "0.00"
type input "3"
type input "34.65"
type input "3"
click at [409, 172] on div "Select Item" at bounding box center [392, 160] width 116 height 23
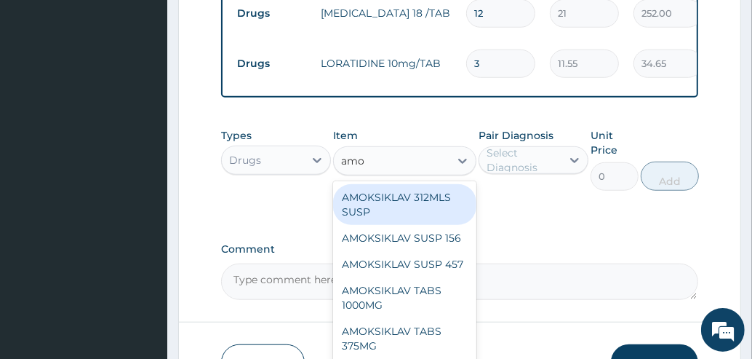
type input "amox"
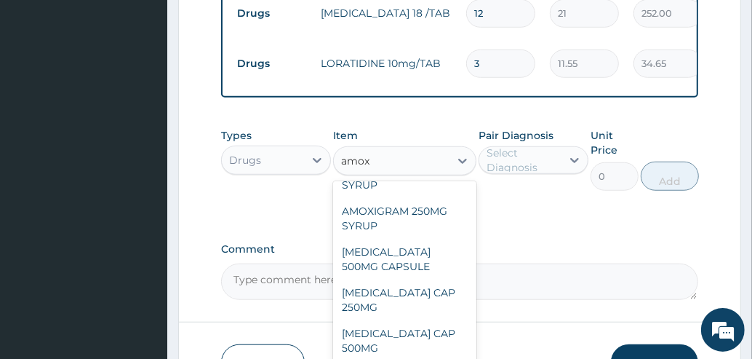
scroll to position [224, 0]
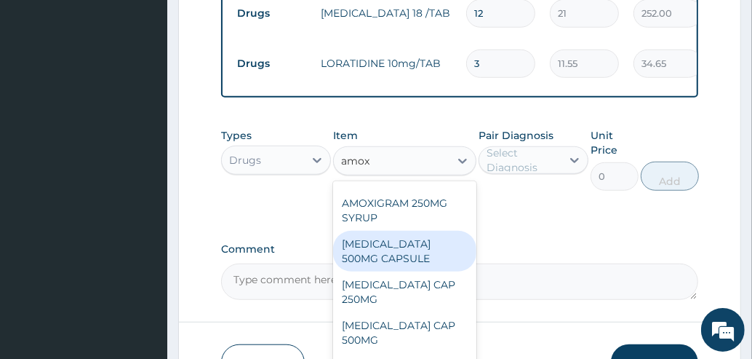
click at [423, 271] on div "AMOXIL 500MG CAPSULE" at bounding box center [404, 251] width 143 height 41
type input "63"
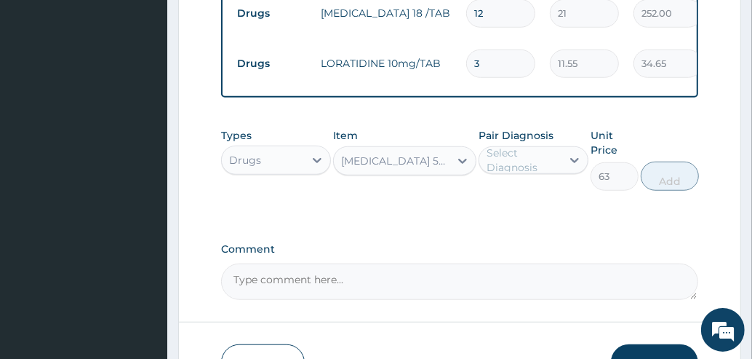
click at [536, 172] on div "Select Diagnosis" at bounding box center [523, 159] width 73 height 29
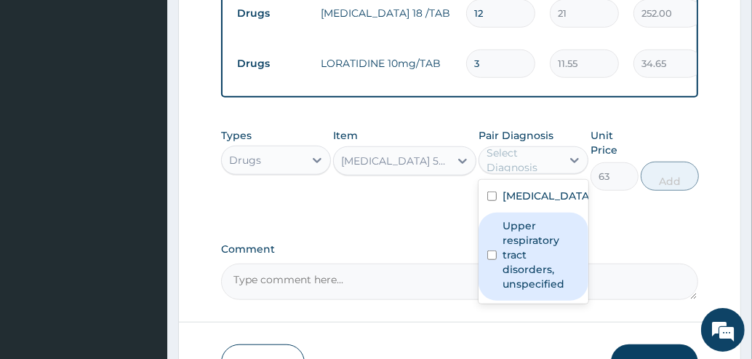
click at [525, 272] on label "Upper respiratory tract disorders, unspecified" at bounding box center [541, 254] width 77 height 73
checkbox input "true"
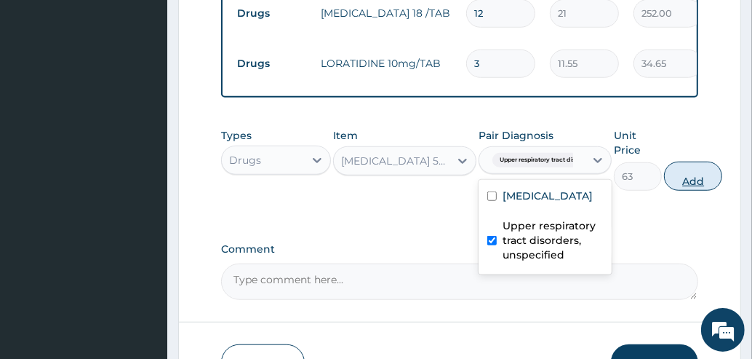
click at [691, 190] on button "Add" at bounding box center [693, 175] width 58 height 29
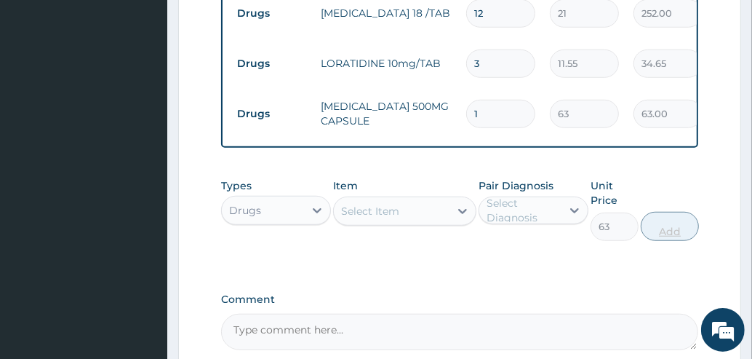
type input "0"
type input "0.00"
type input "9"
type input "567.00"
type input "9"
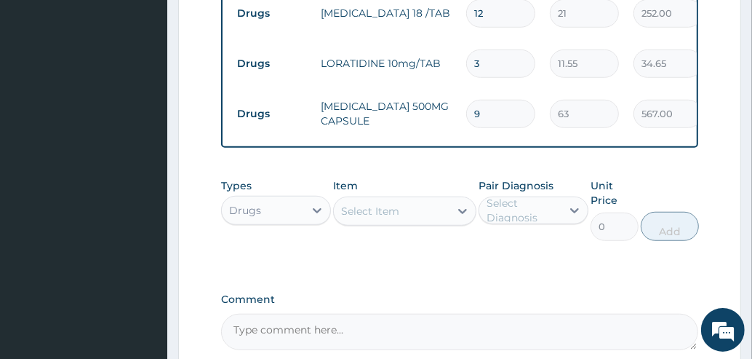
click at [410, 221] on div "Select Item" at bounding box center [392, 210] width 116 height 23
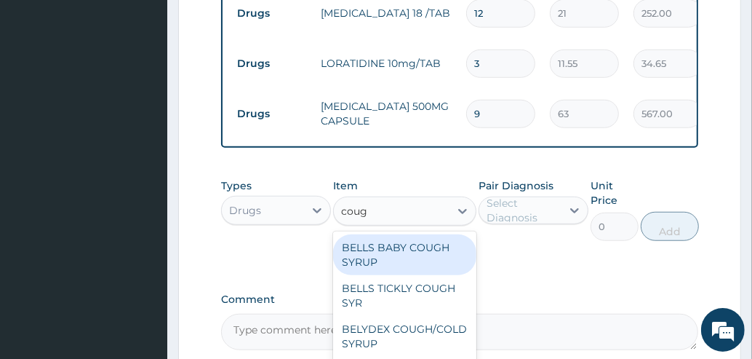
type input "cough"
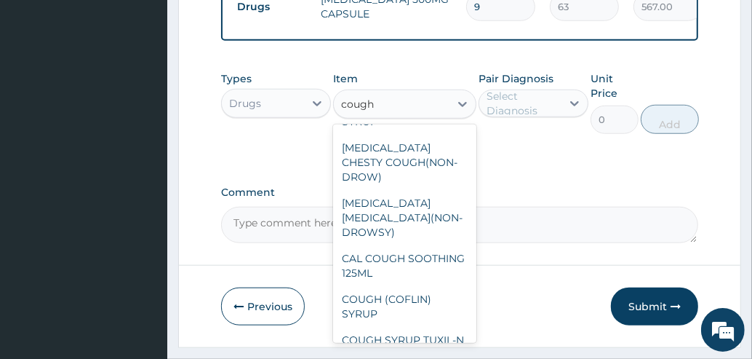
scroll to position [745, 0]
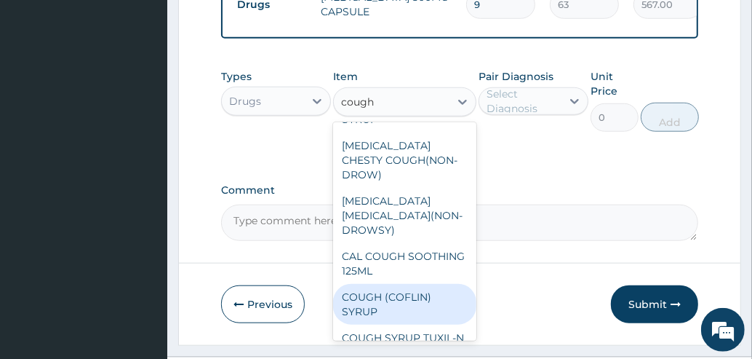
click at [396, 284] on div "COUGH (COFLIN) SYRUP" at bounding box center [404, 304] width 143 height 41
type input "157.5"
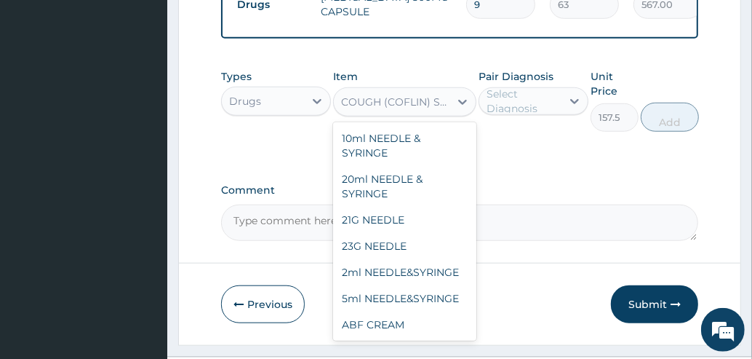
click at [420, 109] on div "COUGH (COFLIN) SYRUP" at bounding box center [396, 102] width 110 height 15
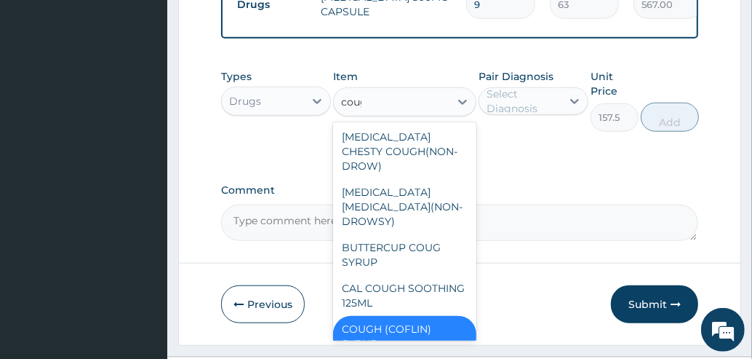
type input "cough"
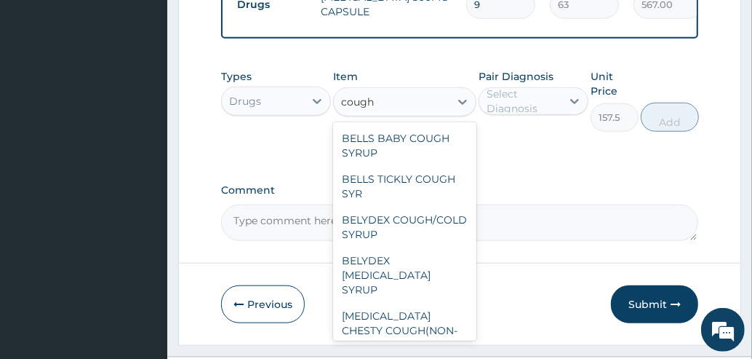
scroll to position [9, 0]
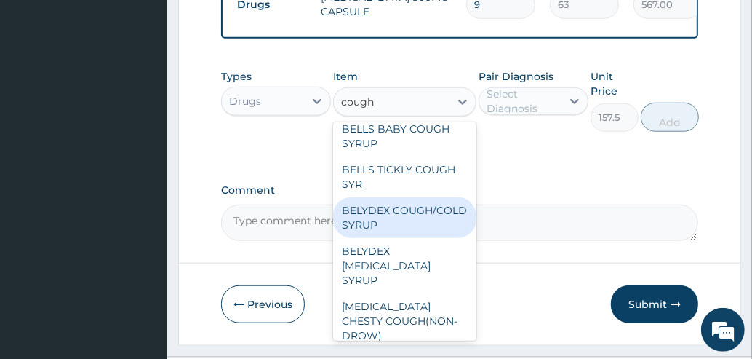
click at [410, 230] on div "BELYDEX COUGH/COLD SYRUP" at bounding box center [404, 217] width 143 height 41
type input "236.25"
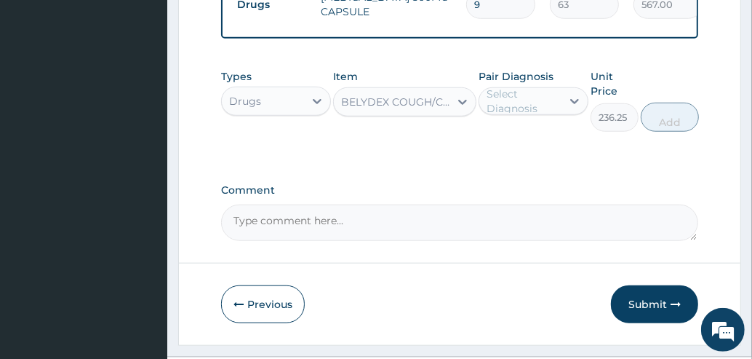
click at [538, 106] on div "Select Diagnosis" at bounding box center [523, 101] width 73 height 29
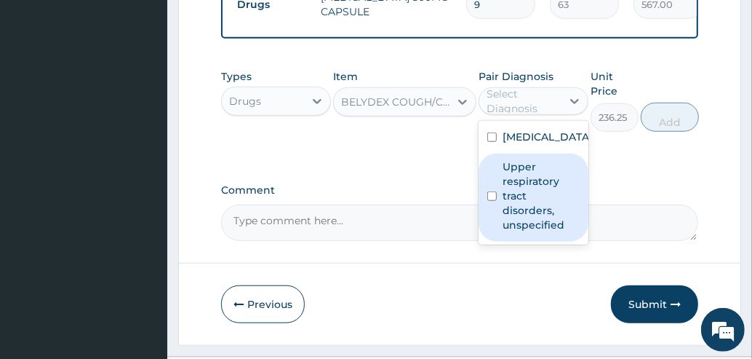
click at [518, 232] on label "Upper respiratory tract disorders, unspecified" at bounding box center [541, 195] width 77 height 73
checkbox input "true"
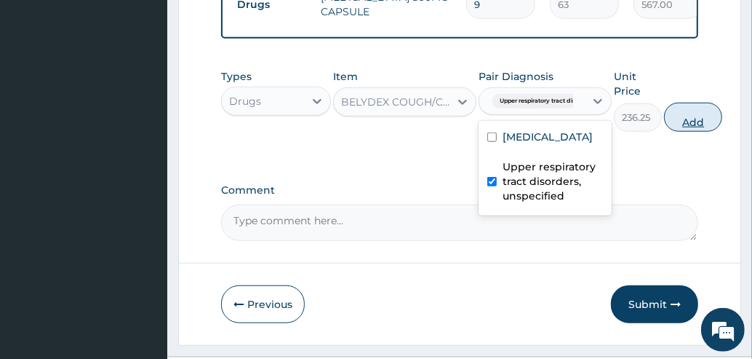
click at [712, 128] on button "Add" at bounding box center [693, 117] width 58 height 29
type input "0"
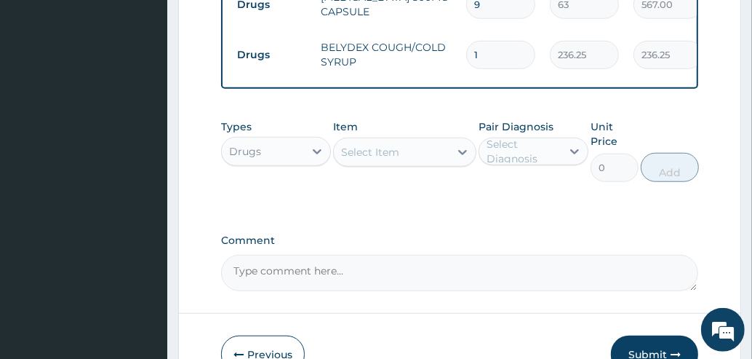
scroll to position [836, 0]
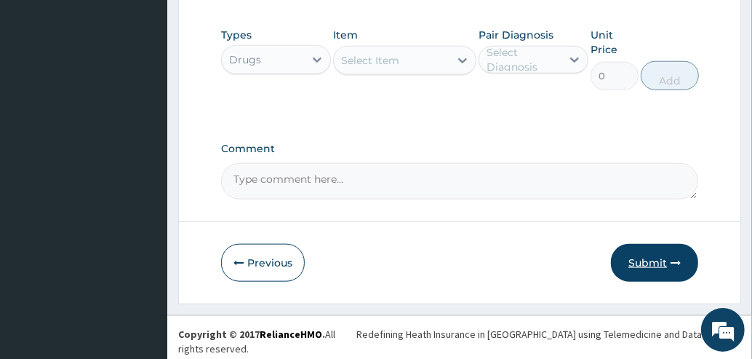
click at [649, 264] on button "Submit" at bounding box center [654, 263] width 87 height 38
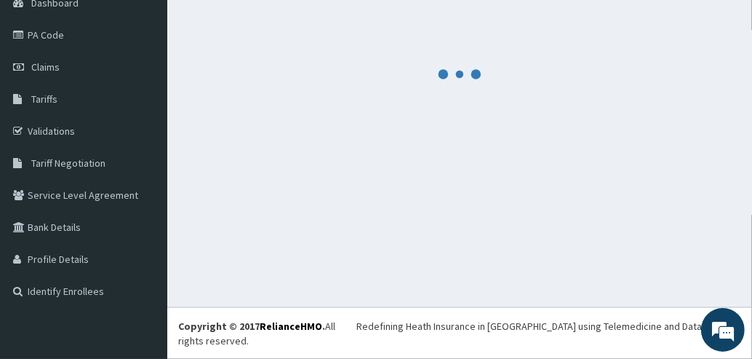
scroll to position [140, 0]
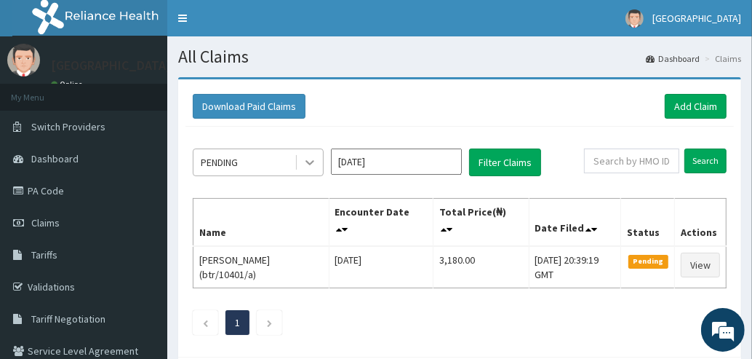
click at [310, 166] on icon at bounding box center [310, 162] width 15 height 15
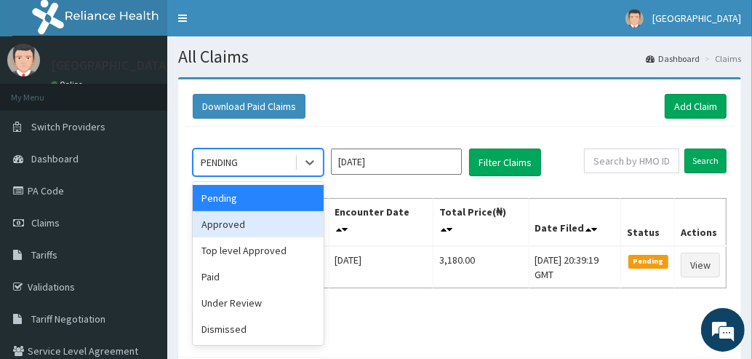
click at [239, 223] on div "Approved" at bounding box center [258, 224] width 131 height 26
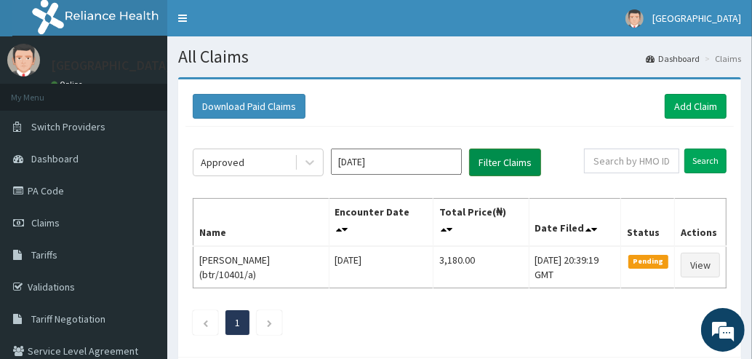
click at [502, 159] on button "Filter Claims" at bounding box center [505, 162] width 72 height 28
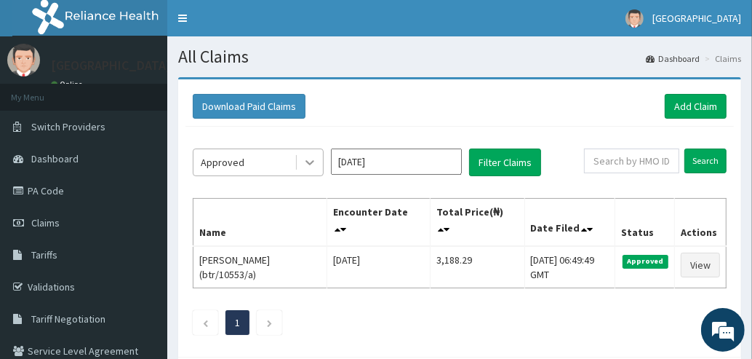
click at [307, 165] on icon at bounding box center [310, 162] width 15 height 15
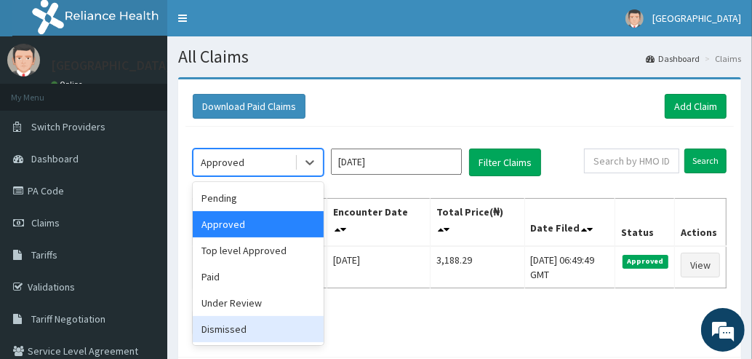
click at [235, 331] on div "Dismissed" at bounding box center [258, 329] width 131 height 26
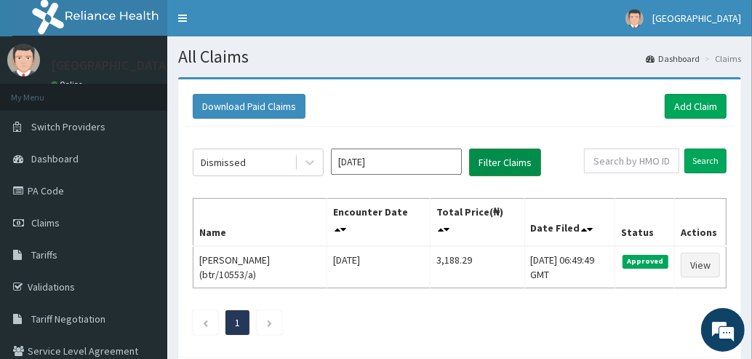
click at [503, 161] on button "Filter Claims" at bounding box center [505, 162] width 72 height 28
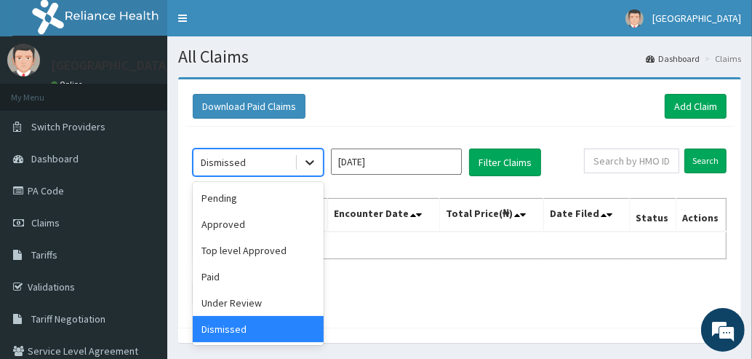
click at [312, 161] on icon at bounding box center [309, 163] width 9 height 5
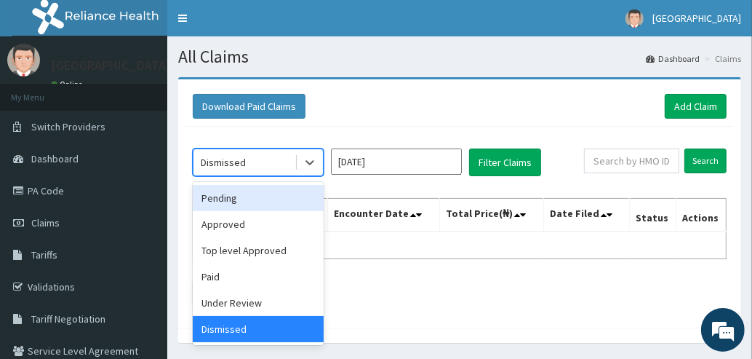
click at [224, 195] on div "Pending" at bounding box center [258, 198] width 131 height 26
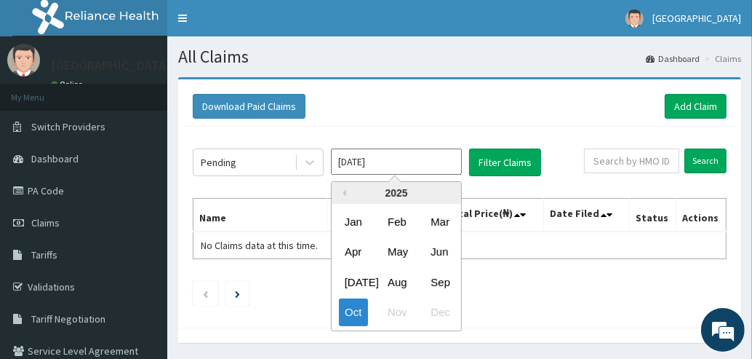
click at [393, 159] on input "[DATE]" at bounding box center [396, 161] width 131 height 26
click at [438, 282] on div "Sep" at bounding box center [439, 281] width 29 height 27
type input "[DATE]"
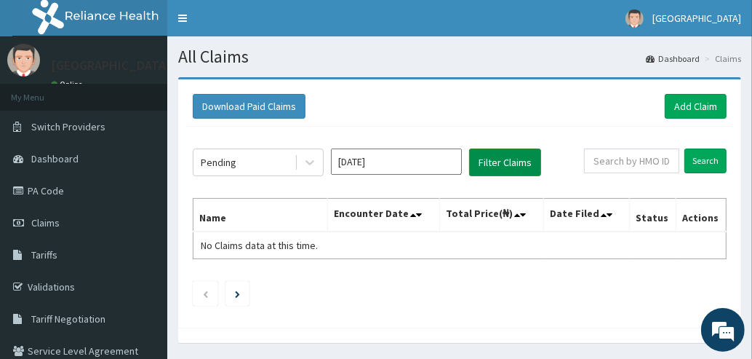
click at [507, 164] on button "Filter Claims" at bounding box center [505, 162] width 72 height 28
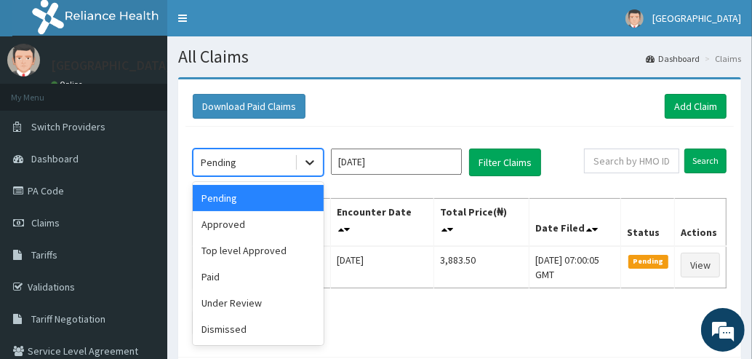
click at [311, 162] on icon at bounding box center [309, 163] width 9 height 5
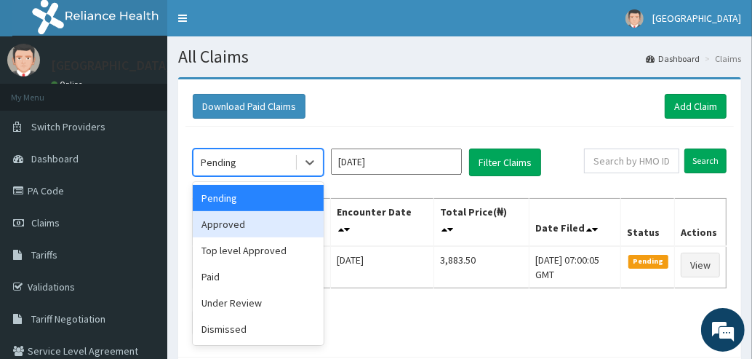
click at [240, 225] on div "Approved" at bounding box center [258, 224] width 131 height 26
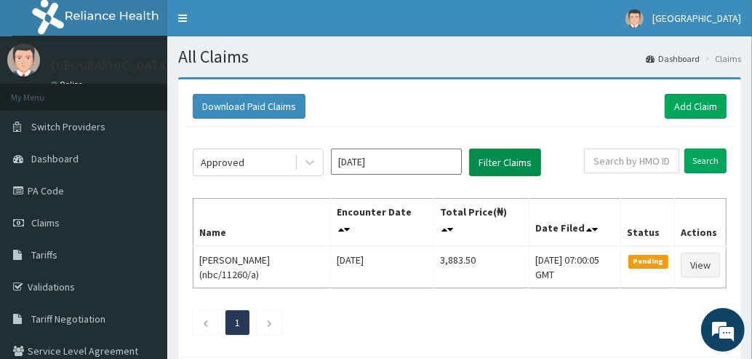
click at [487, 161] on button "Filter Claims" at bounding box center [505, 162] width 72 height 28
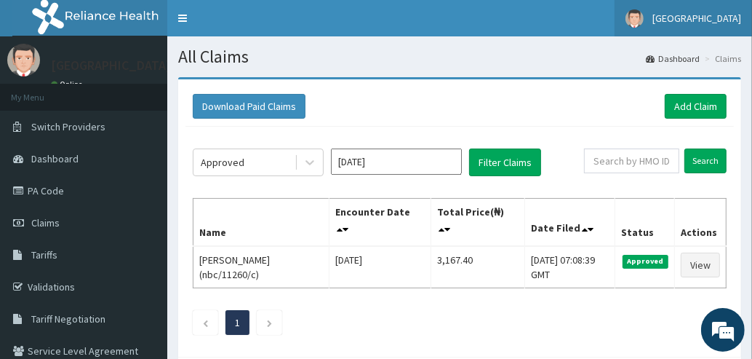
click at [710, 16] on span "[GEOGRAPHIC_DATA]" at bounding box center [696, 18] width 89 height 13
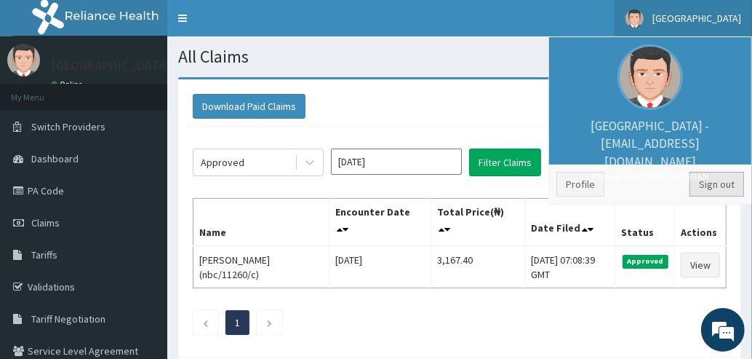
click at [713, 183] on link "Sign out" at bounding box center [716, 184] width 55 height 25
